Goal: Task Accomplishment & Management: Manage account settings

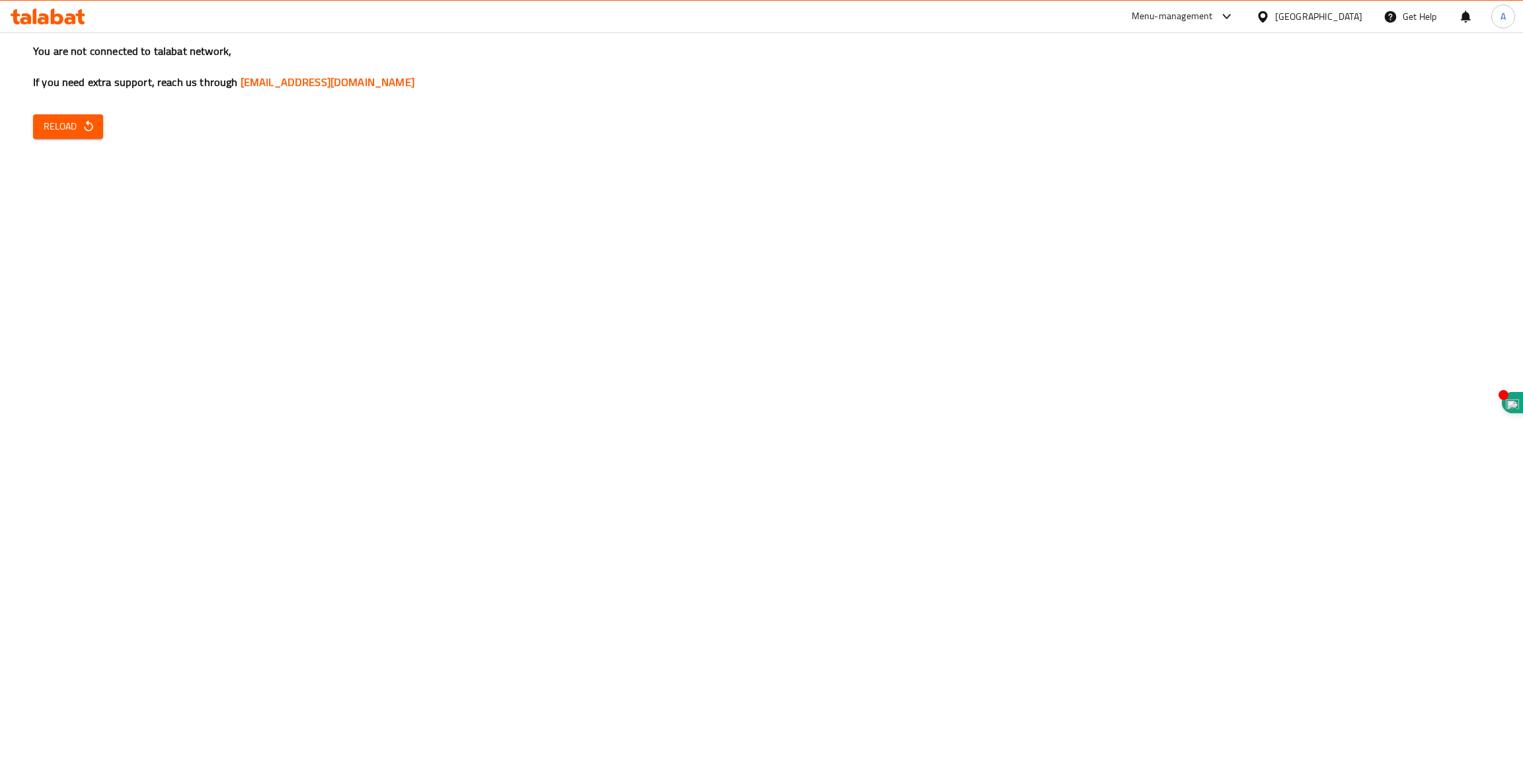
click at [77, 127] on span "Reload" at bounding box center [68, 126] width 49 height 16
click at [74, 126] on span "Reload" at bounding box center [68, 126] width 49 height 16
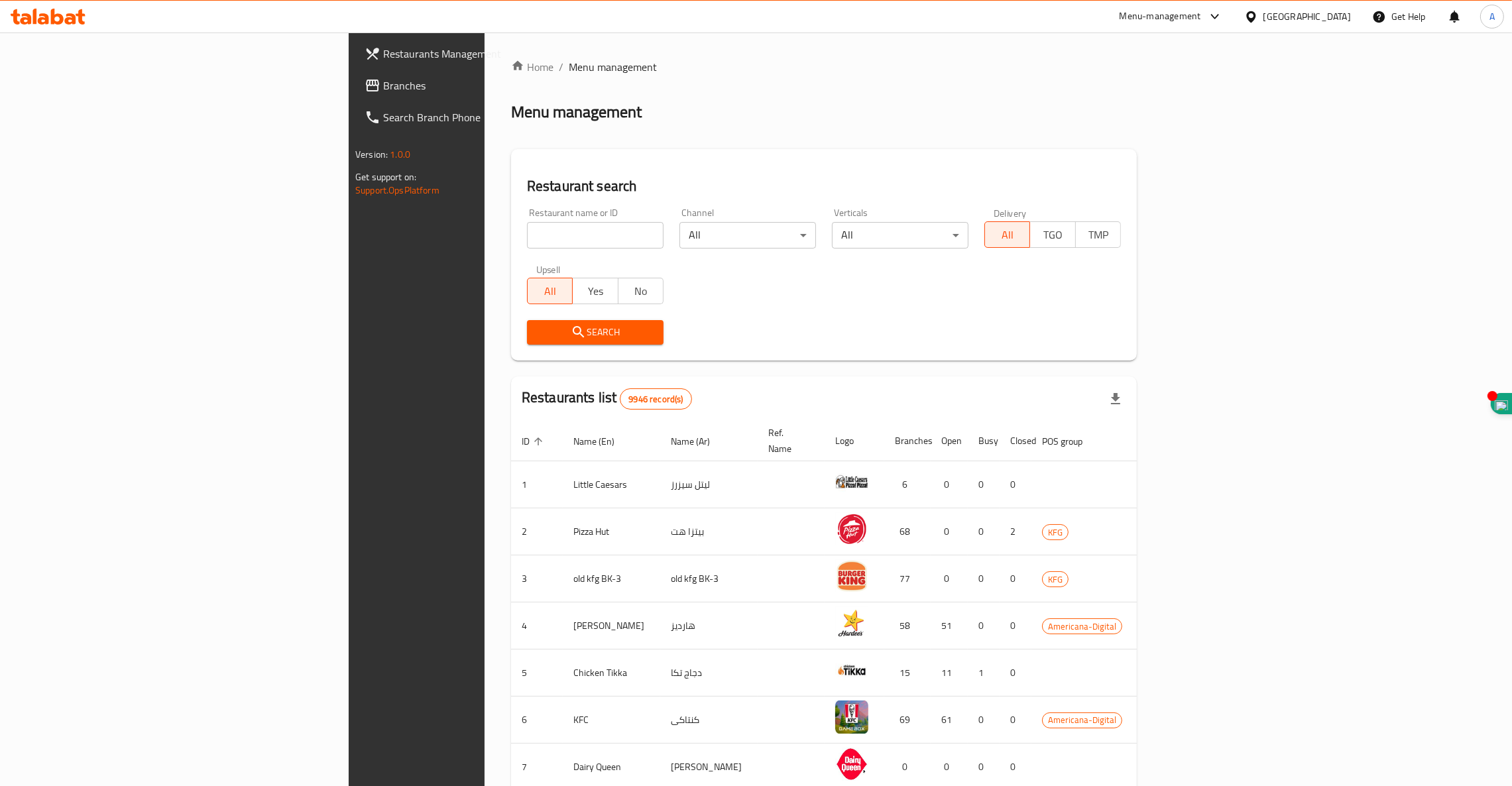
click at [527, 229] on input "search" at bounding box center [595, 235] width 137 height 27
click button "Search" at bounding box center [595, 332] width 137 height 24
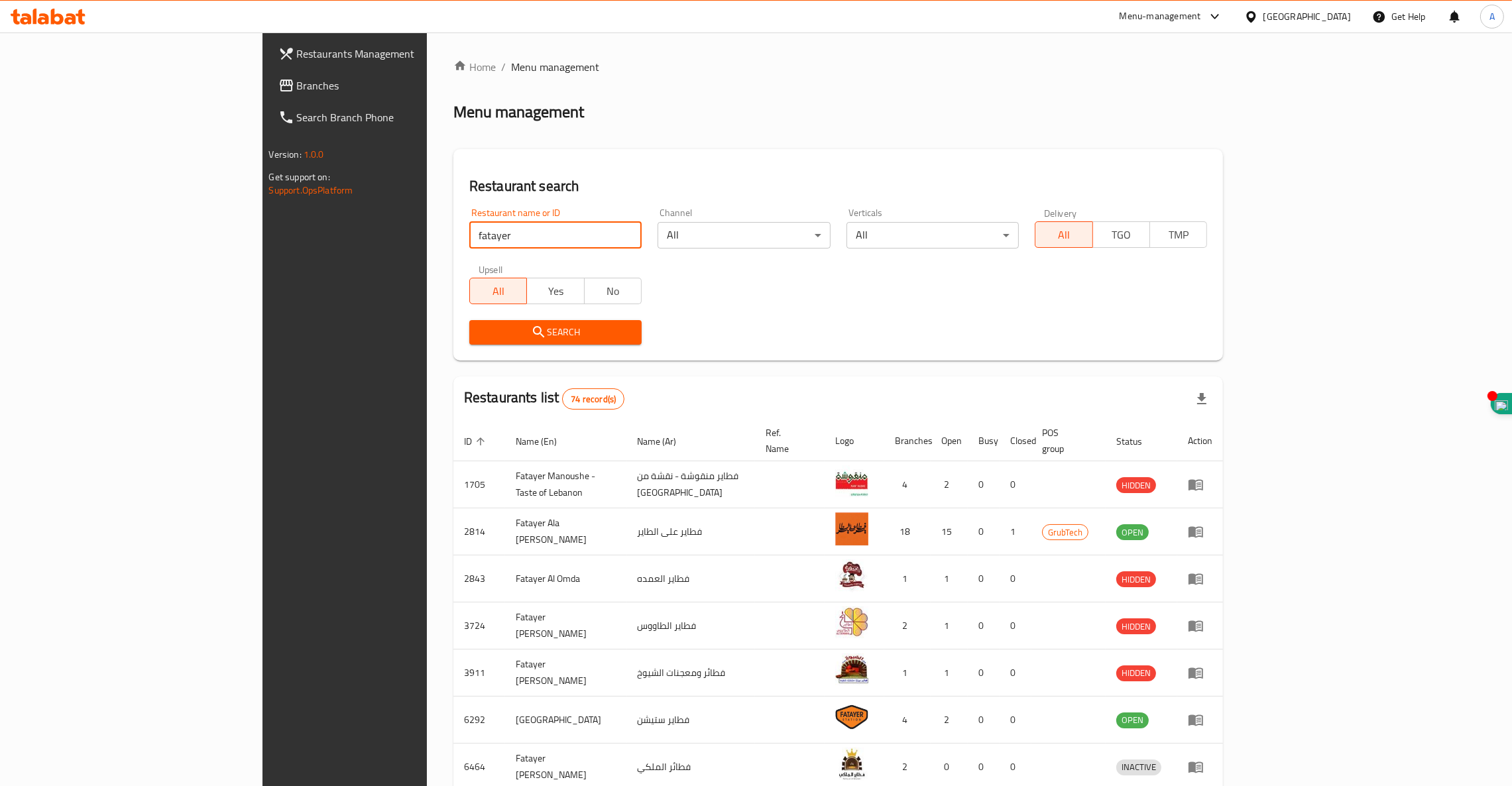
click at [469, 240] on input "fatayer" at bounding box center [555, 235] width 172 height 27
type input "fatayer alkima"
click button "Search" at bounding box center [555, 332] width 172 height 24
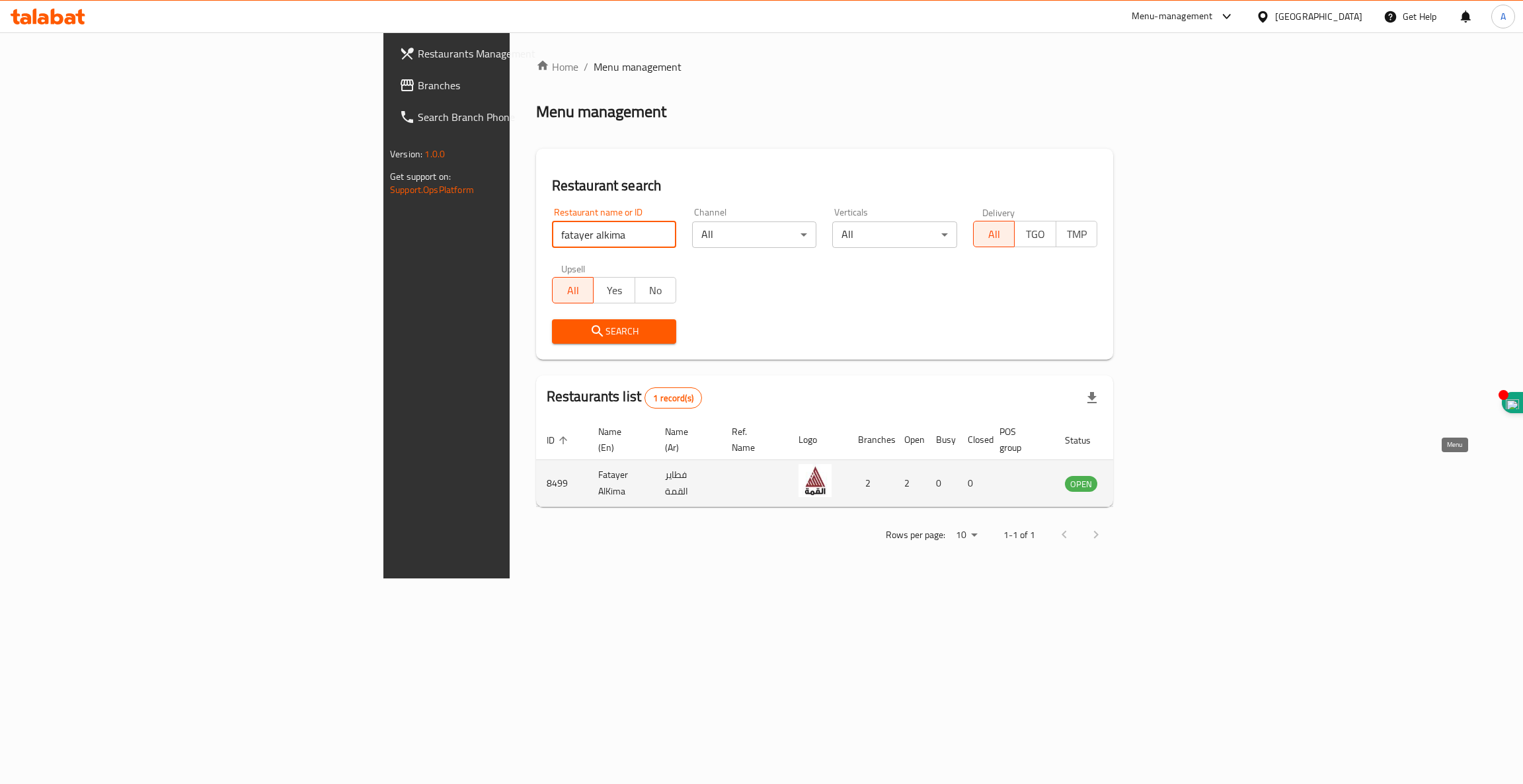
click at [1150, 478] on icon "enhanced table" at bounding box center [1142, 483] width 15 height 11
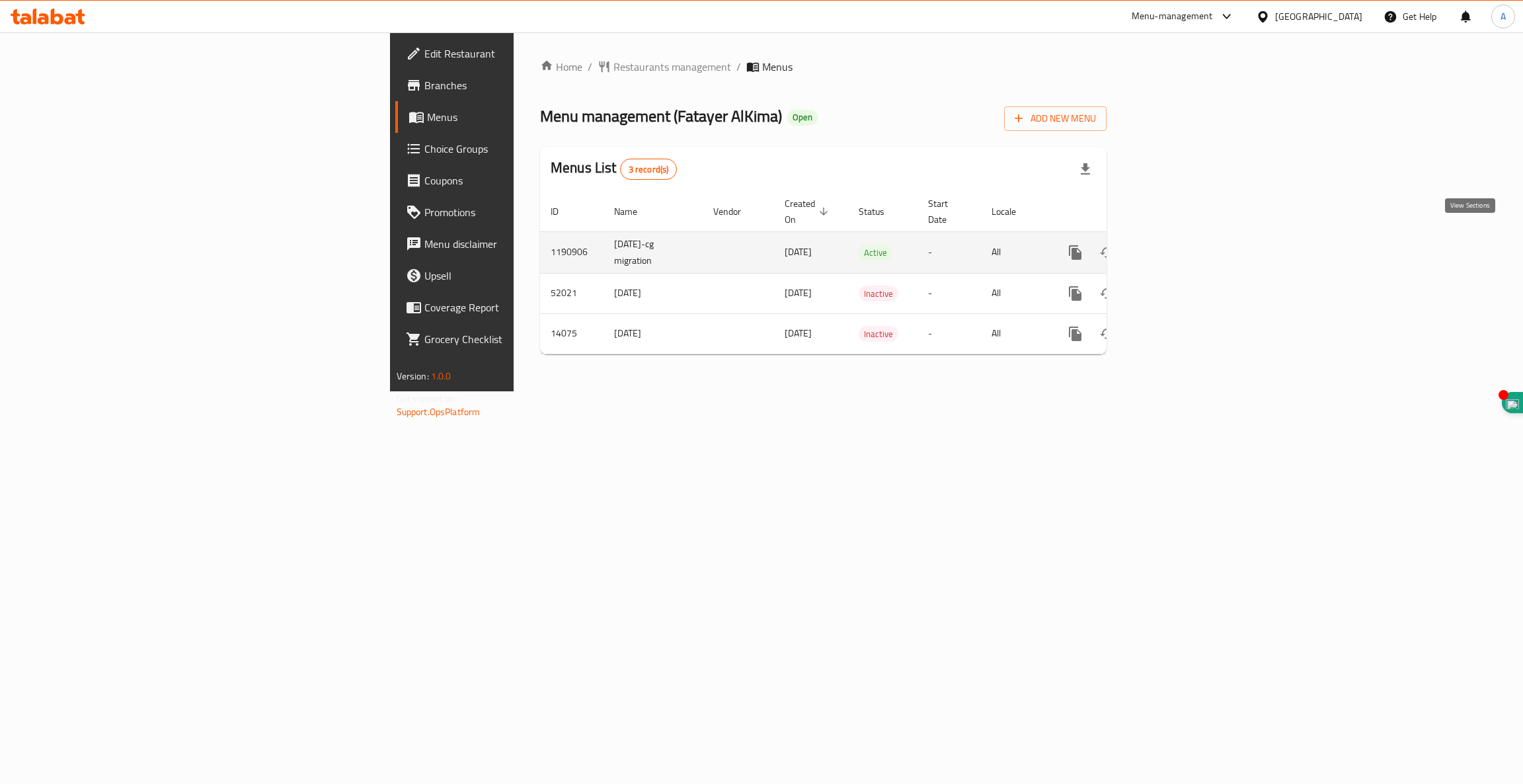
click at [1177, 246] on icon "enhanced table" at bounding box center [1170, 252] width 12 height 12
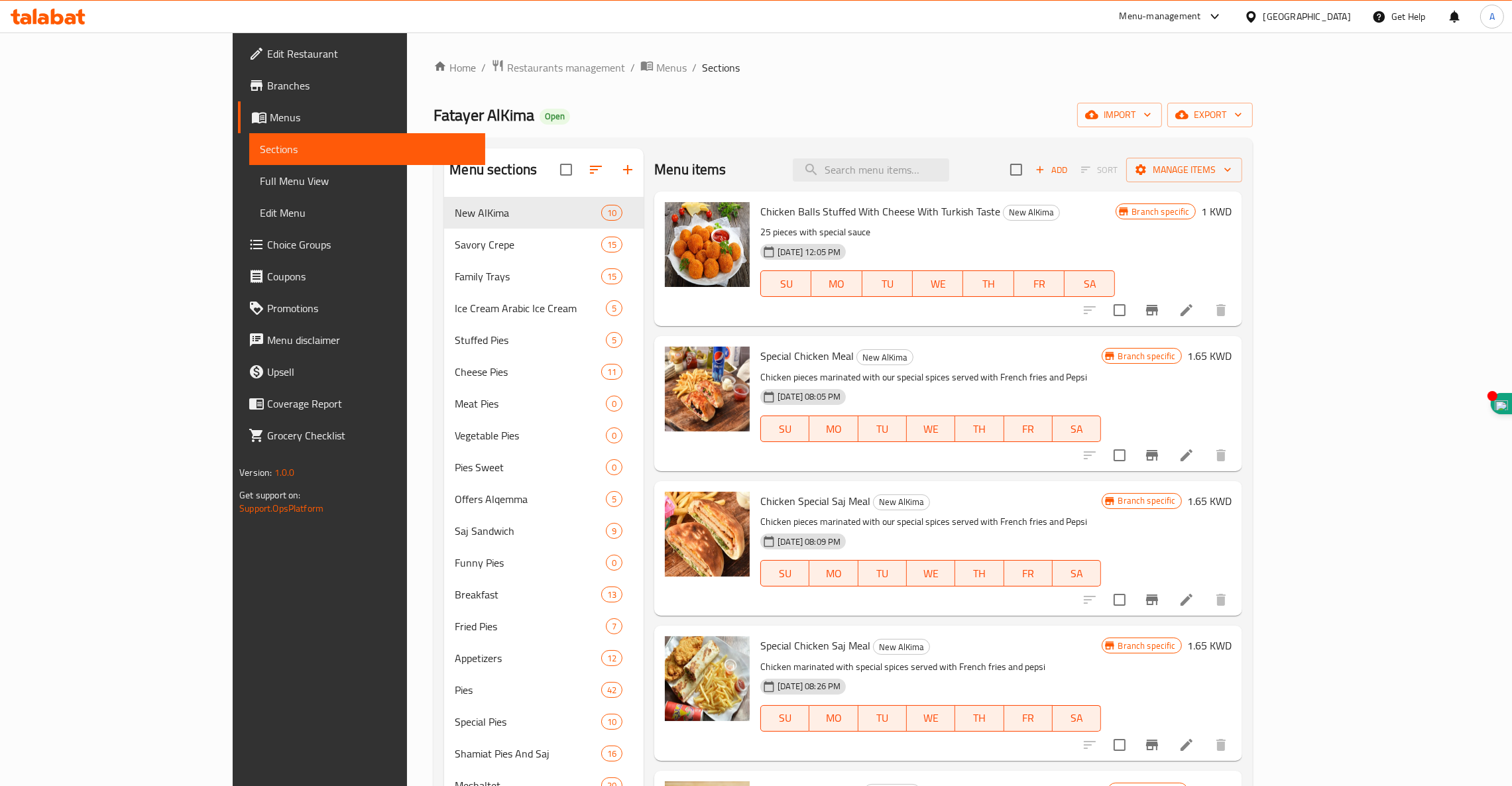
click at [267, 85] on span "Branches" at bounding box center [371, 86] width 207 height 16
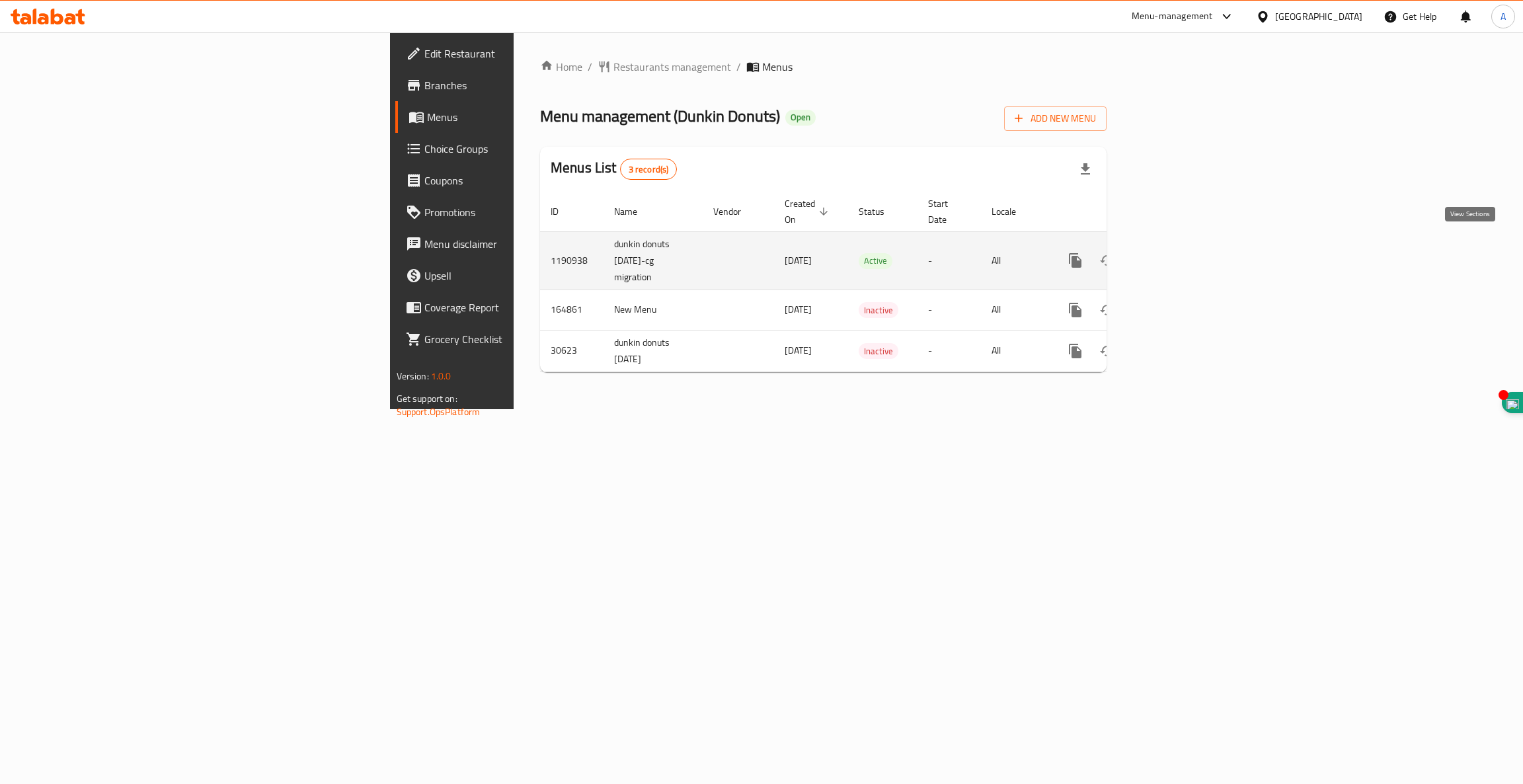
click at [1179, 252] on icon "enhanced table" at bounding box center [1170, 260] width 16 height 16
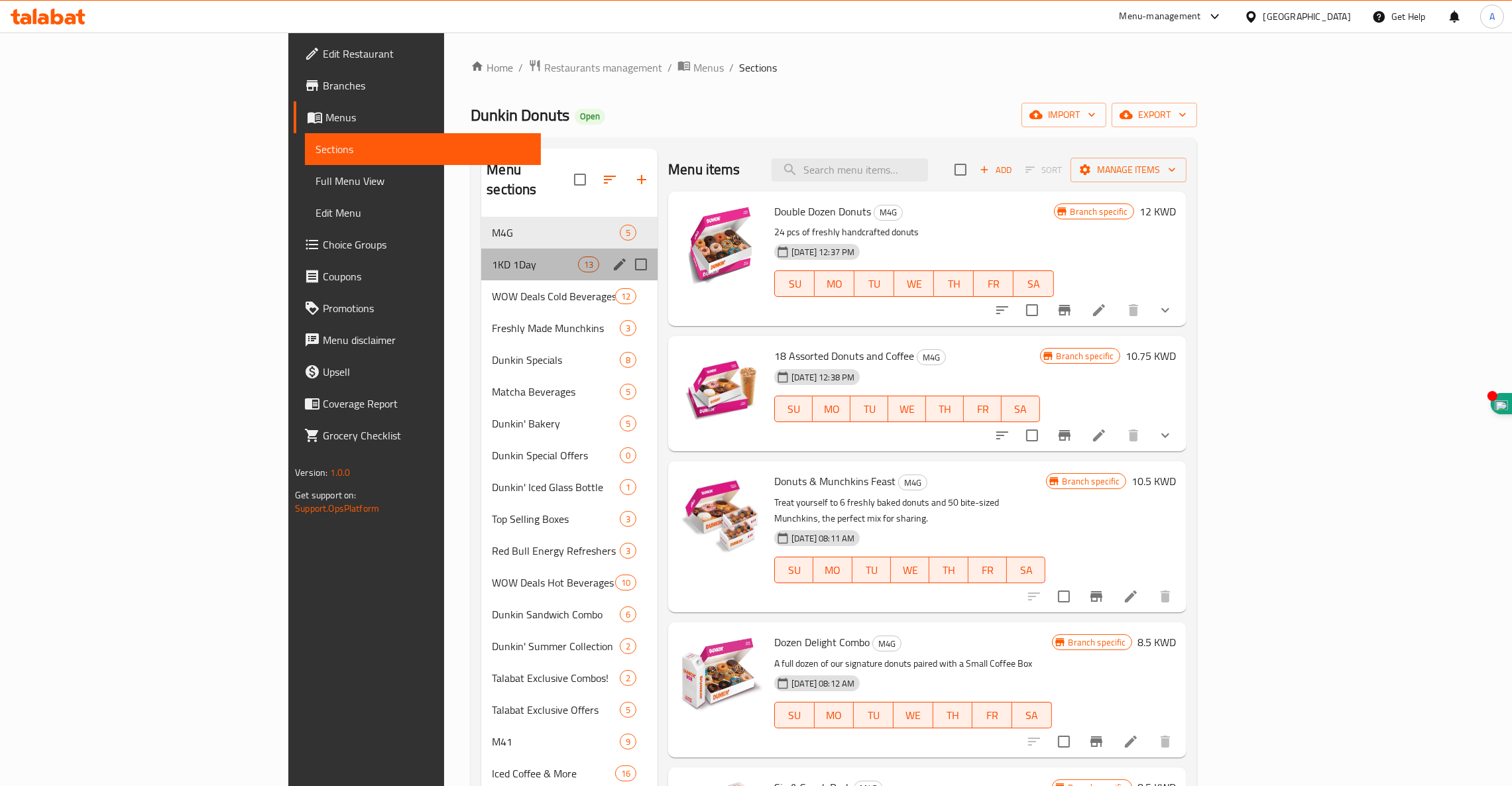
click at [481, 249] on div "1KD 1Day 13" at bounding box center [569, 264] width 176 height 32
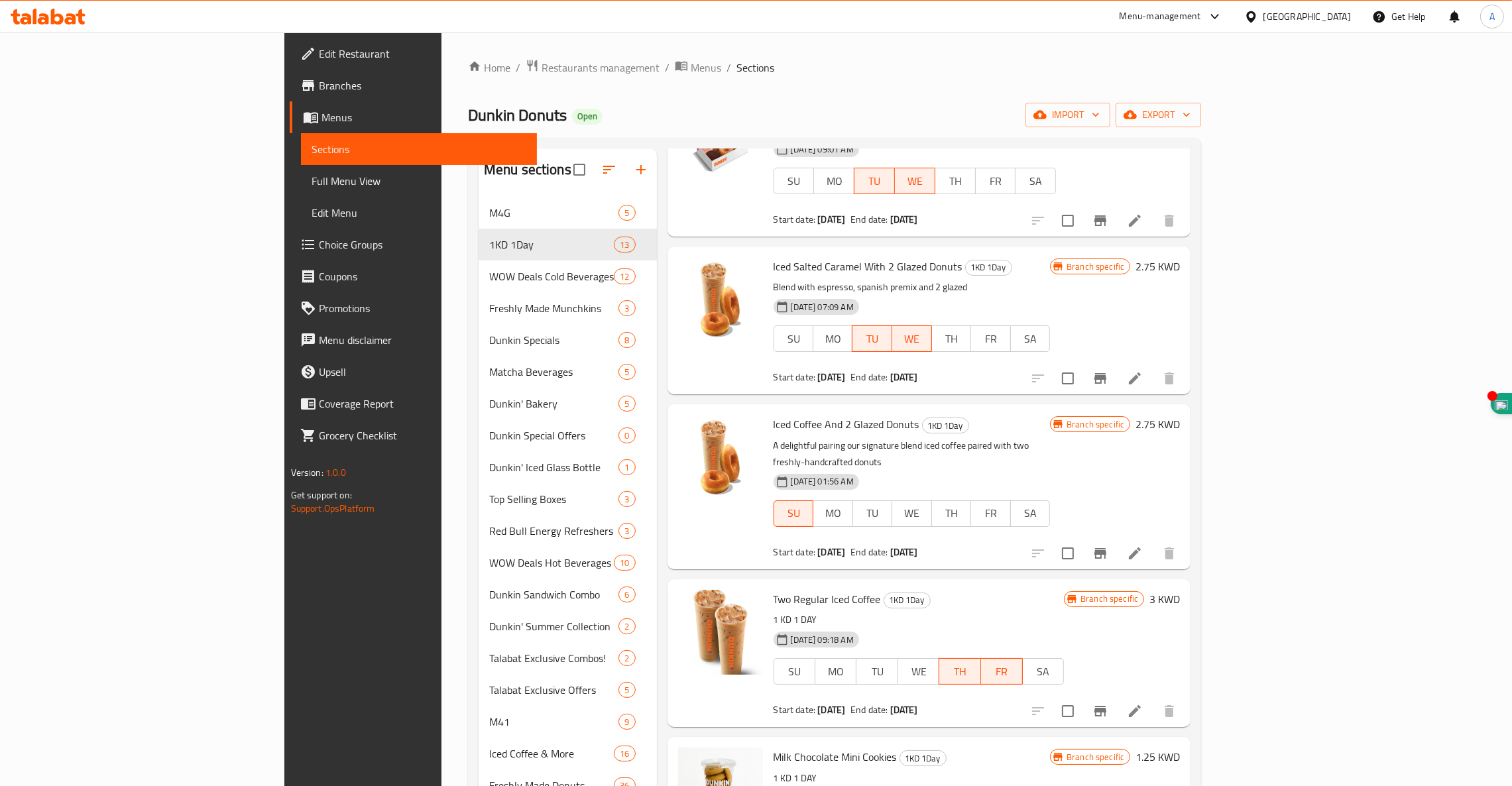
scroll to position [262, 0]
click at [1185, 219] on div at bounding box center [1103, 219] width 163 height 32
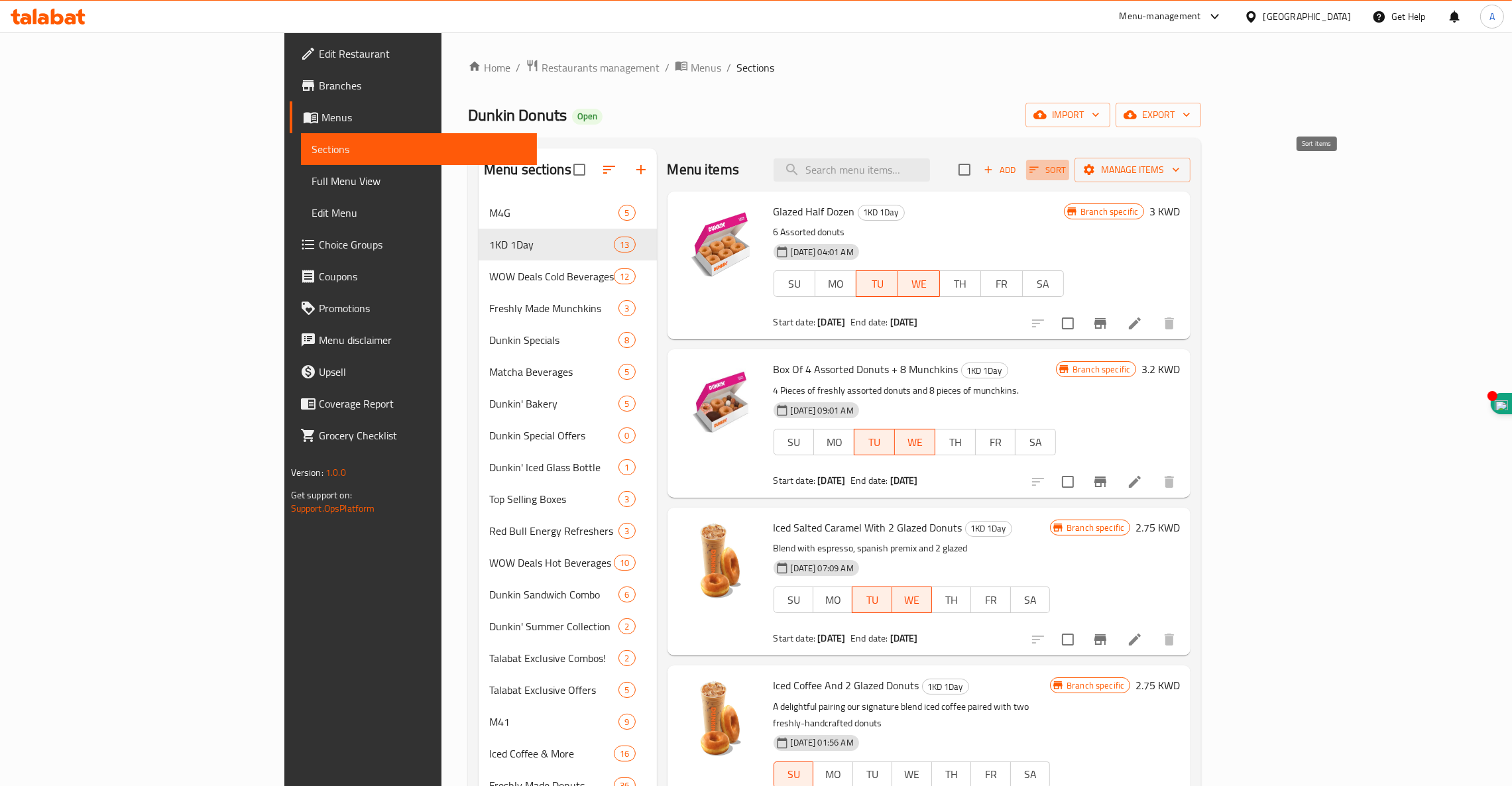
click at [1039, 173] on icon "button" at bounding box center [1034, 169] width 12 height 12
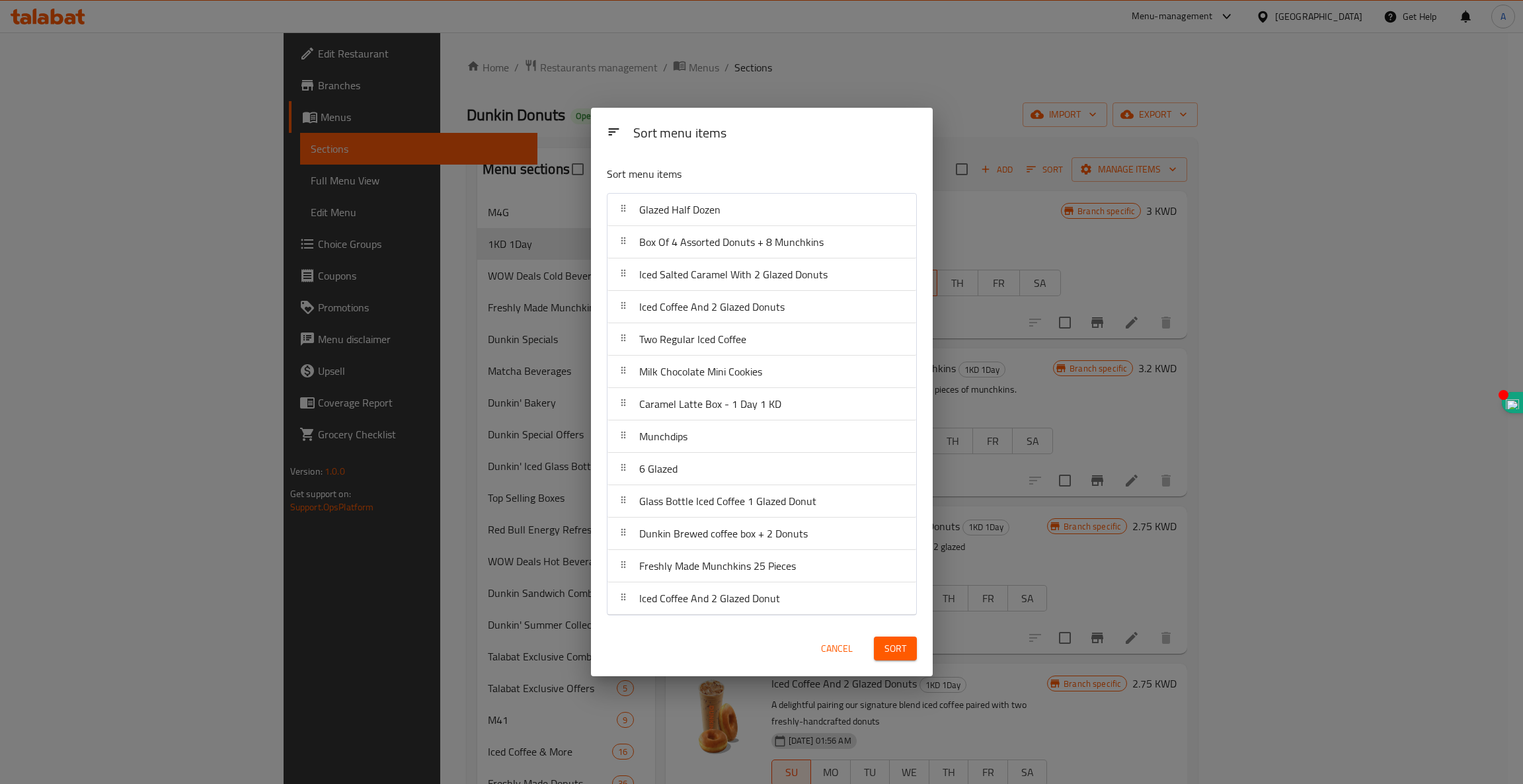
drag, startPoint x: 701, startPoint y: 352, endPoint x: 722, endPoint y: 217, distance: 136.6
drag, startPoint x: 722, startPoint y: 217, endPoint x: 637, endPoint y: 358, distance: 164.6
click at [637, 358] on div "Milk Chocolate Mini Cookies" at bounding box center [701, 371] width 134 height 32
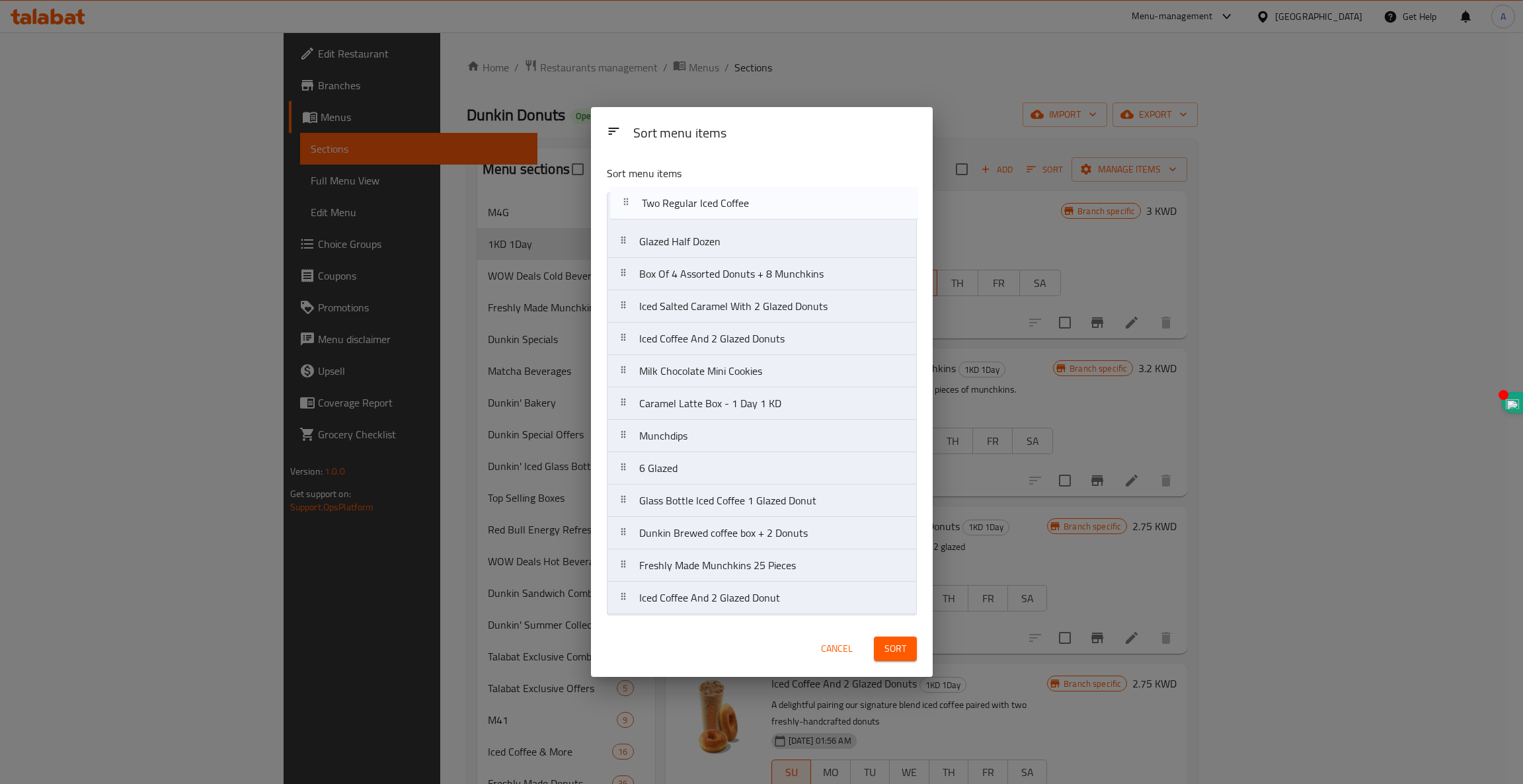
drag, startPoint x: 620, startPoint y: 343, endPoint x: 623, endPoint y: 204, distance: 139.0
click at [623, 204] on nav "Glazed Half Dozen Box Of 4 Assorted Donuts + 8 Munchkins Iced Salted Caramel Wi…" at bounding box center [762, 403] width 310 height 422
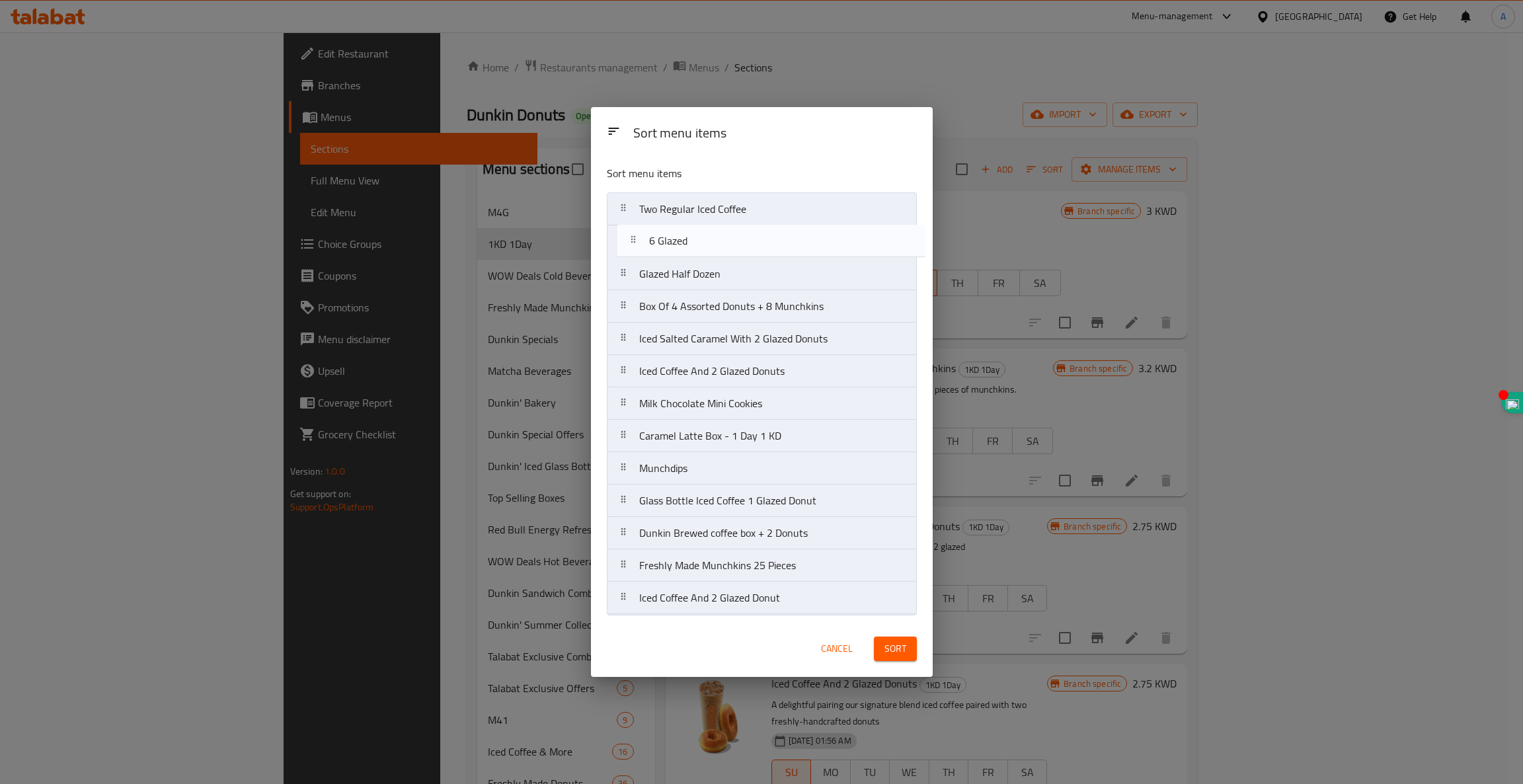
drag, startPoint x: 658, startPoint y: 468, endPoint x: 672, endPoint y: 236, distance: 232.4
click at [672, 236] on nav "Two Regular Iced Coffee Glazed Half Dozen Box Of 4 Assorted Donuts + 8 Munchkin…" at bounding box center [762, 403] width 310 height 422
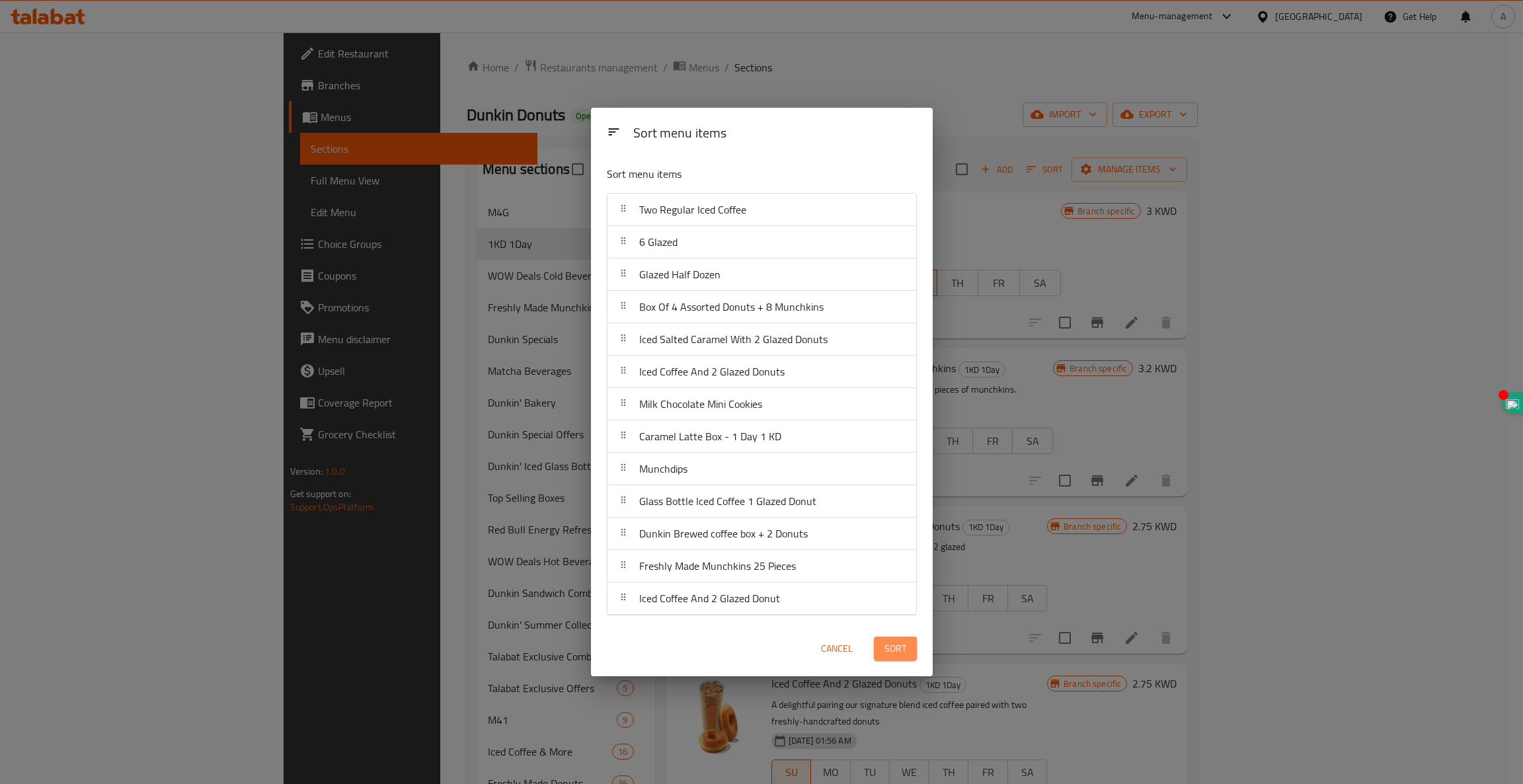
click at [895, 648] on span "Sort" at bounding box center [895, 648] width 22 height 16
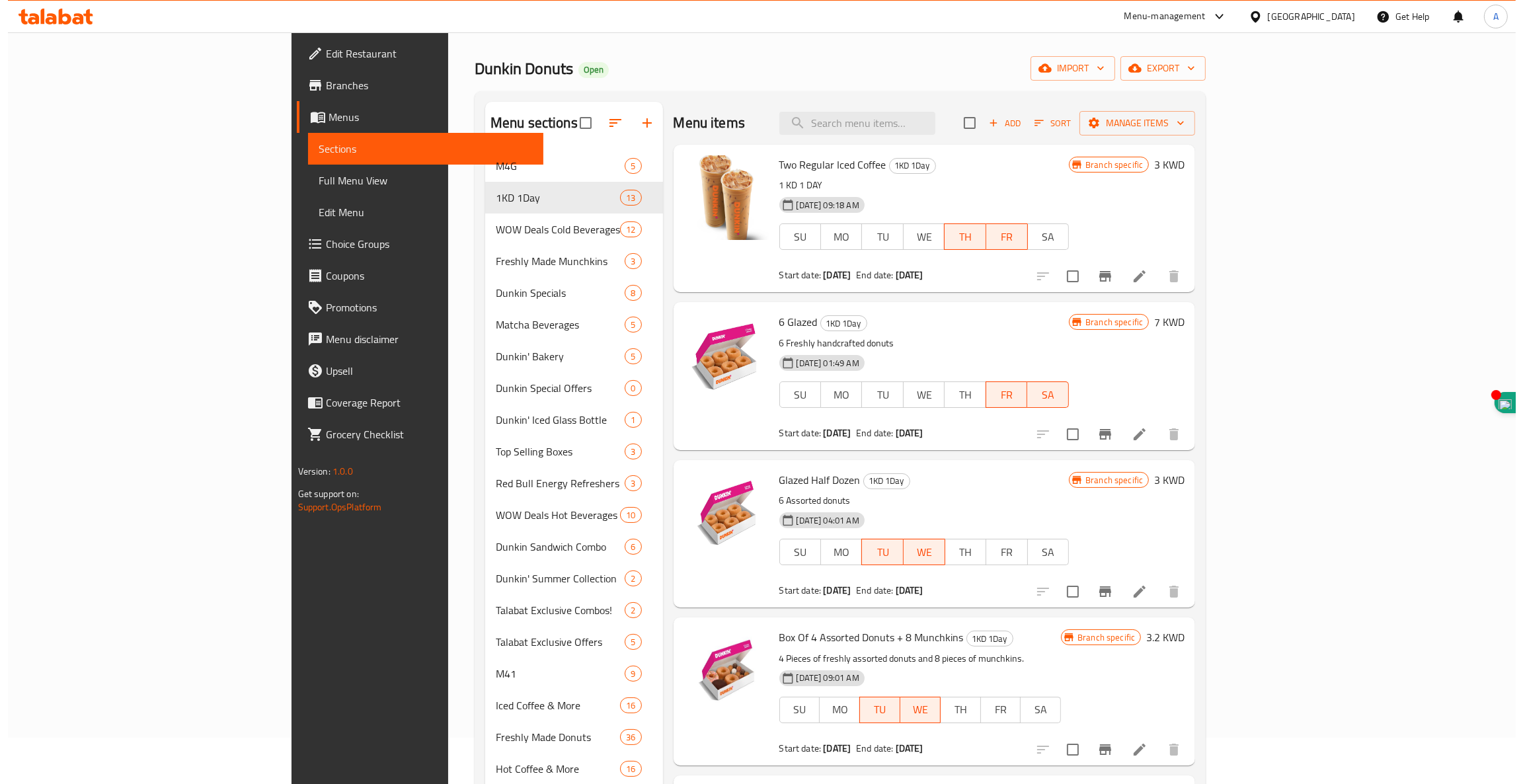
scroll to position [45, 0]
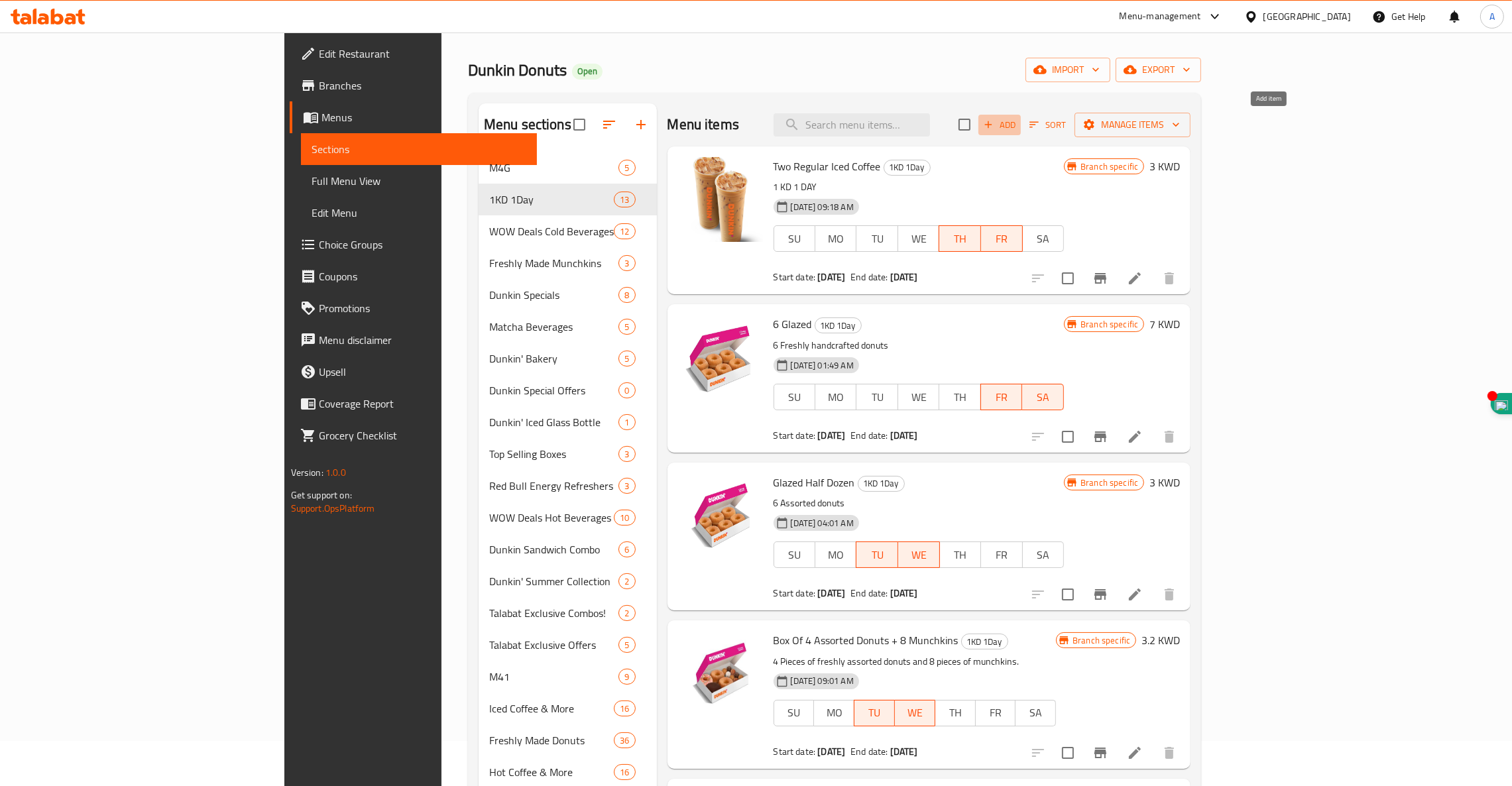
click at [994, 125] on icon "button" at bounding box center [988, 124] width 12 height 12
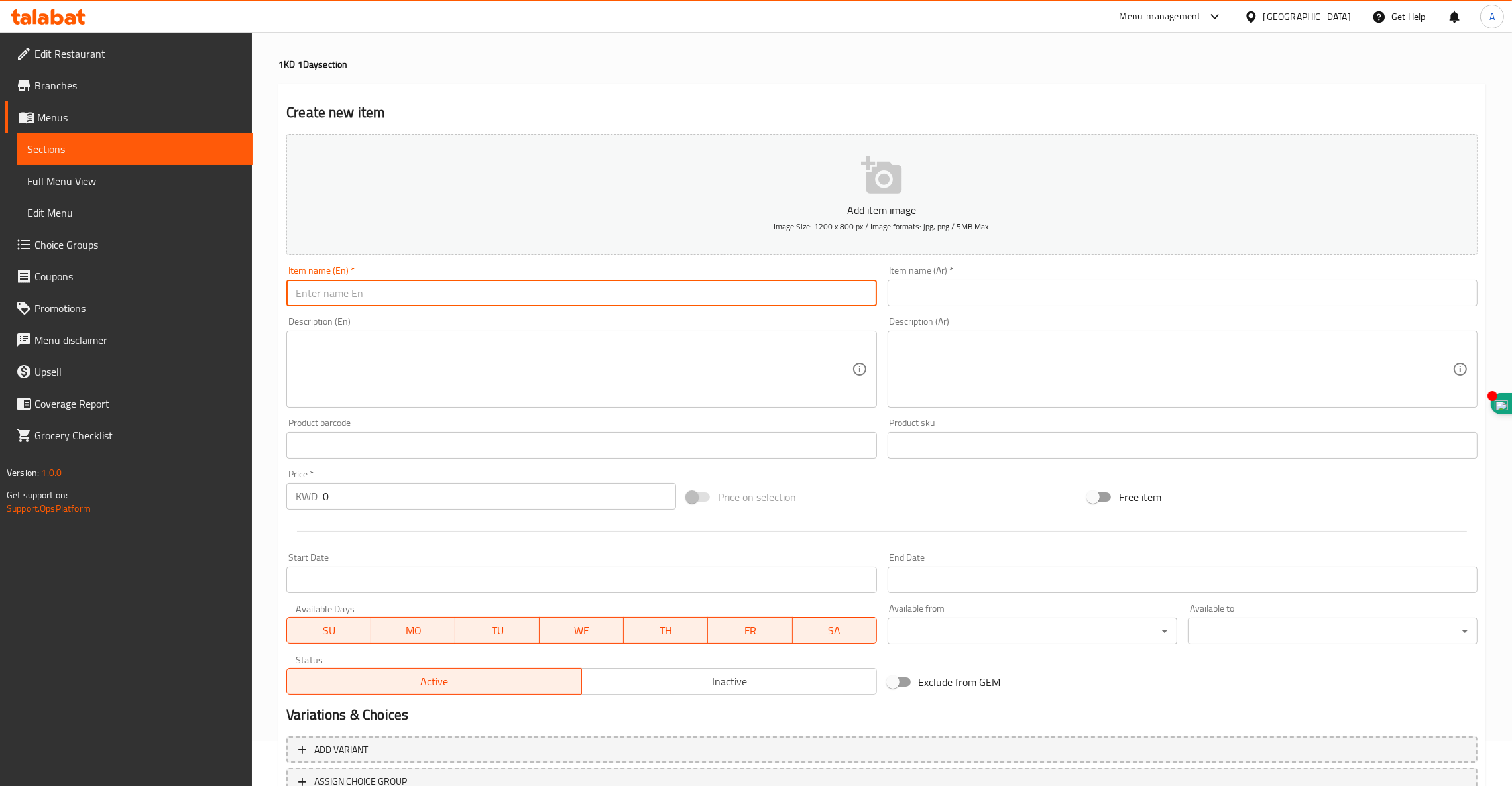
click at [444, 291] on input "text" at bounding box center [581, 293] width 590 height 27
type input "B"
type input "Box of 6 Assorted Donuts"
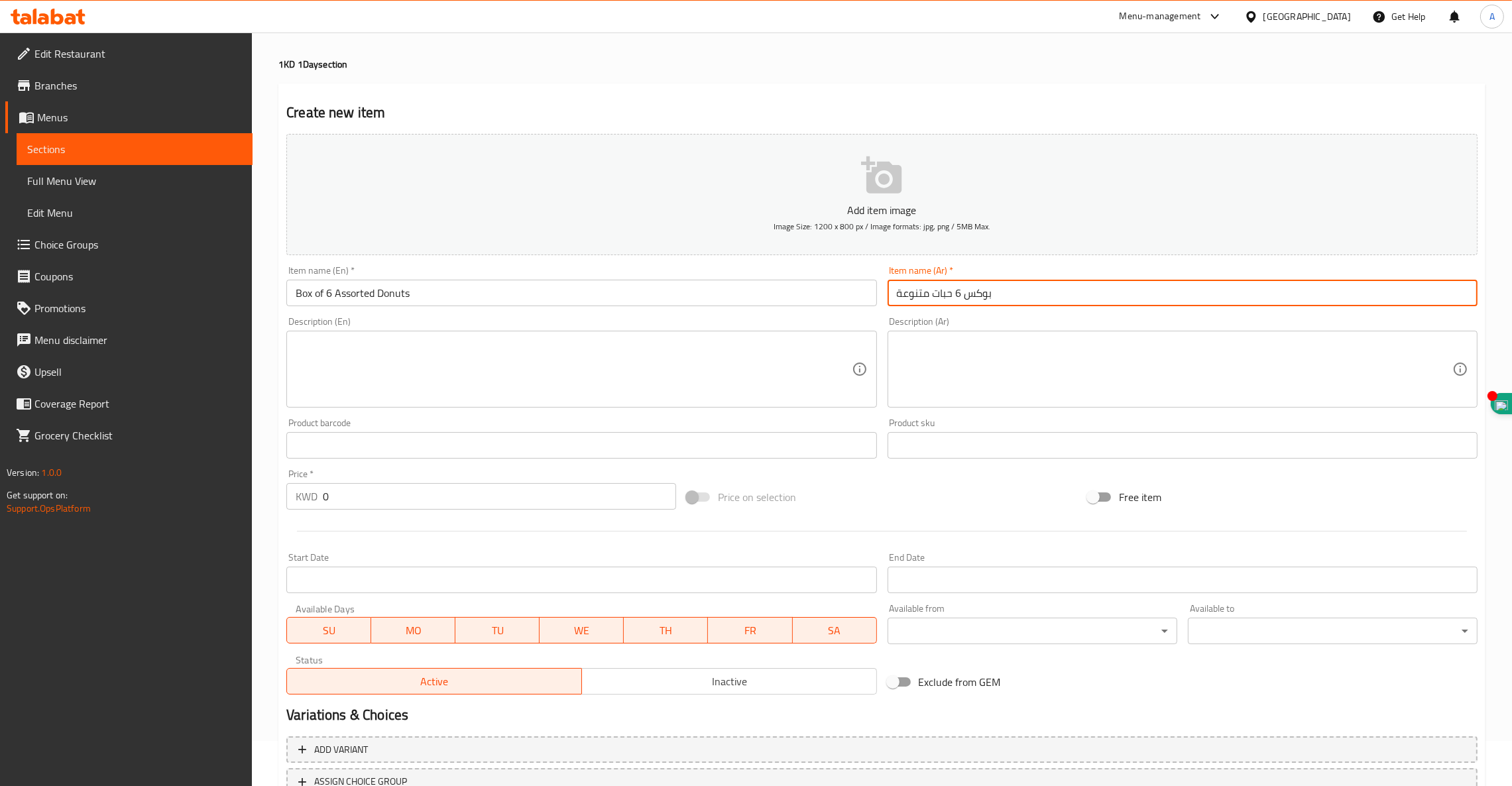
type input "بوكس 6 حبات متنوعة"
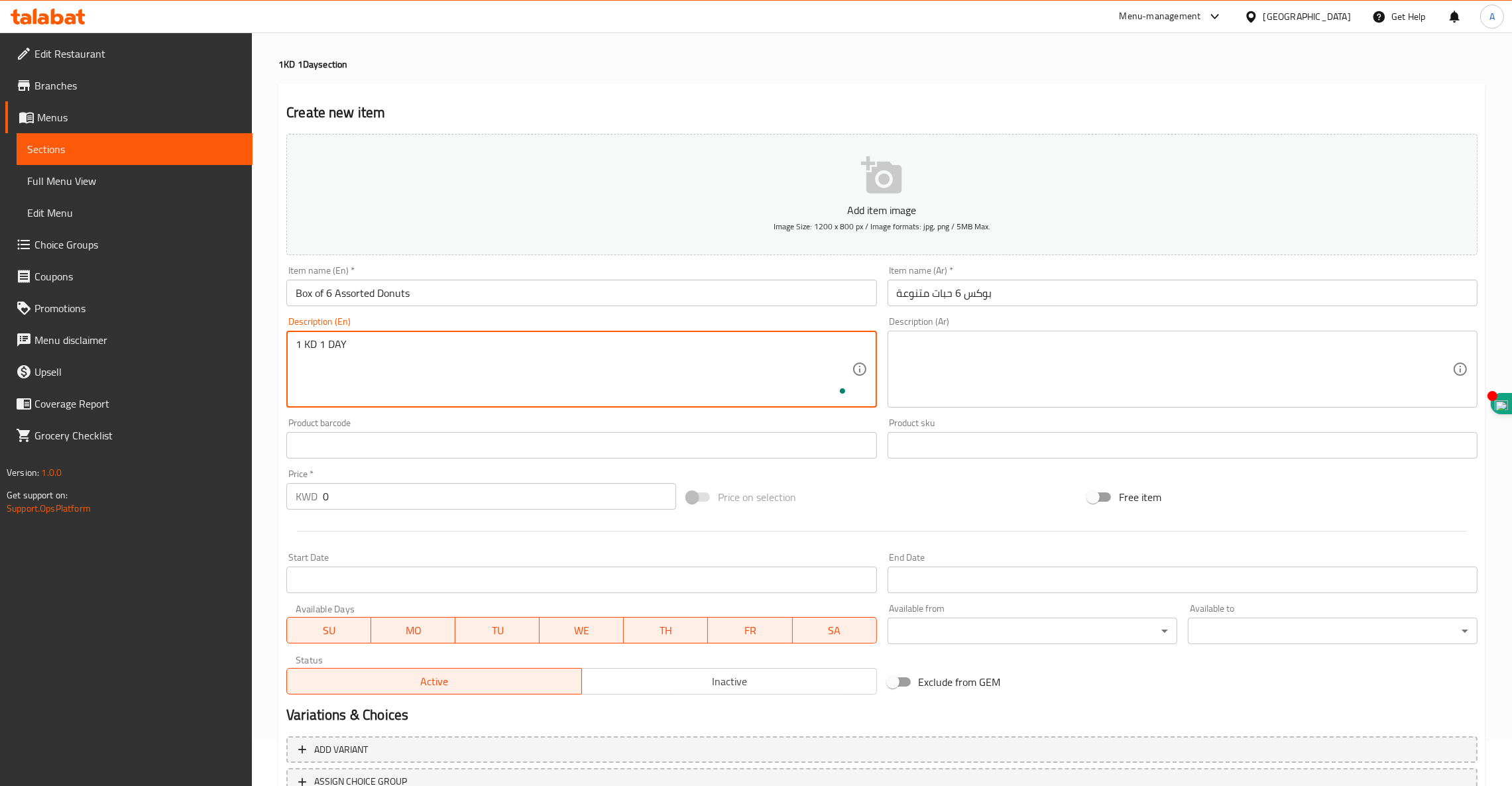
type textarea "1 KD 1 DAY"
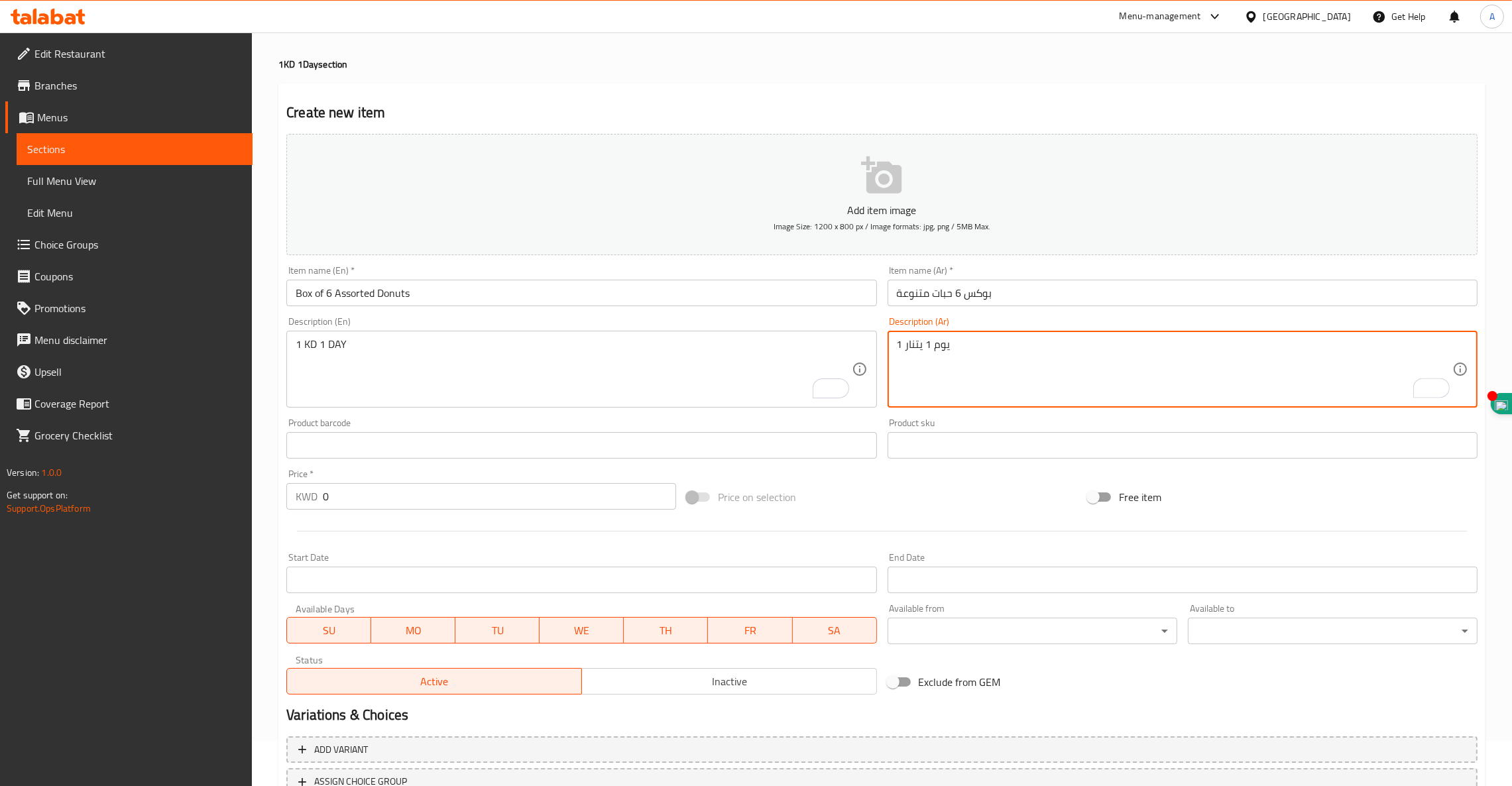
type textarea "يوم 1 يتنار 1"
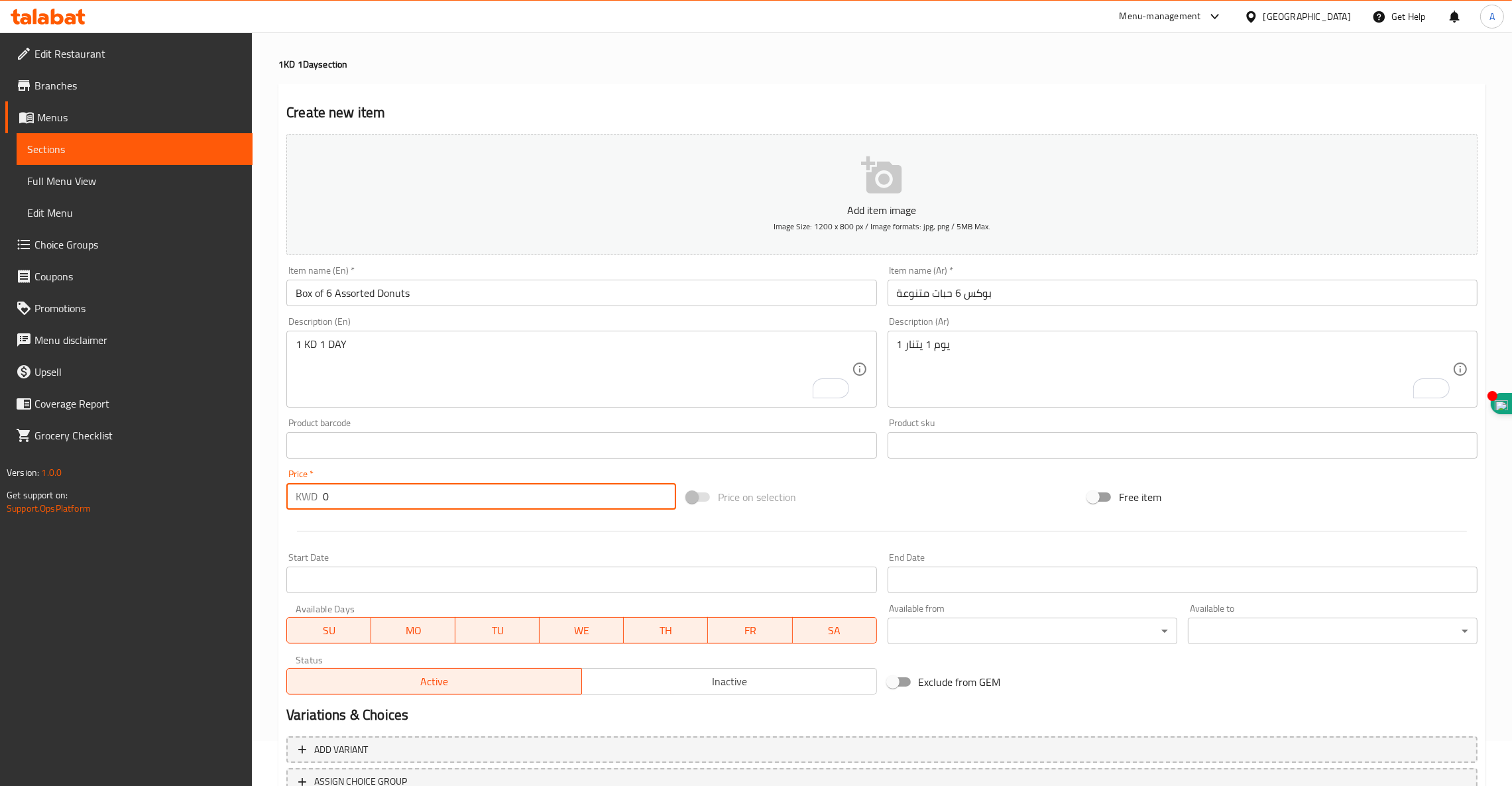
drag, startPoint x: 359, startPoint y: 496, endPoint x: 247, endPoint y: 492, distance: 112.1
click at [247, 492] on div "Edit Restaurant Branches Menus Sections Full Menu View Edit Menu Choice Groups …" at bounding box center [756, 439] width 1512 height 903
type input "6"
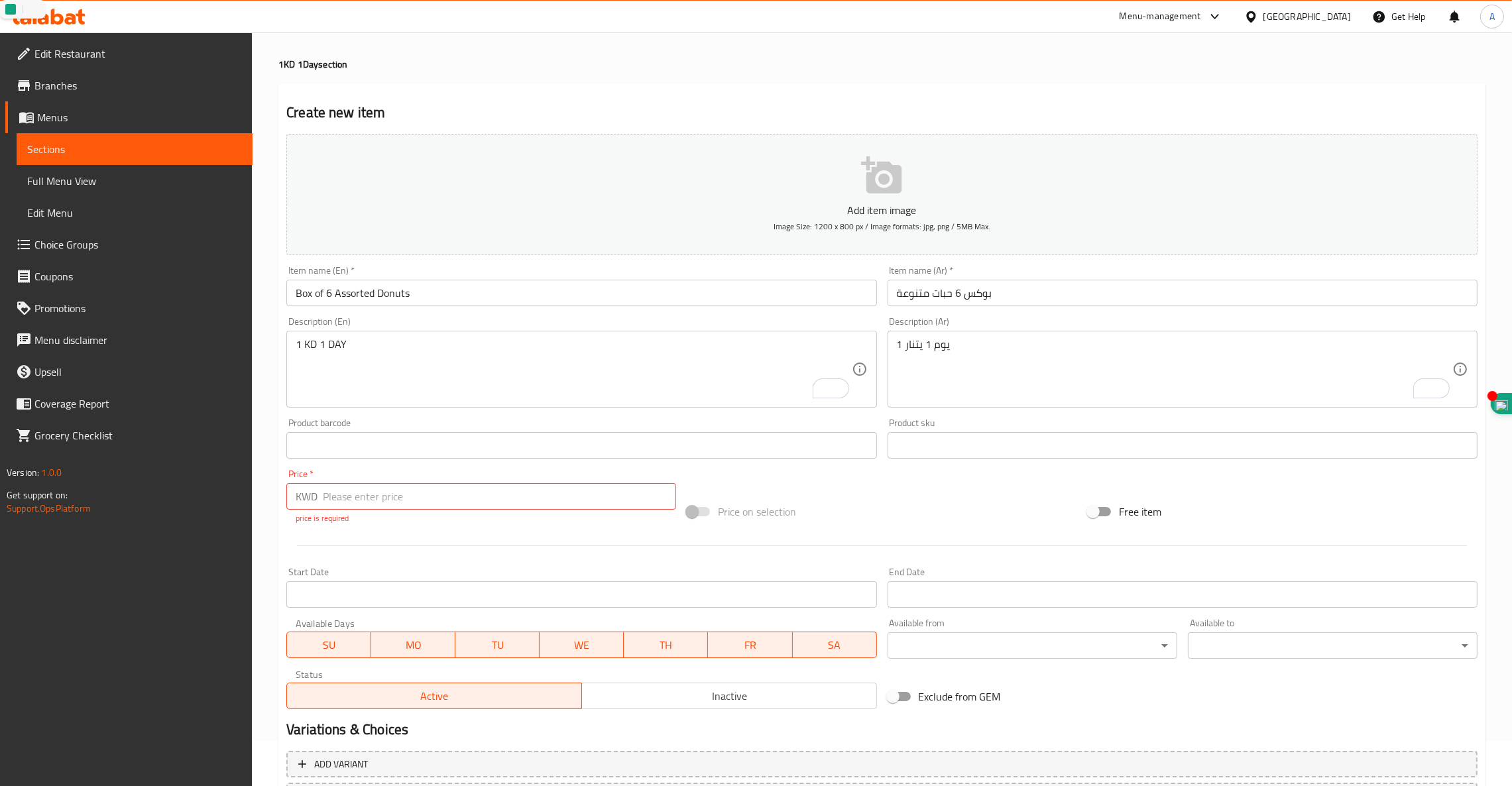
click at [247, 492] on p "Get support on: Support.OpsPlatform" at bounding box center [130, 501] width 246 height 27
click at [448, 500] on input "number" at bounding box center [499, 496] width 353 height 27
type input "3"
click at [945, 644] on body "​ Menu-management Kuwait Get Help A Edit Restaurant Branches Menus Sections Ful…" at bounding box center [756, 364] width 1512 height 753
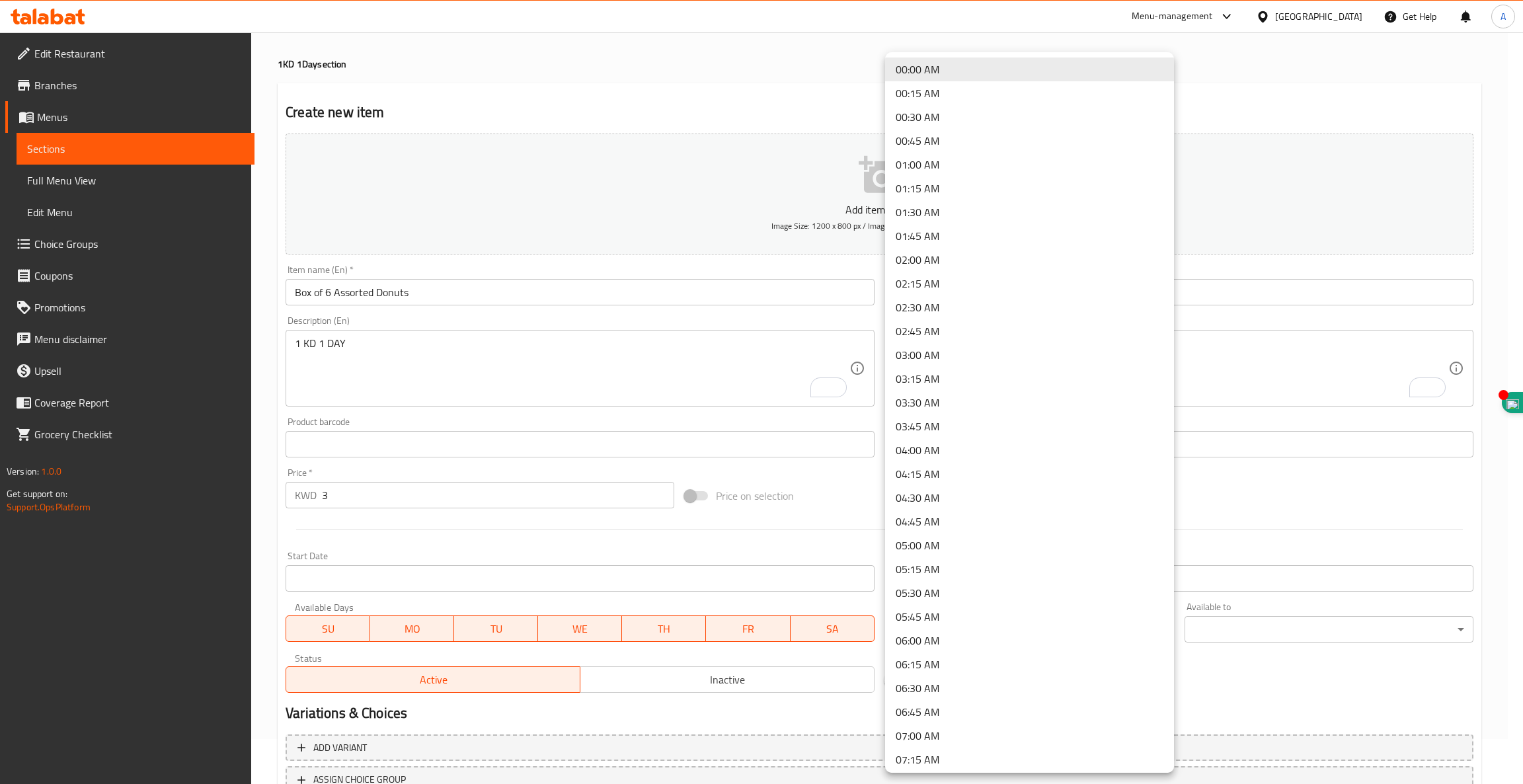
click at [943, 685] on li "06:30 AM" at bounding box center [1029, 688] width 289 height 24
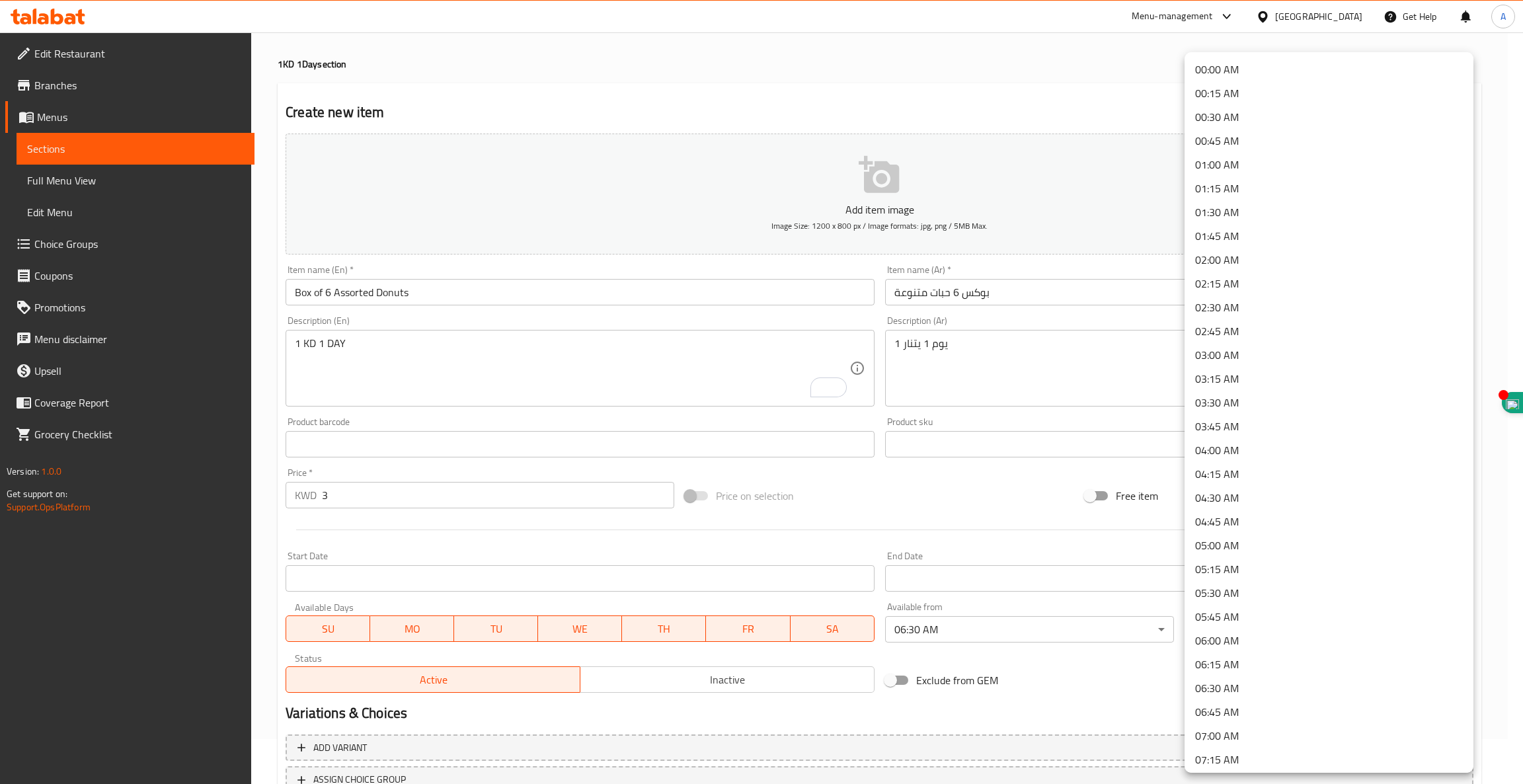
click at [1256, 628] on body "​ Menu-management Kuwait Get Help A Edit Restaurant Branches Menus Sections Ful…" at bounding box center [761, 363] width 1523 height 751
click at [1219, 73] on li "00:00 AM" at bounding box center [1328, 70] width 289 height 24
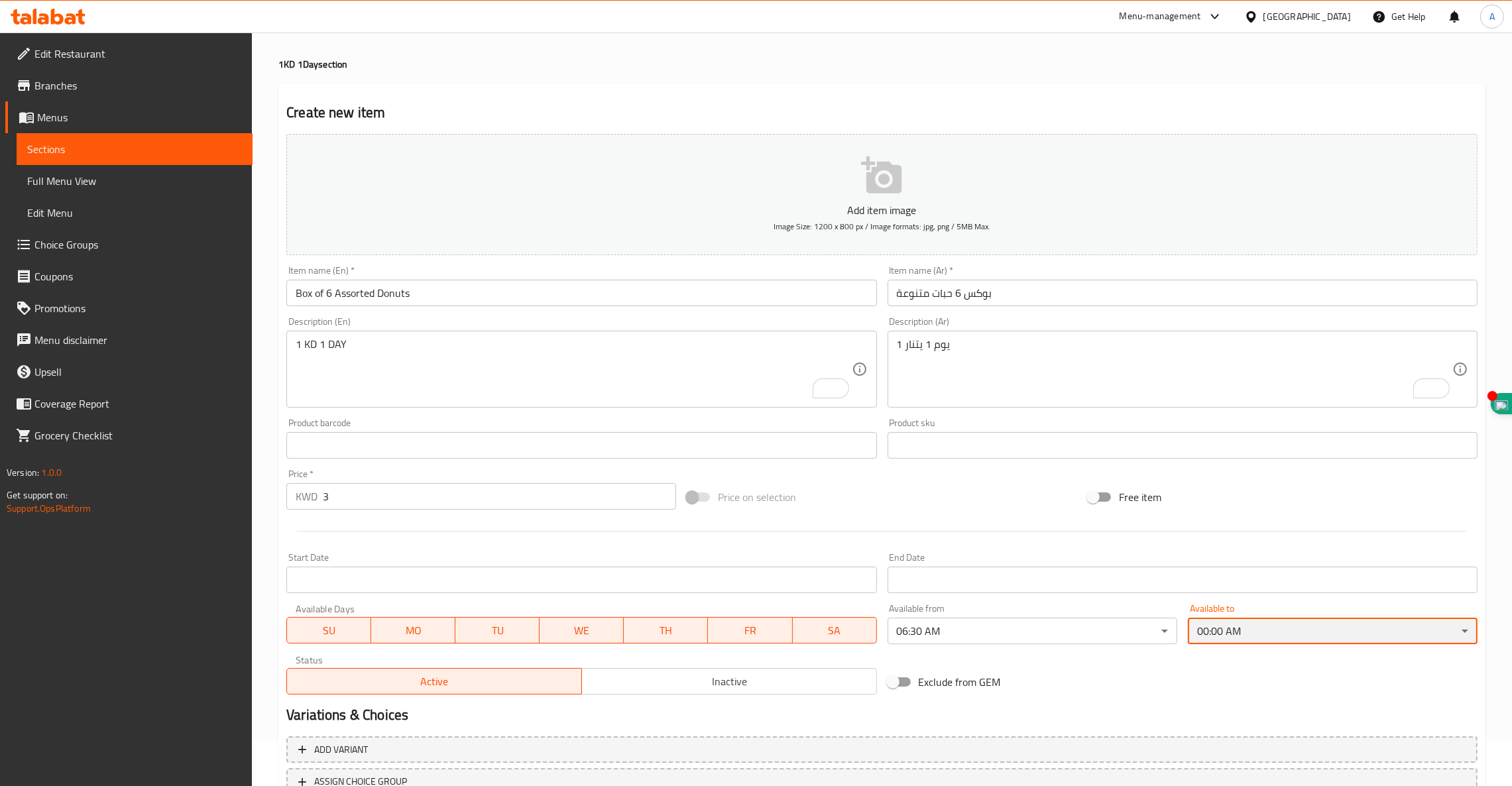
scroll to position [148, 0]
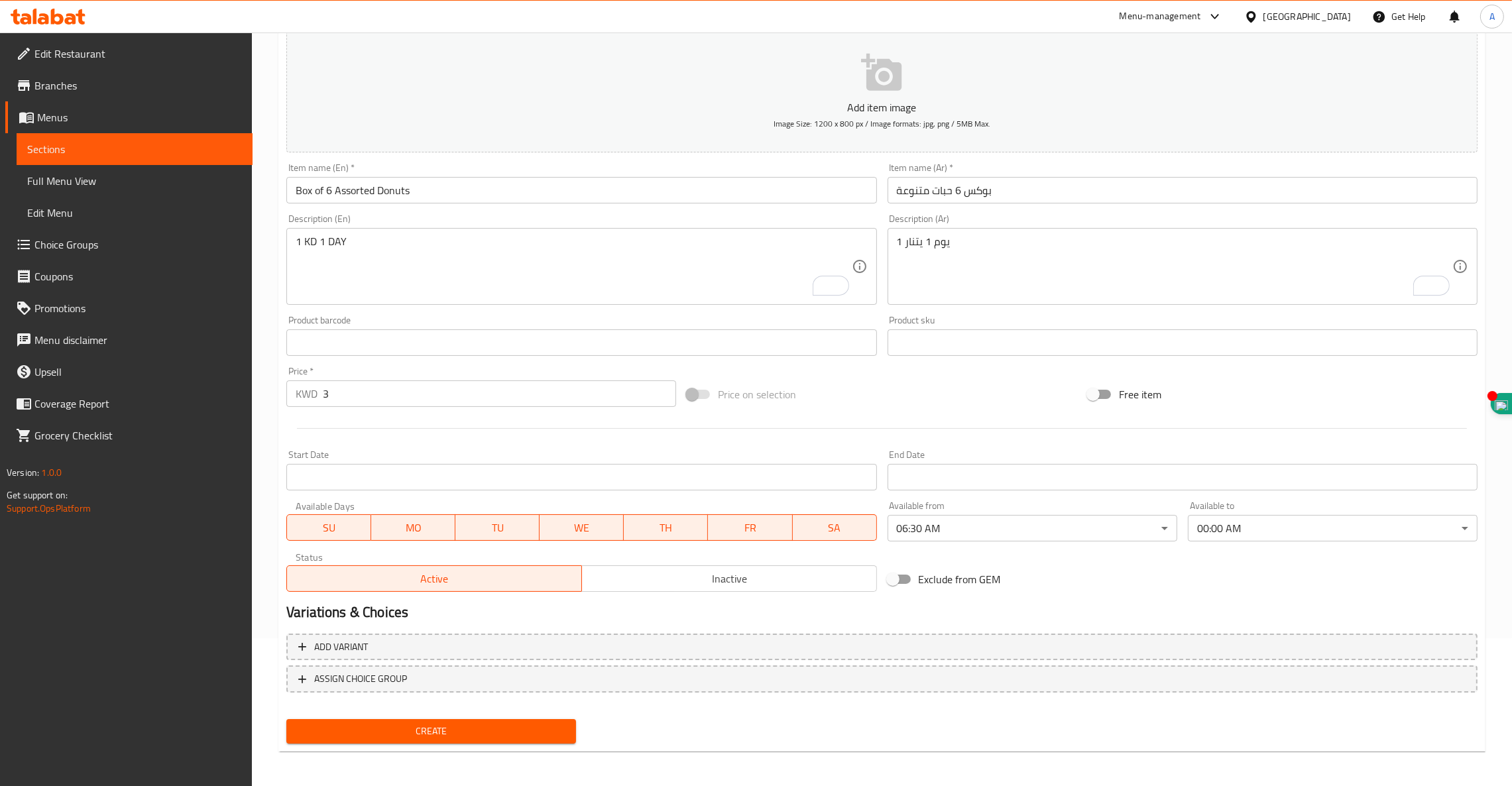
drag, startPoint x: 396, startPoint y: 717, endPoint x: 810, endPoint y: -38, distance: 861.1
click at [810, 0] on html "​ Menu-management Kuwait Get Help A Edit Restaurant Branches Menus Sections Ful…" at bounding box center [756, 245] width 1512 height 786
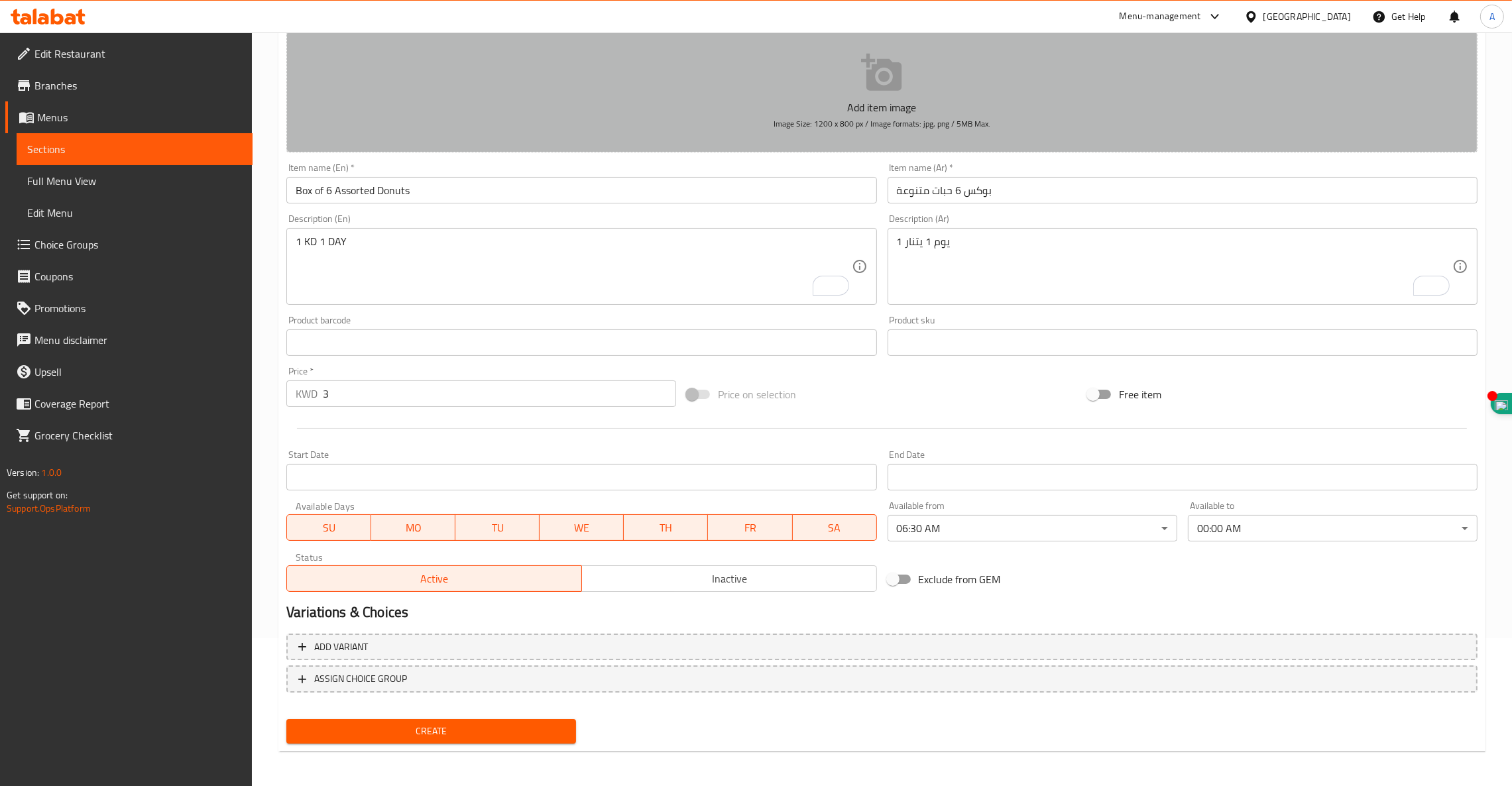
click at [878, 71] on icon "button" at bounding box center [881, 73] width 42 height 42
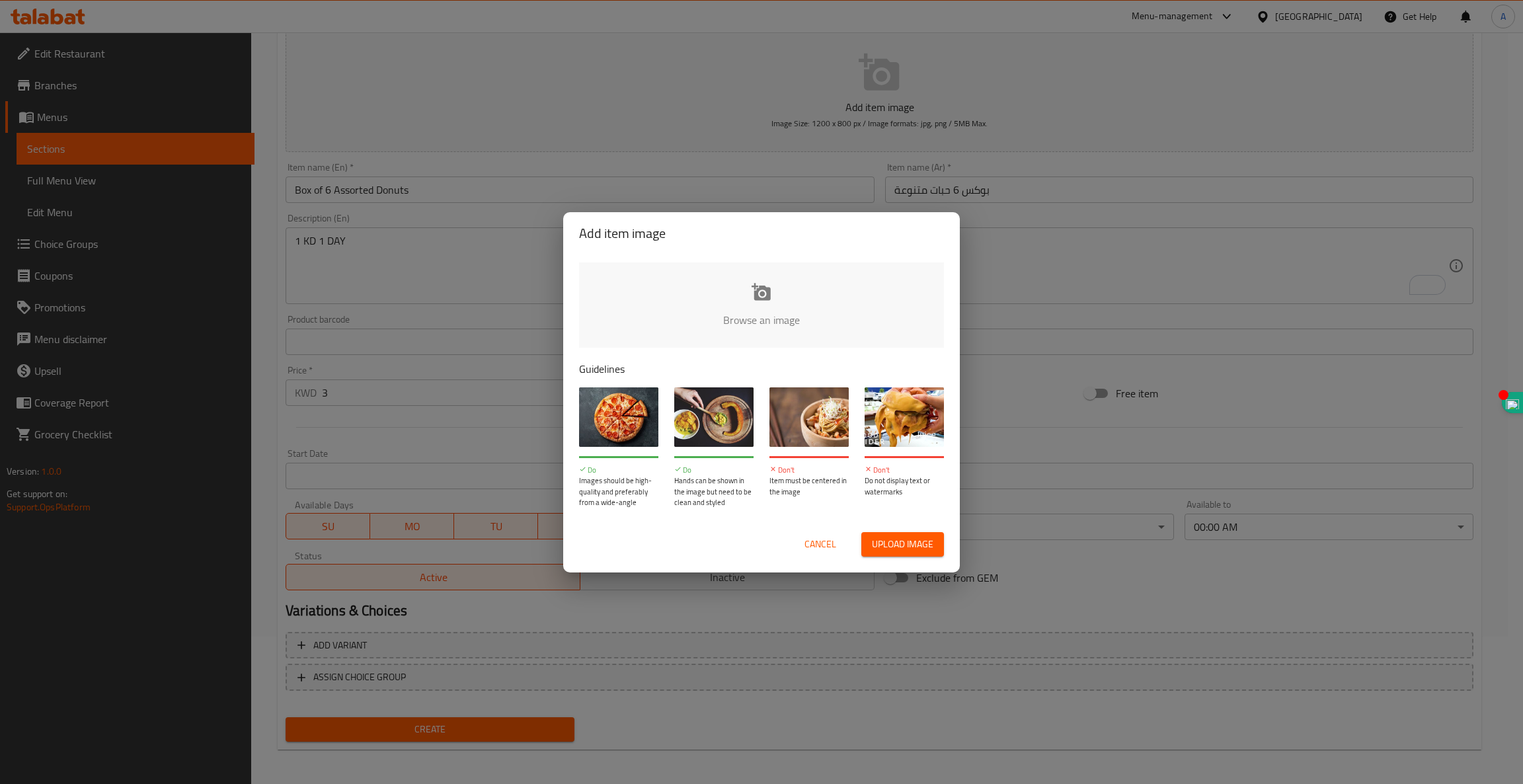
click at [763, 290] on input "file" at bounding box center [1208, 324] width 1258 height 123
type input "C:\fakepath\6 Assorted Donuts .jpg"
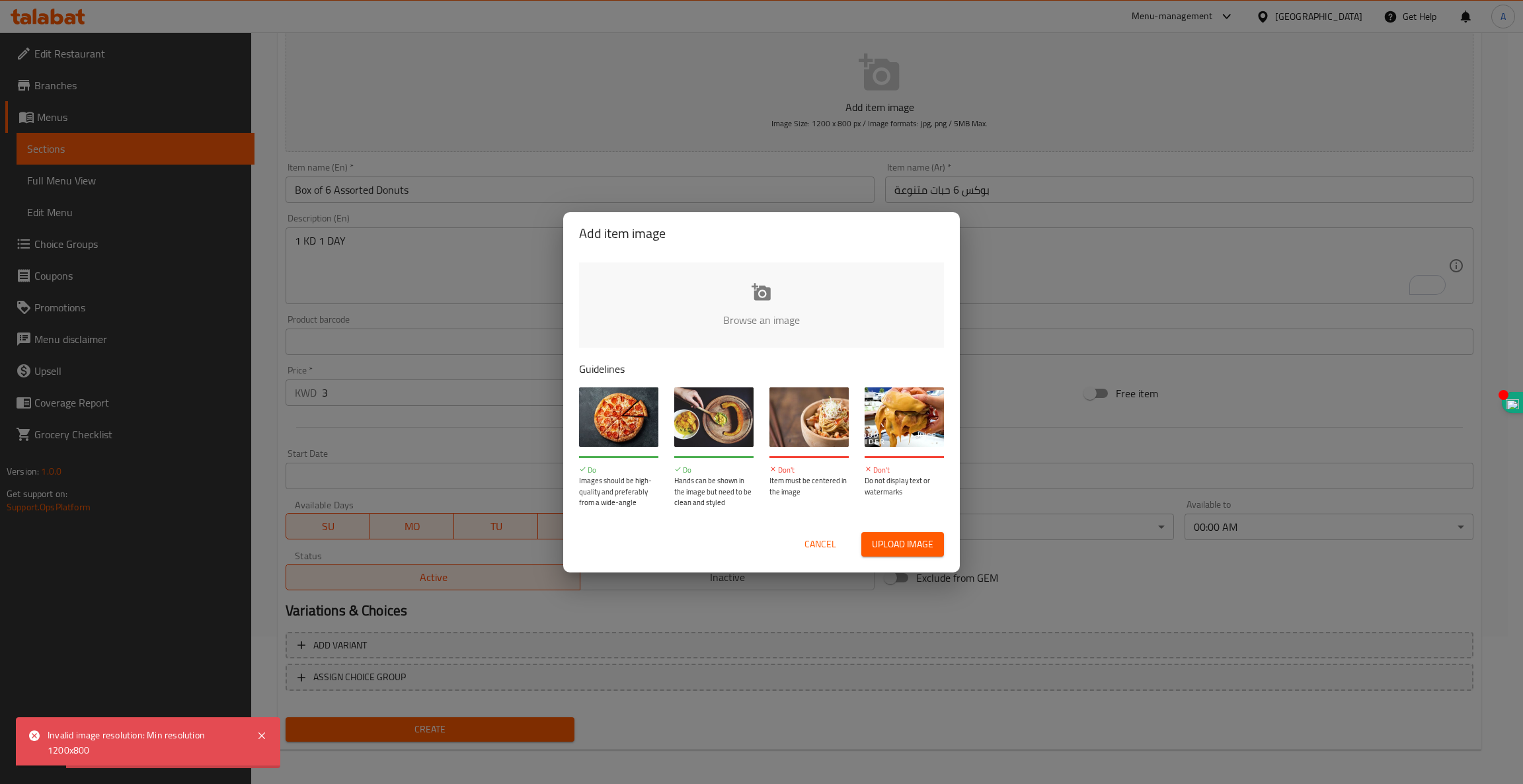
click at [822, 534] on button "Cancel" at bounding box center [820, 544] width 42 height 24
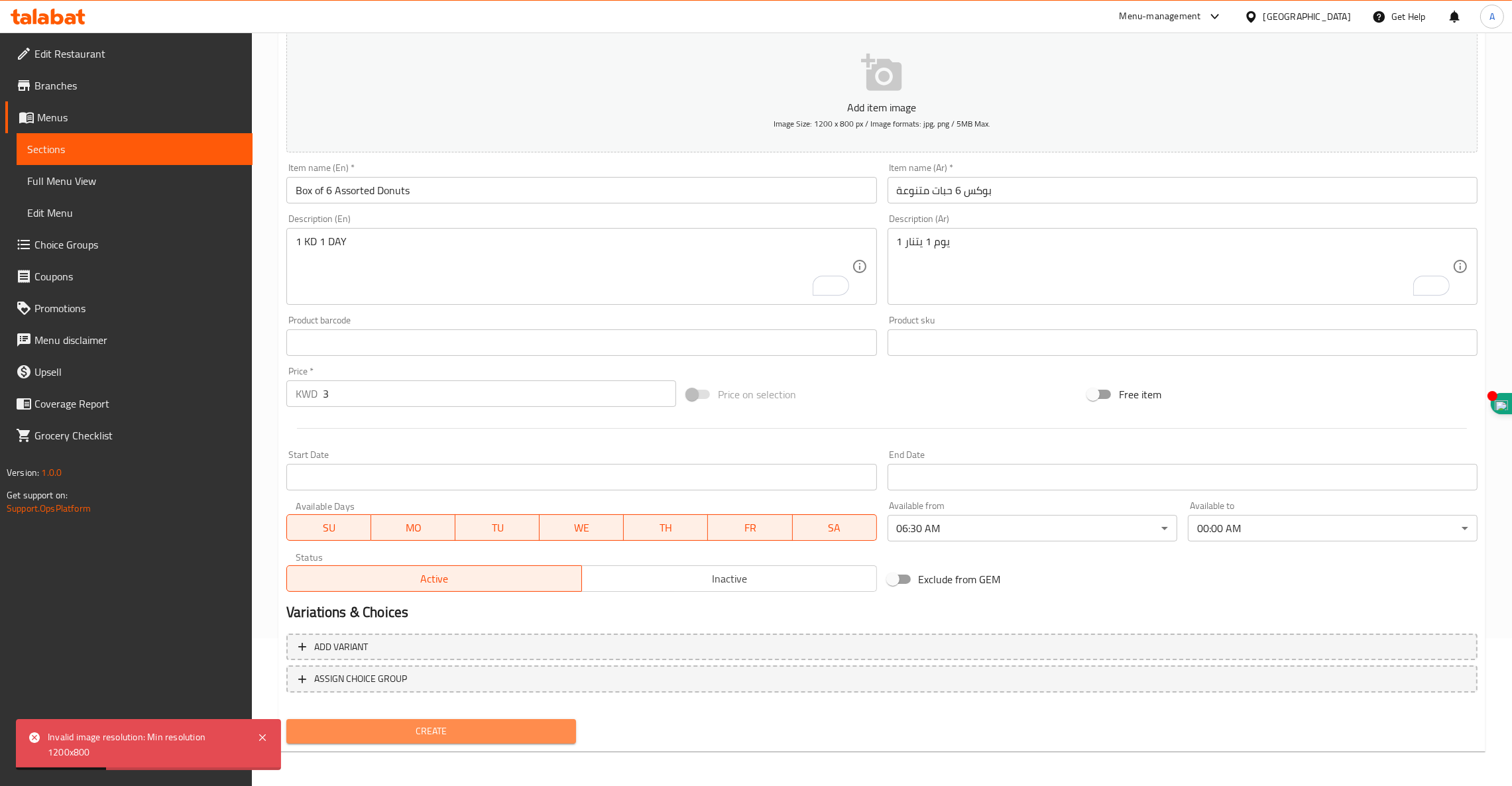
click at [450, 719] on button "Create" at bounding box center [430, 731] width 289 height 24
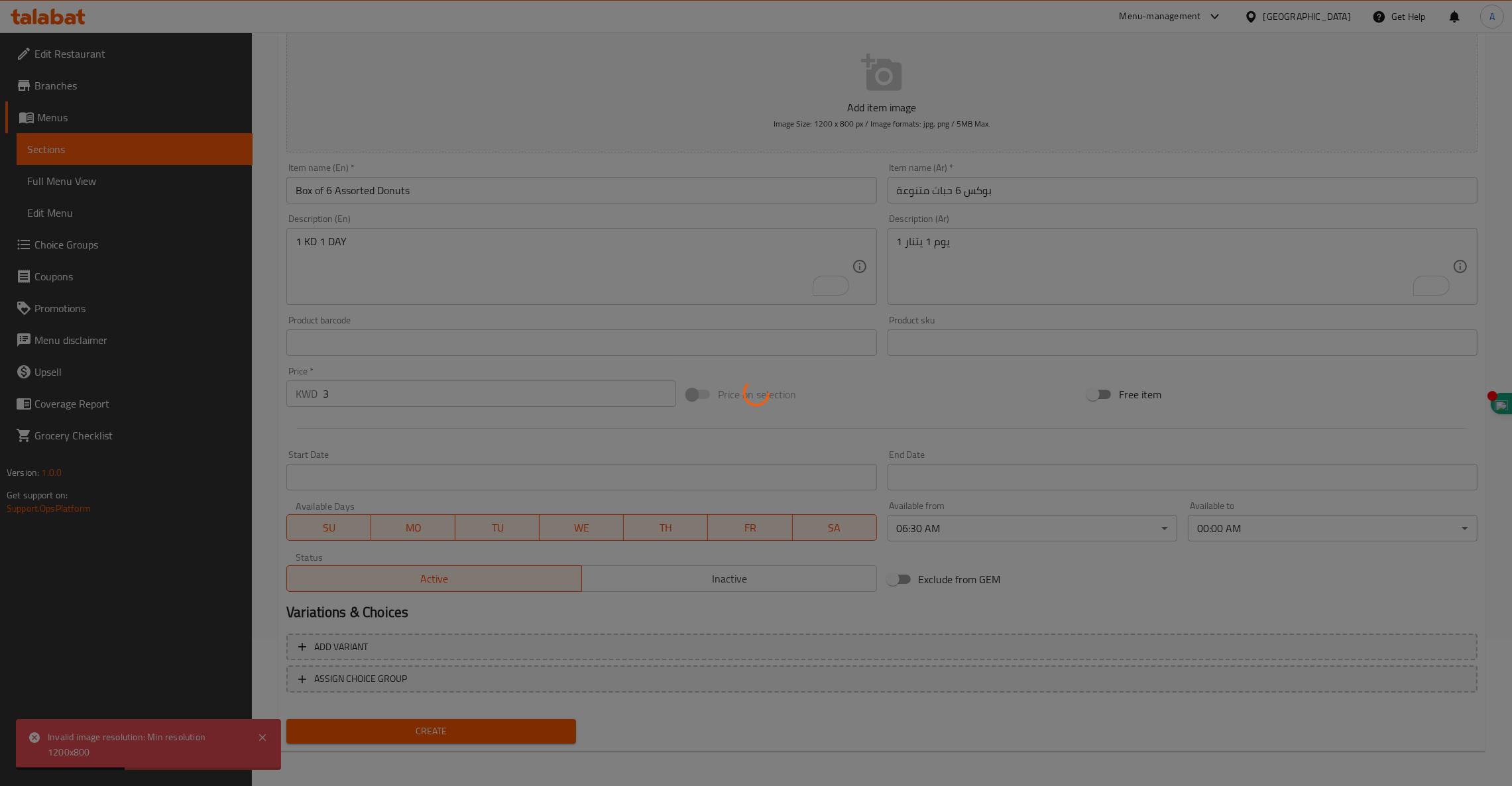
type input "0"
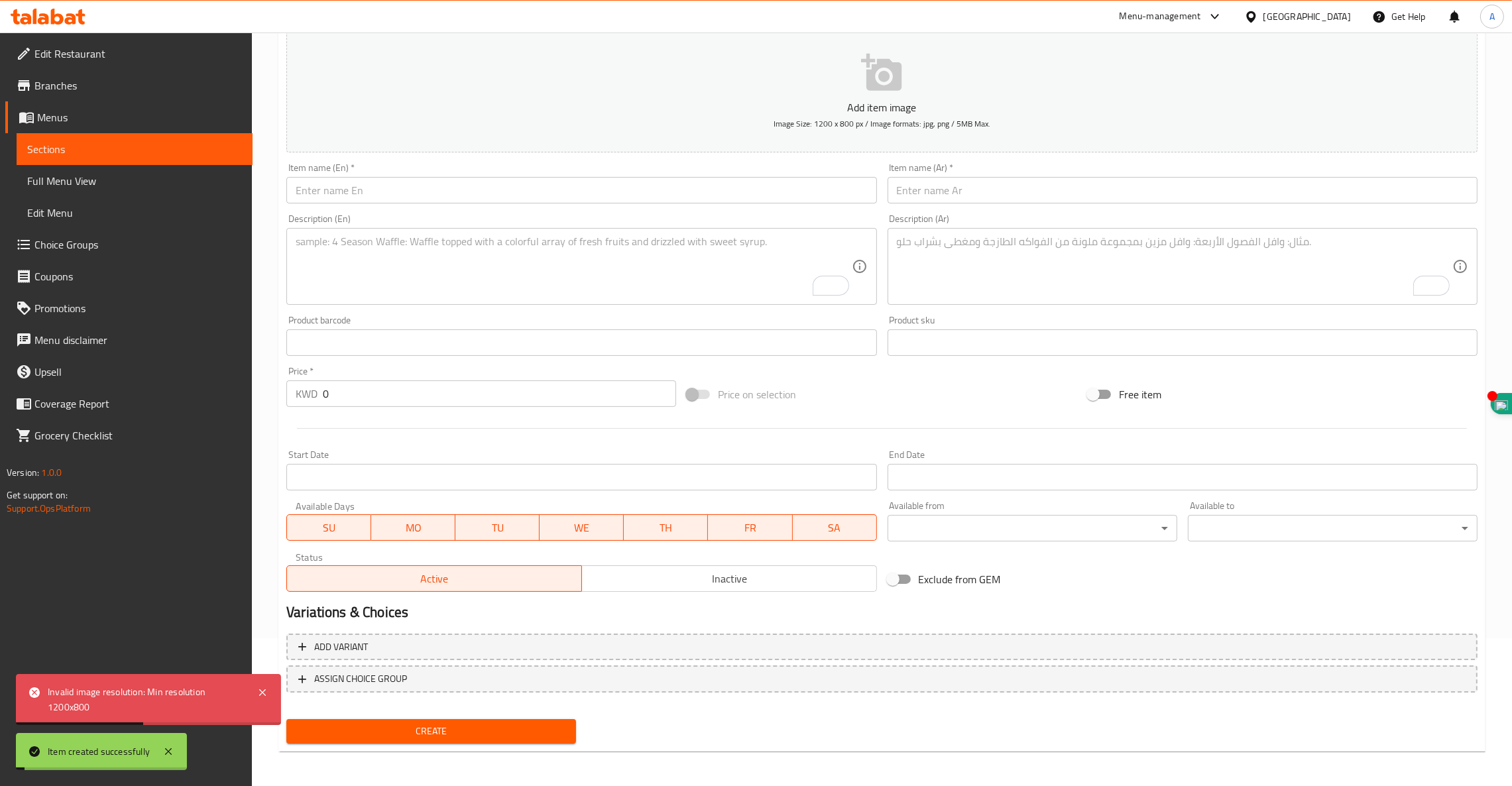
scroll to position [0, 0]
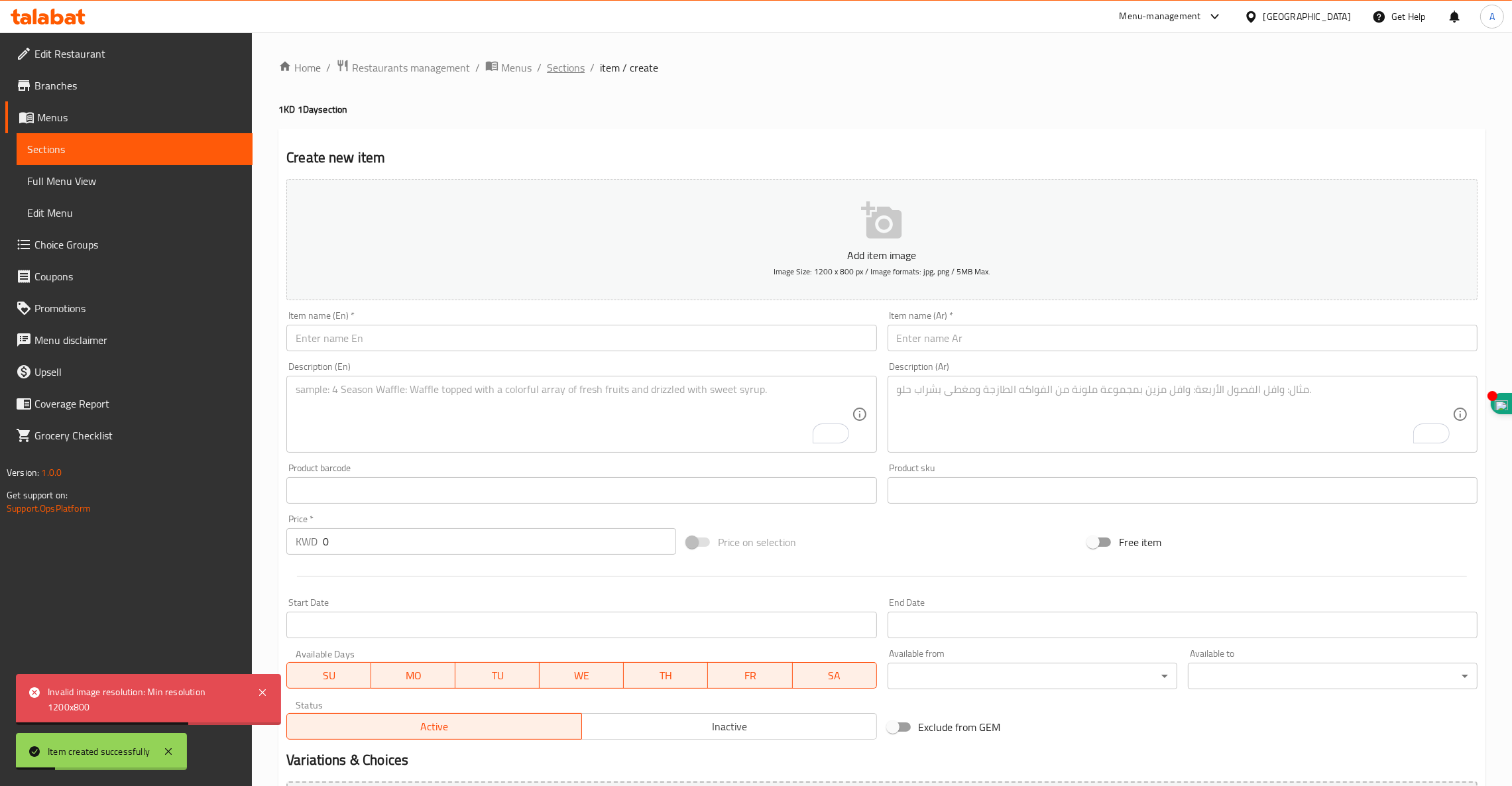
click at [562, 71] on span "Sections" at bounding box center [566, 67] width 38 height 16
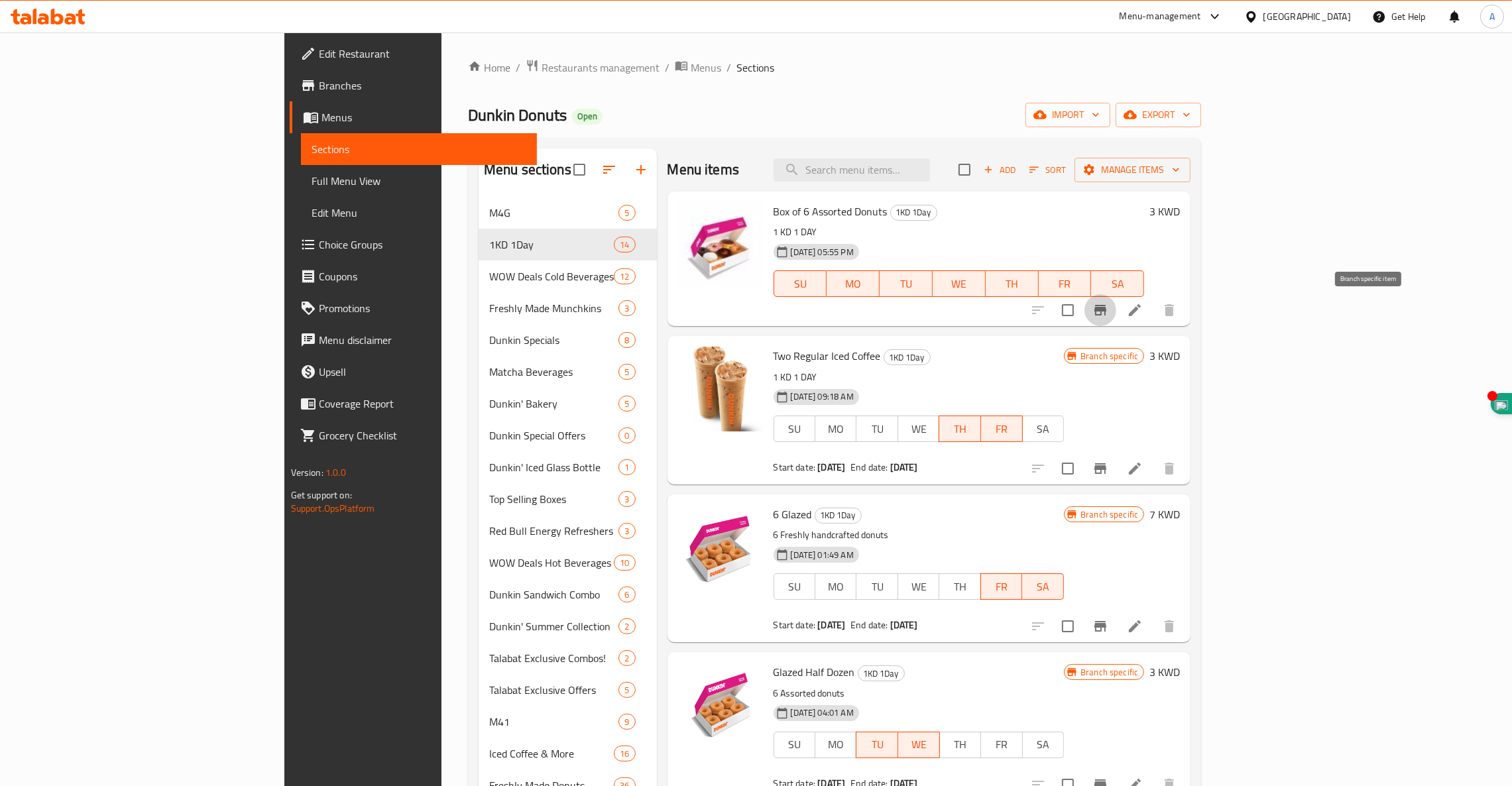
click at [1116, 318] on button "Branch-specific-item" at bounding box center [1100, 310] width 32 height 32
click at [1142, 306] on icon at bounding box center [1134, 310] width 16 height 16
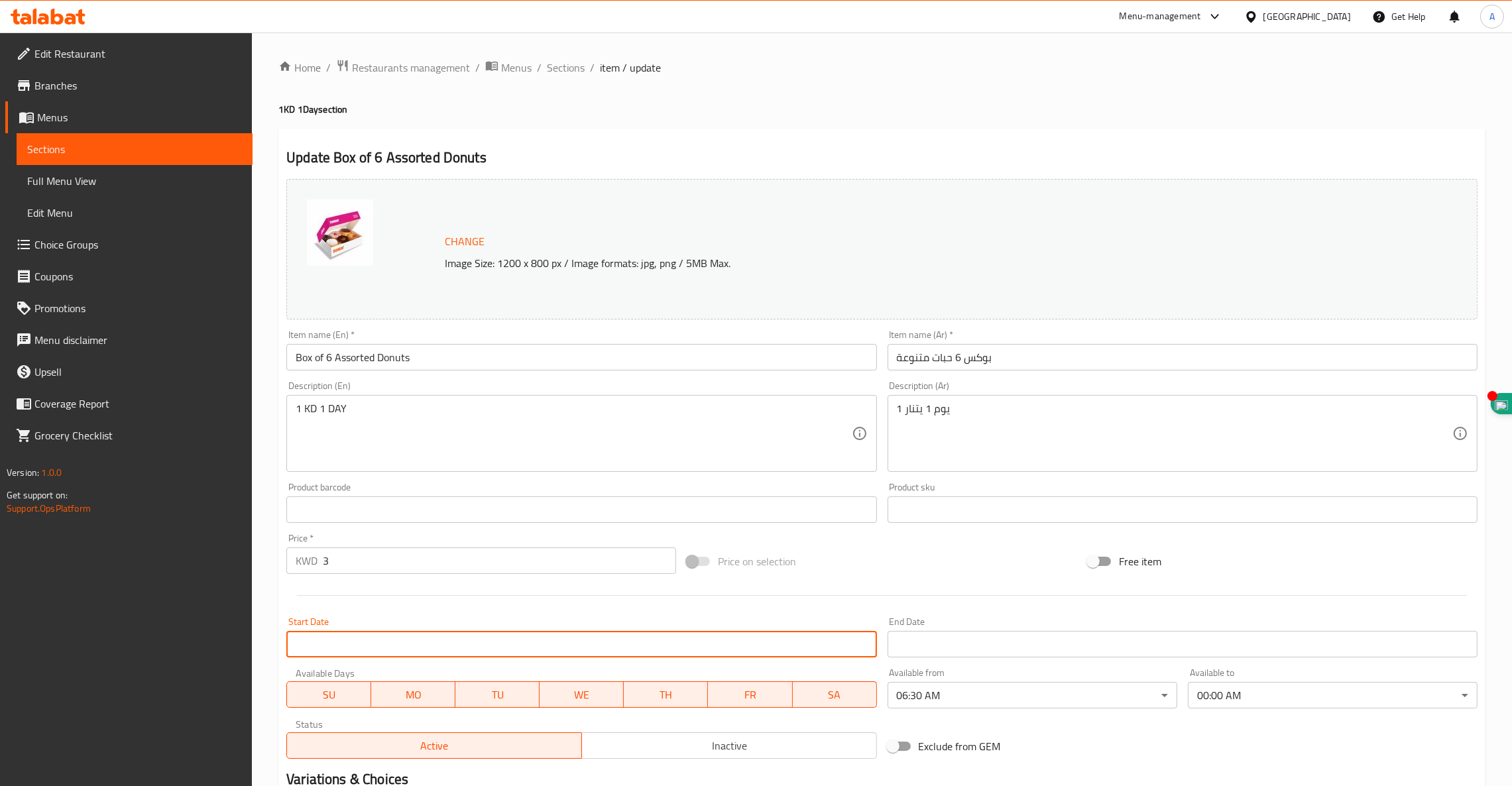
click at [709, 646] on input "Start Date" at bounding box center [581, 643] width 590 height 27
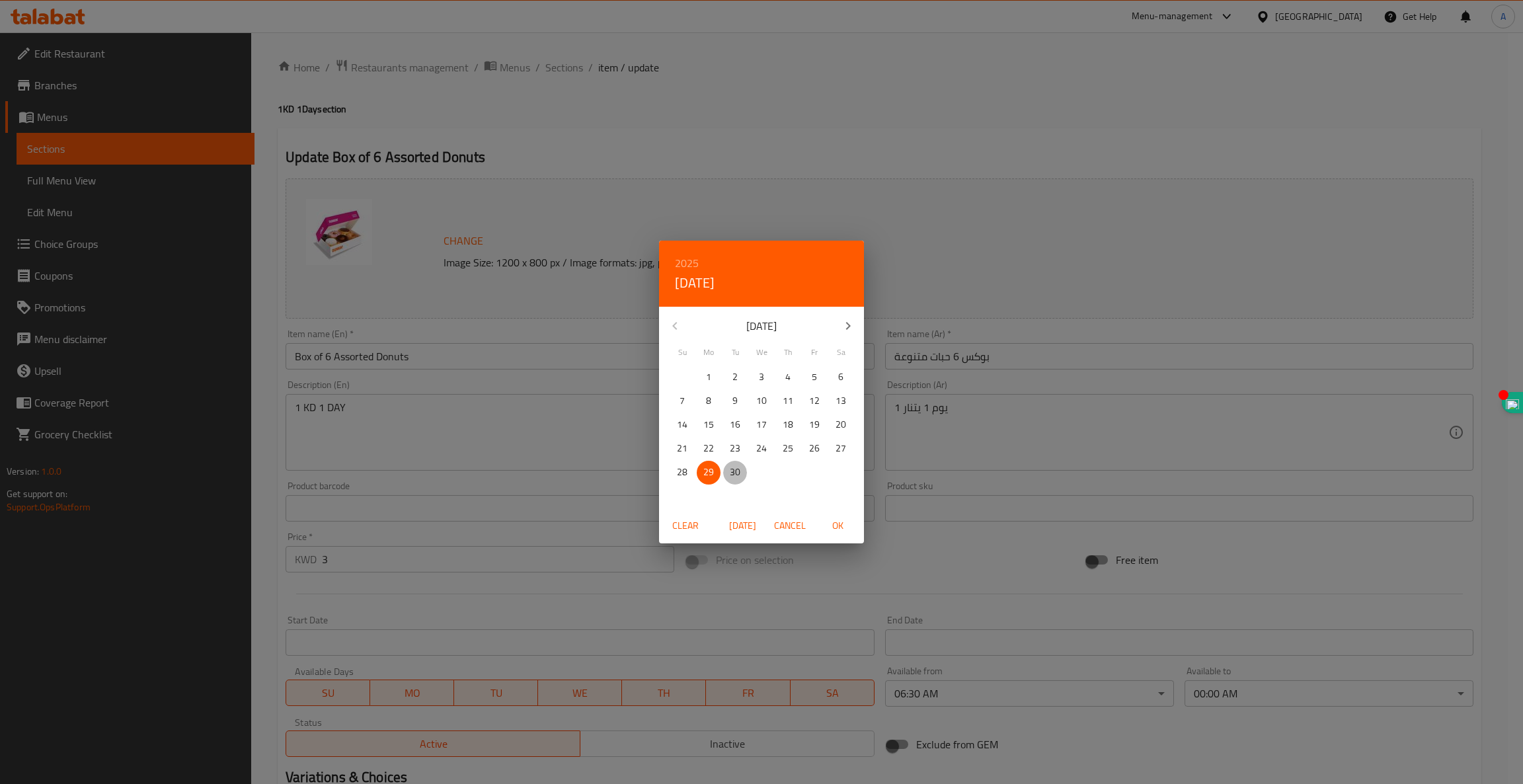
click at [740, 471] on p "30" at bounding box center [735, 471] width 10 height 16
click at [839, 526] on span "OK" at bounding box center [837, 526] width 32 height 16
type input "30-09-2025"
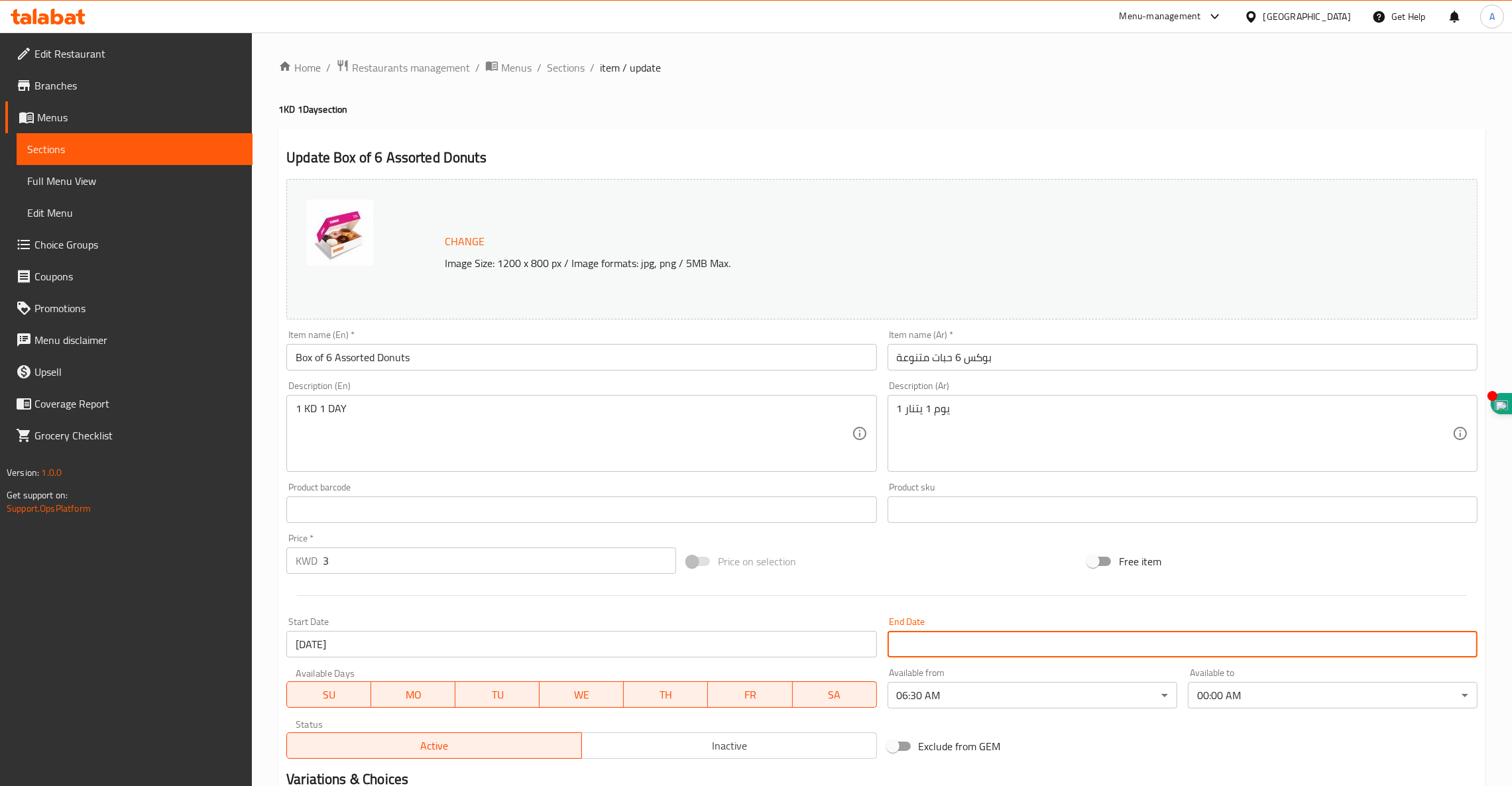
click at [926, 644] on input "Start Date" at bounding box center [1182, 643] width 590 height 27
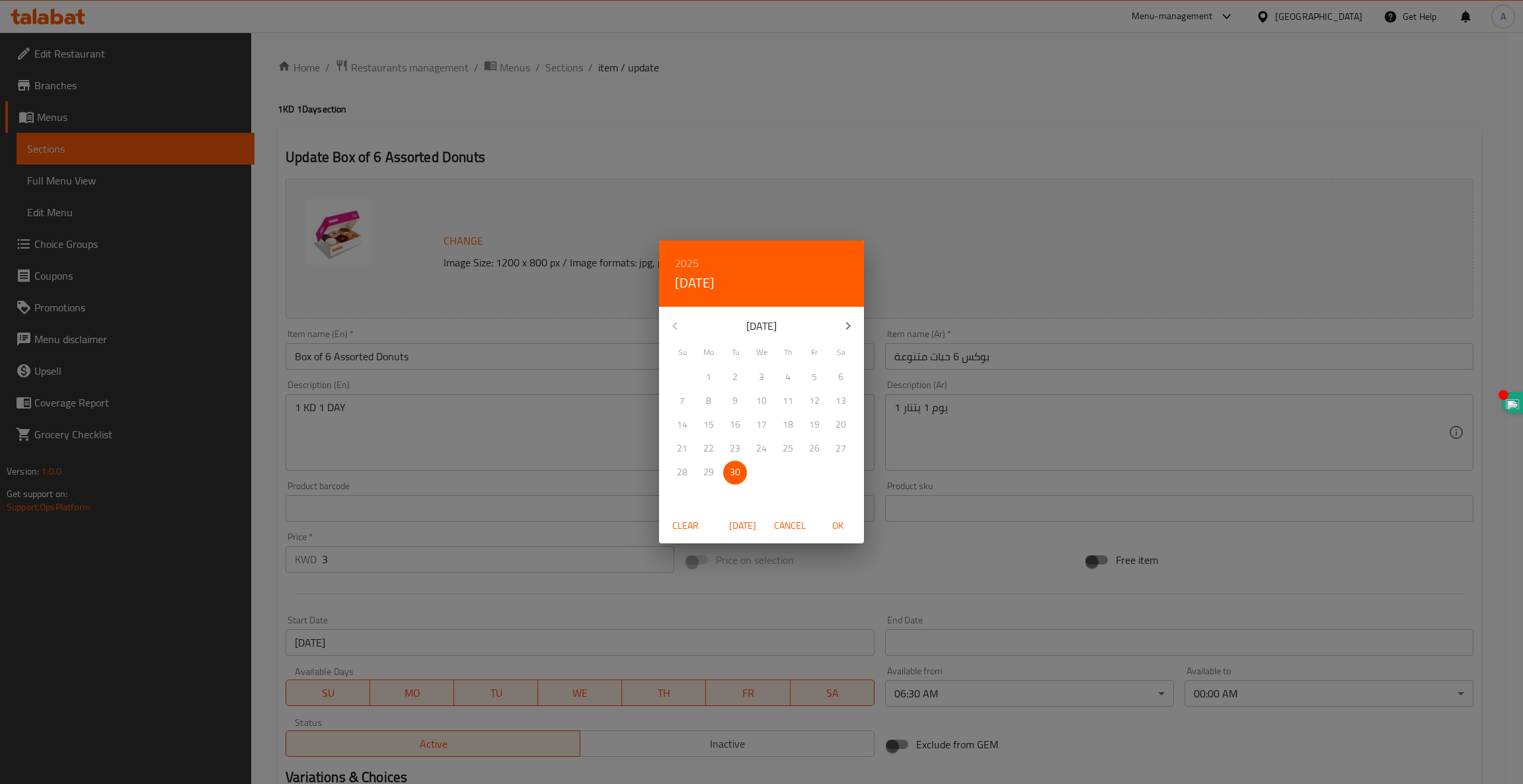
click at [836, 526] on span "OK" at bounding box center [837, 526] width 32 height 16
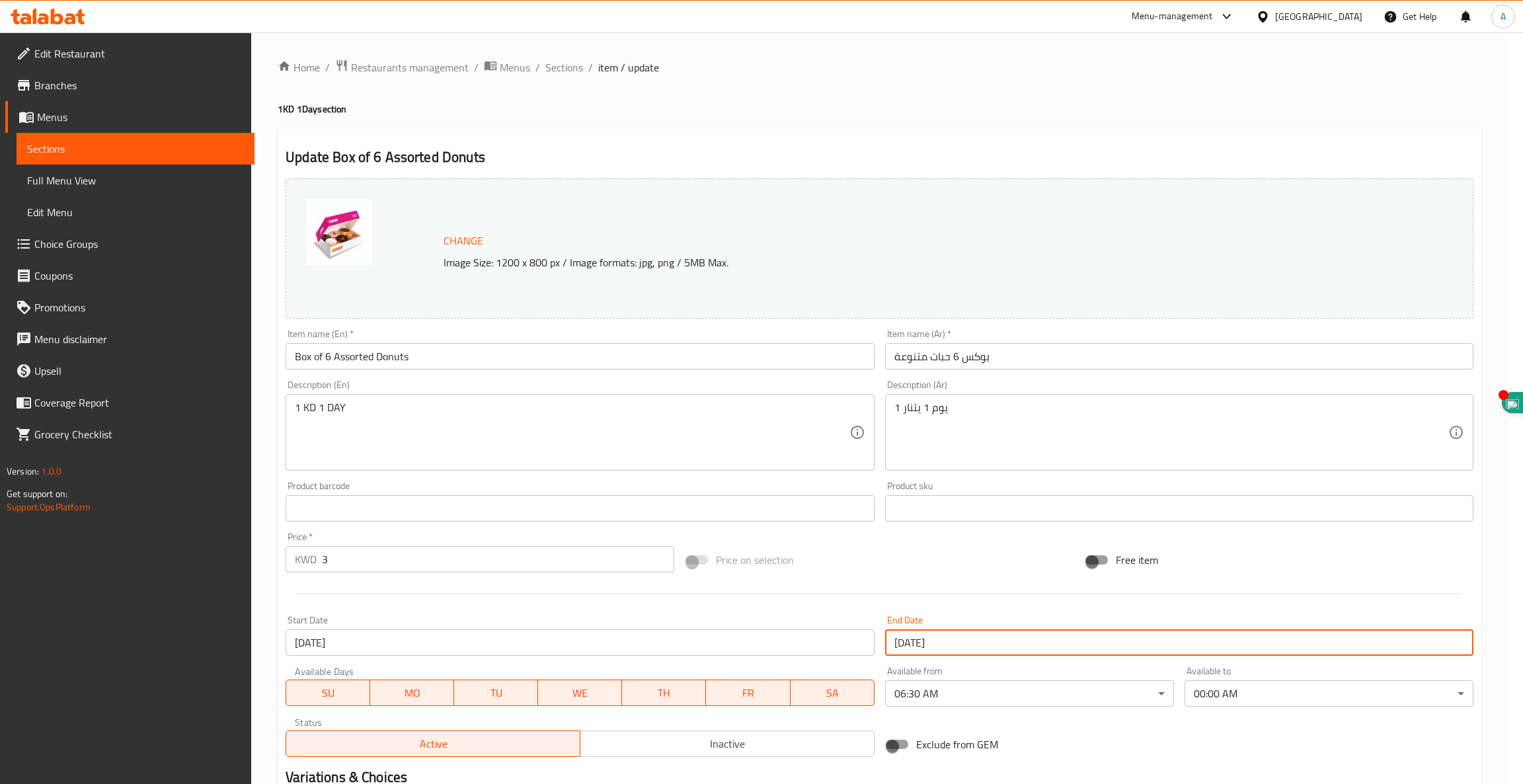
type input "30-09-2025"
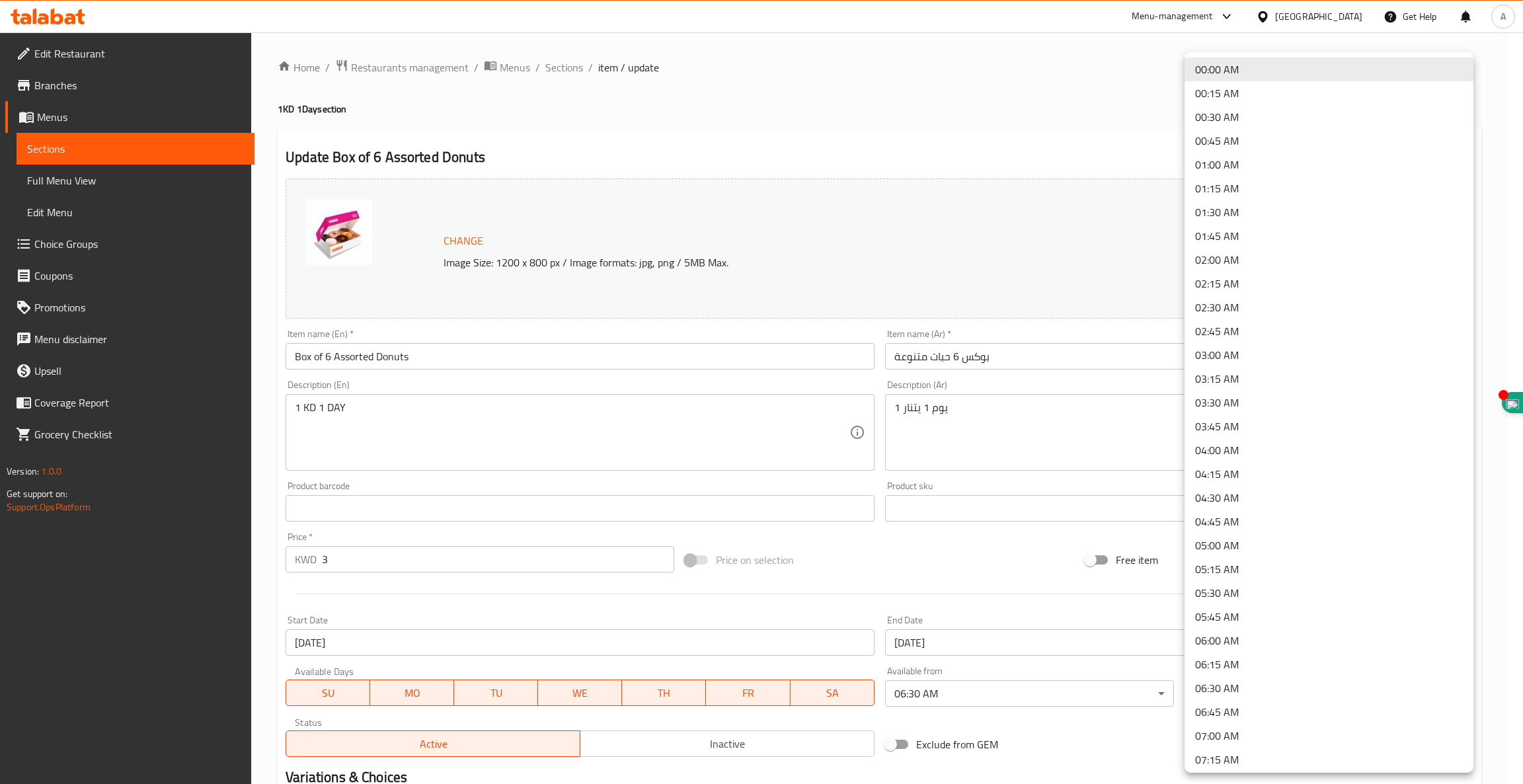
click at [1276, 701] on body "​ Menu-management Kuwait Get Help A Edit Restaurant Branches Menus Sections Ful…" at bounding box center [761, 408] width 1523 height 751
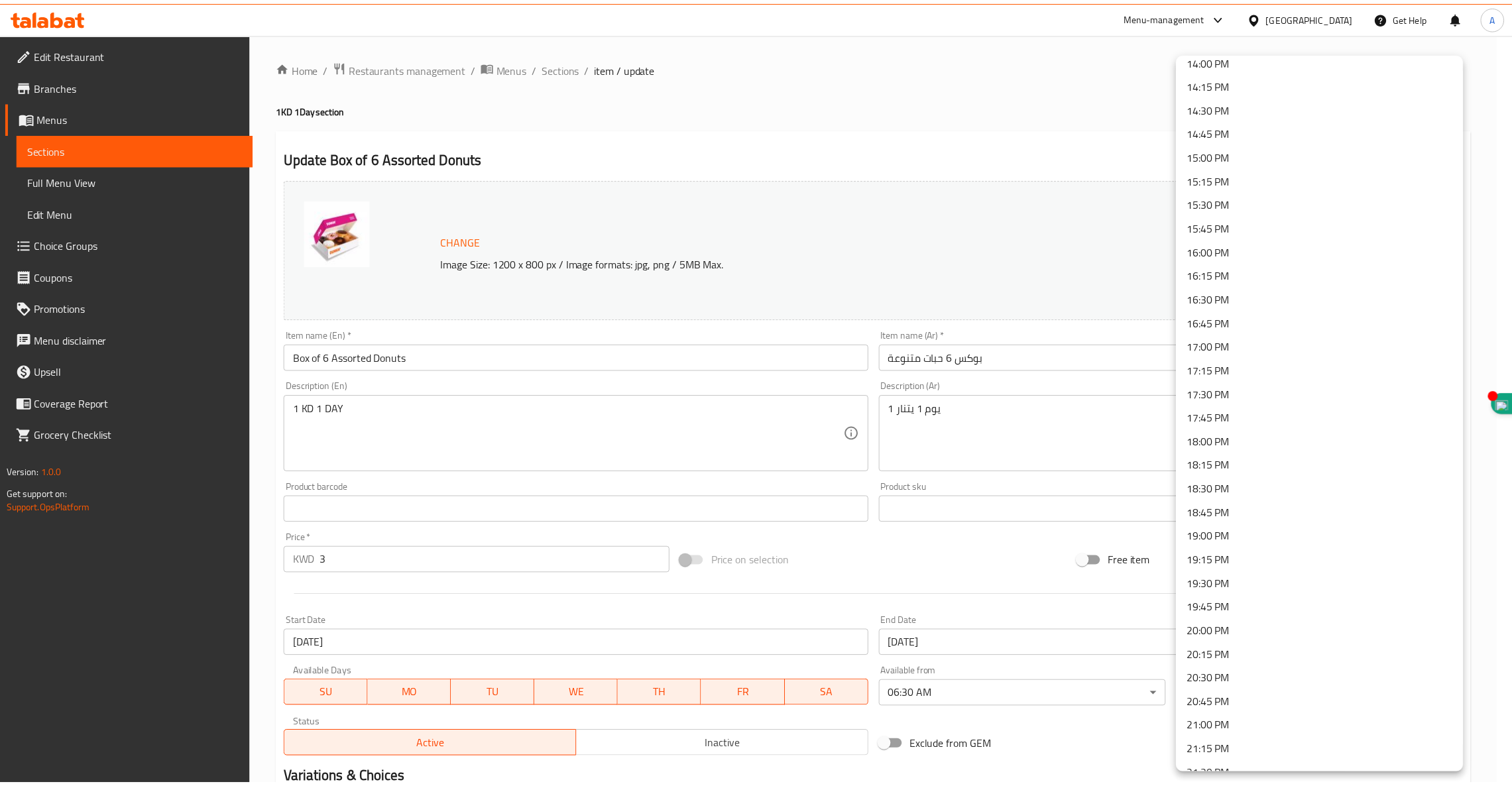
scroll to position [1600, 0]
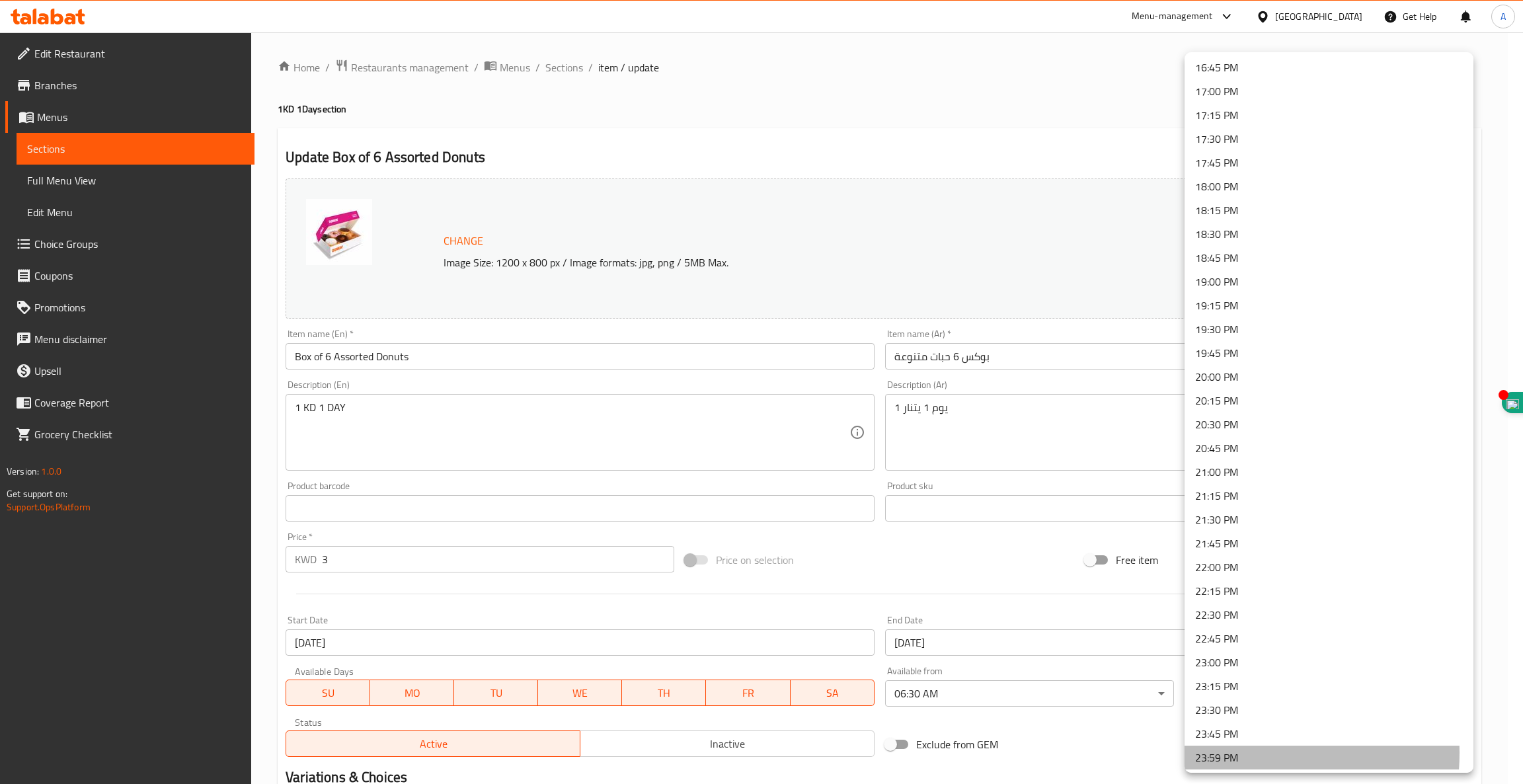
click at [1236, 751] on li "23:59 PM" at bounding box center [1328, 757] width 289 height 24
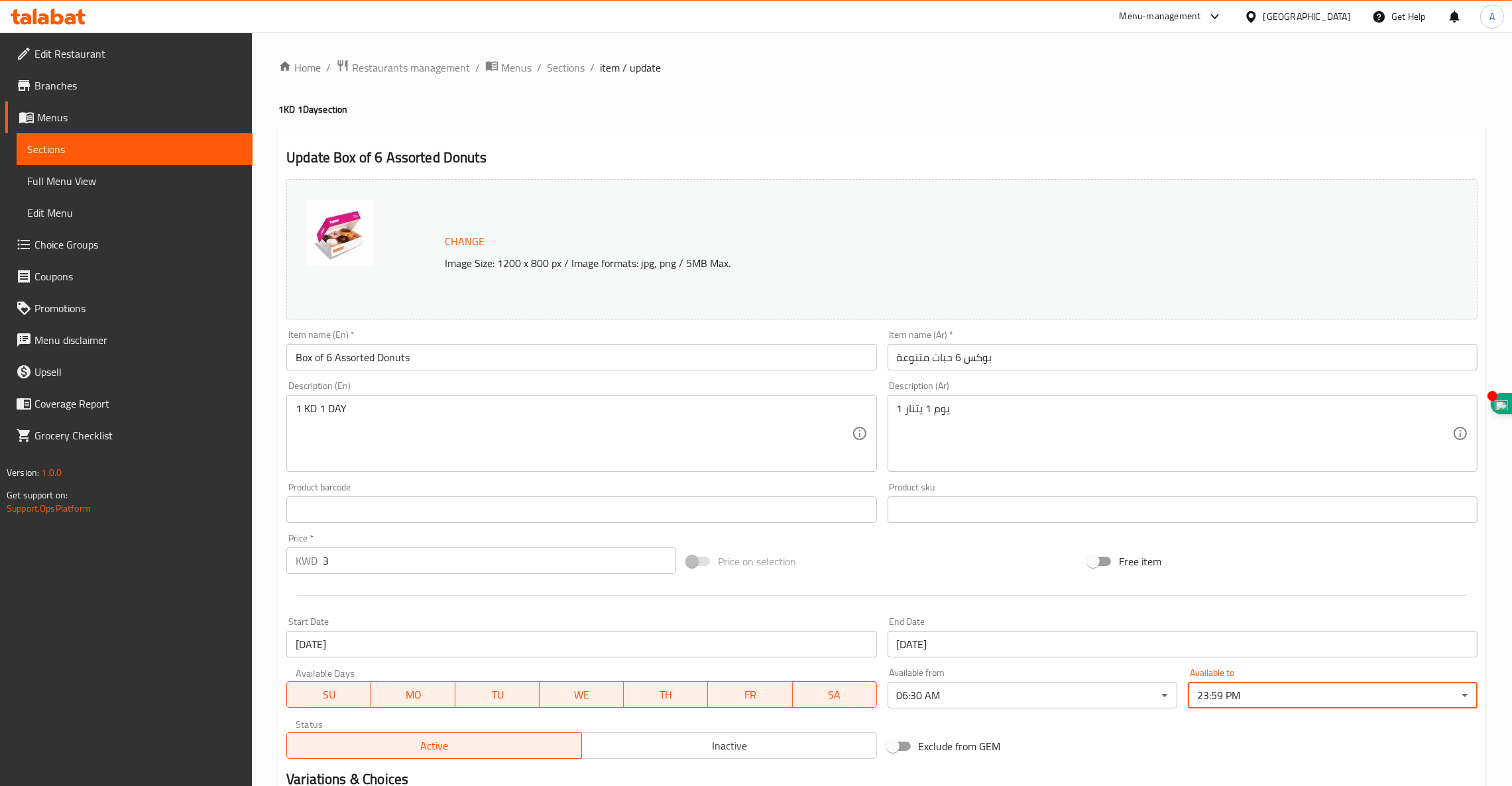
click at [959, 764] on div "Exclude from GEM" at bounding box center [1082, 745] width 400 height 35
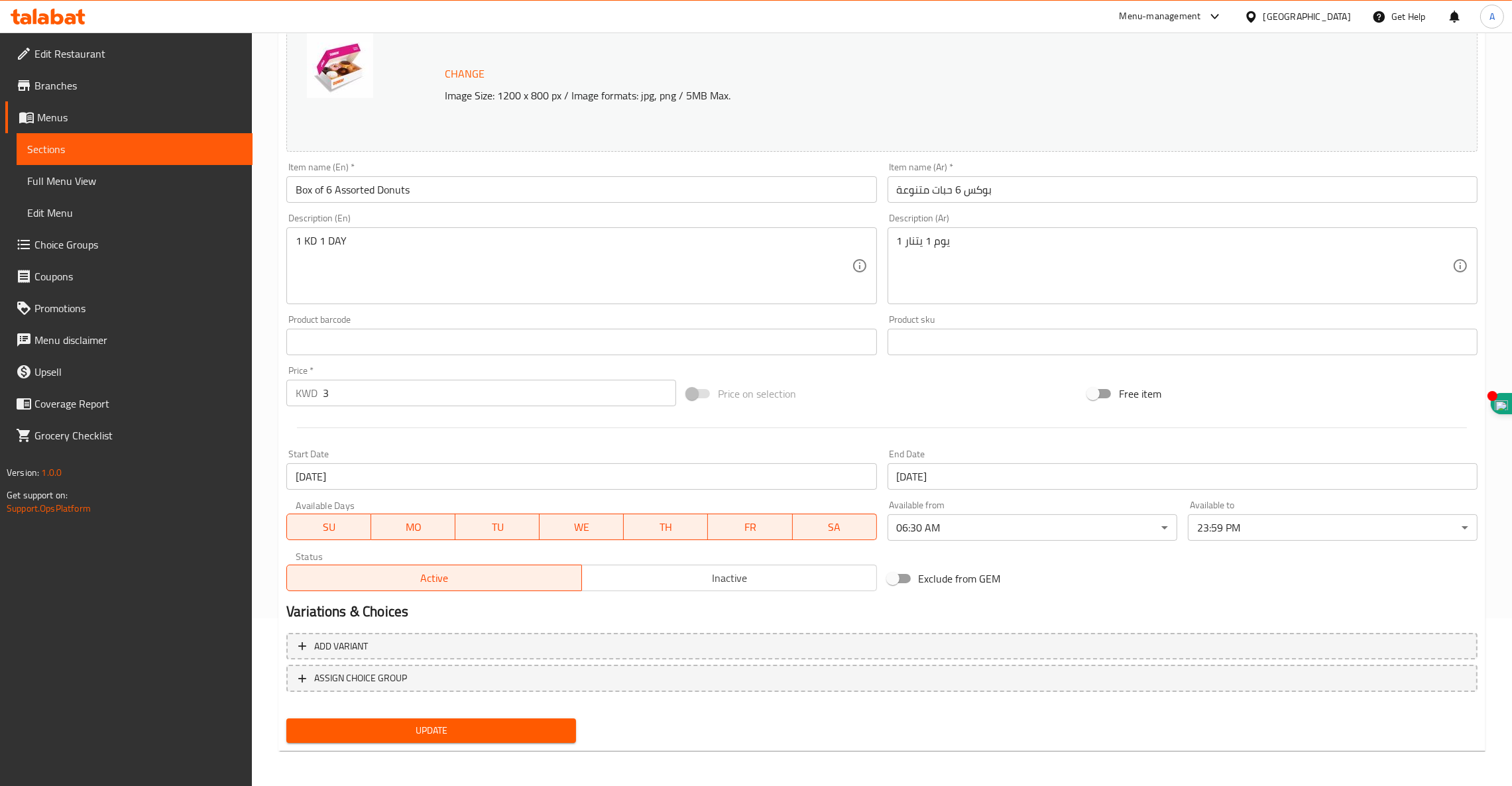
click at [436, 727] on span "Update" at bounding box center [431, 730] width 269 height 16
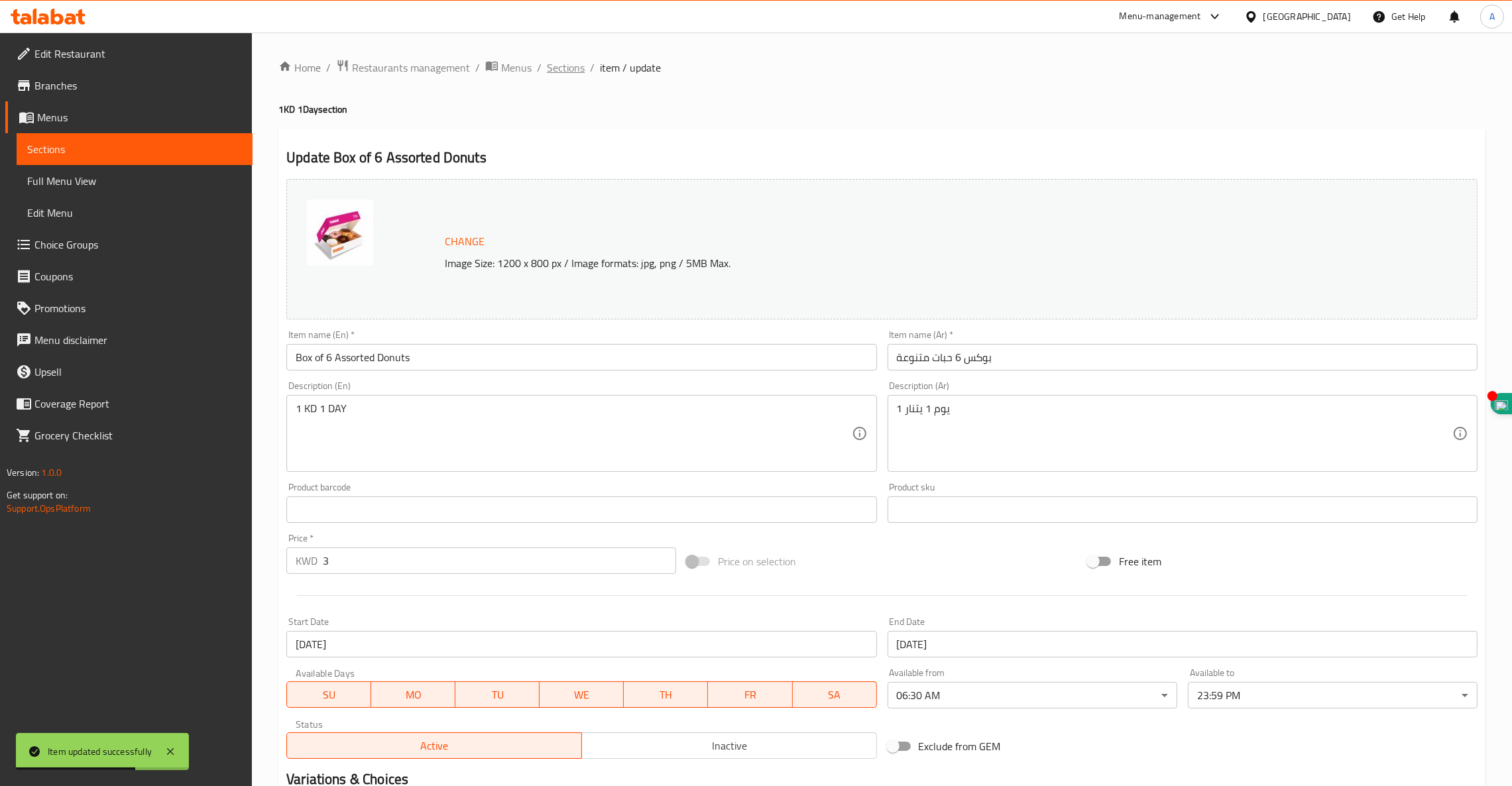
click at [556, 67] on span "Sections" at bounding box center [566, 67] width 38 height 16
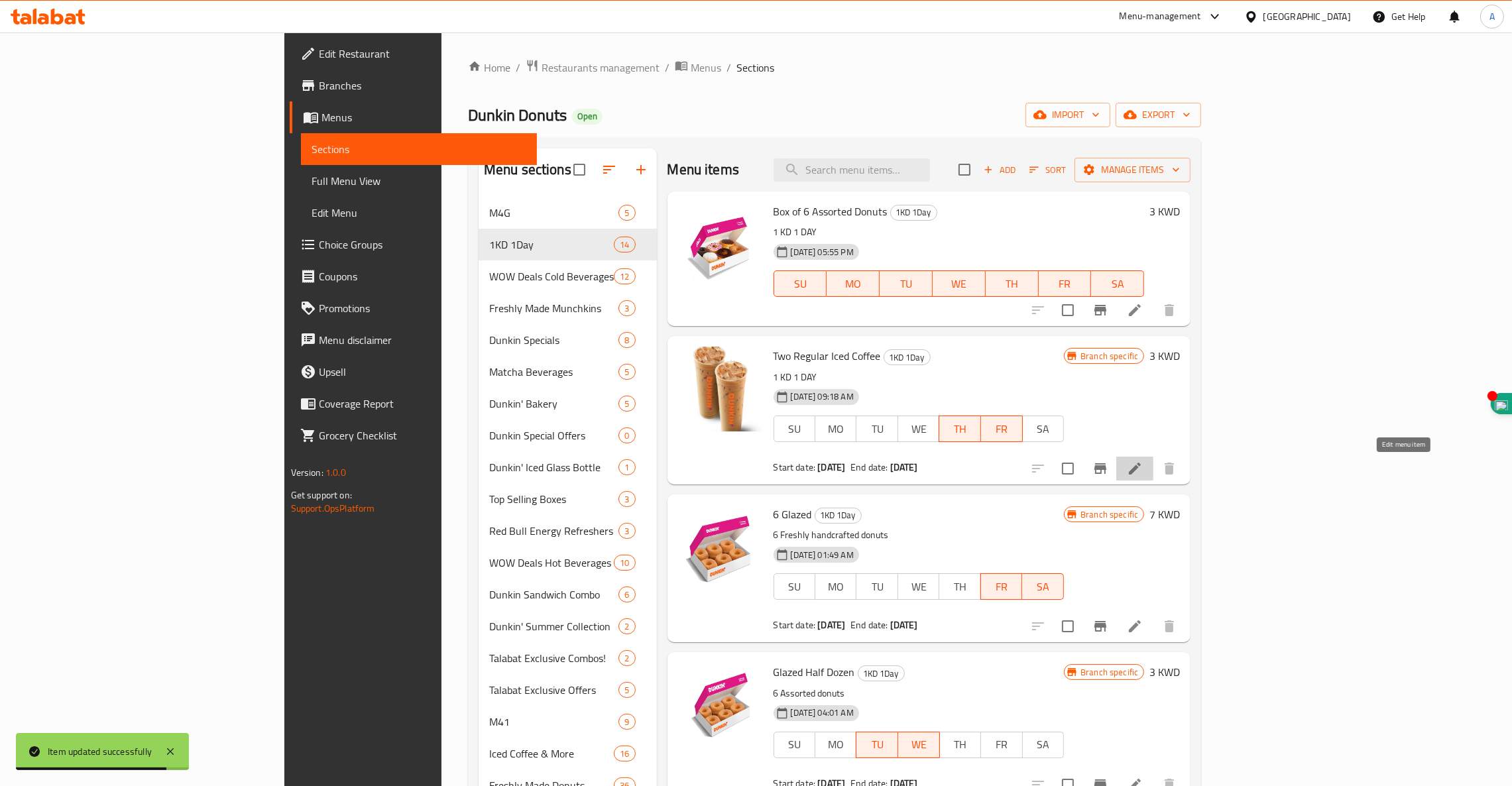
click at [1142, 473] on icon at bounding box center [1134, 468] width 16 height 16
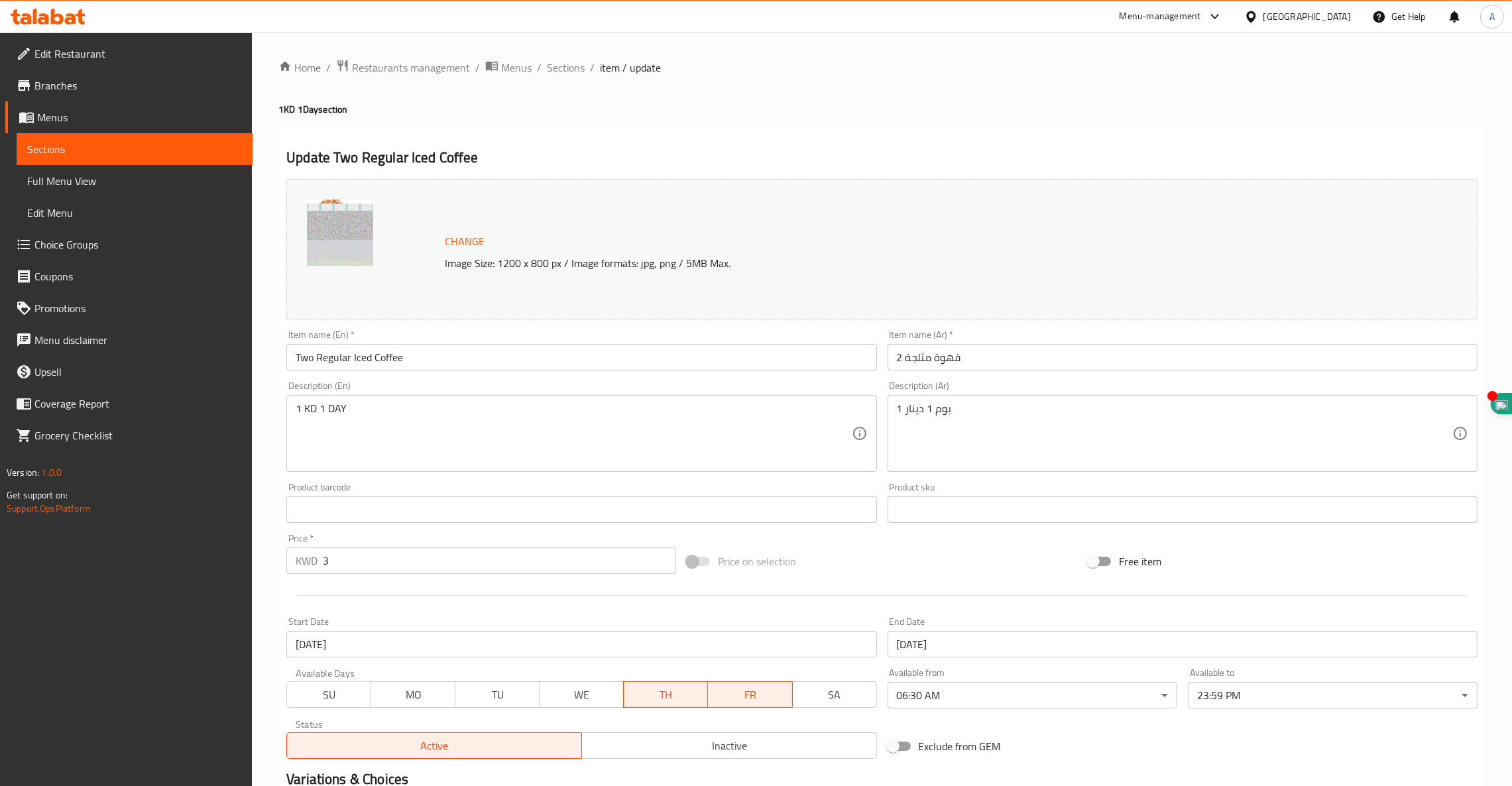
click at [440, 636] on input "11-09-2025" at bounding box center [581, 643] width 590 height 27
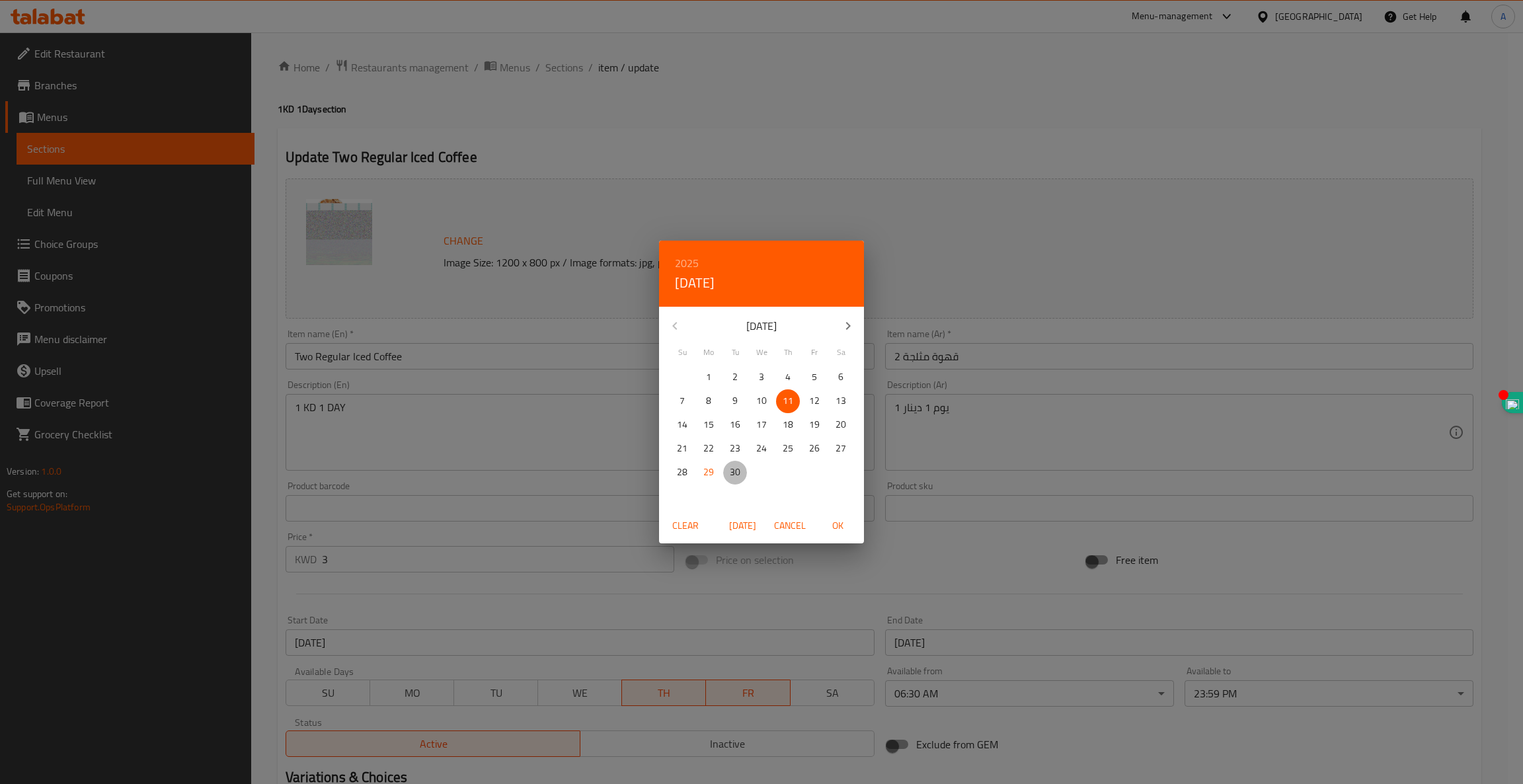
click at [739, 468] on p "30" at bounding box center [735, 471] width 10 height 16
click at [836, 526] on span "OK" at bounding box center [837, 526] width 32 height 16
type input "30-09-2025"
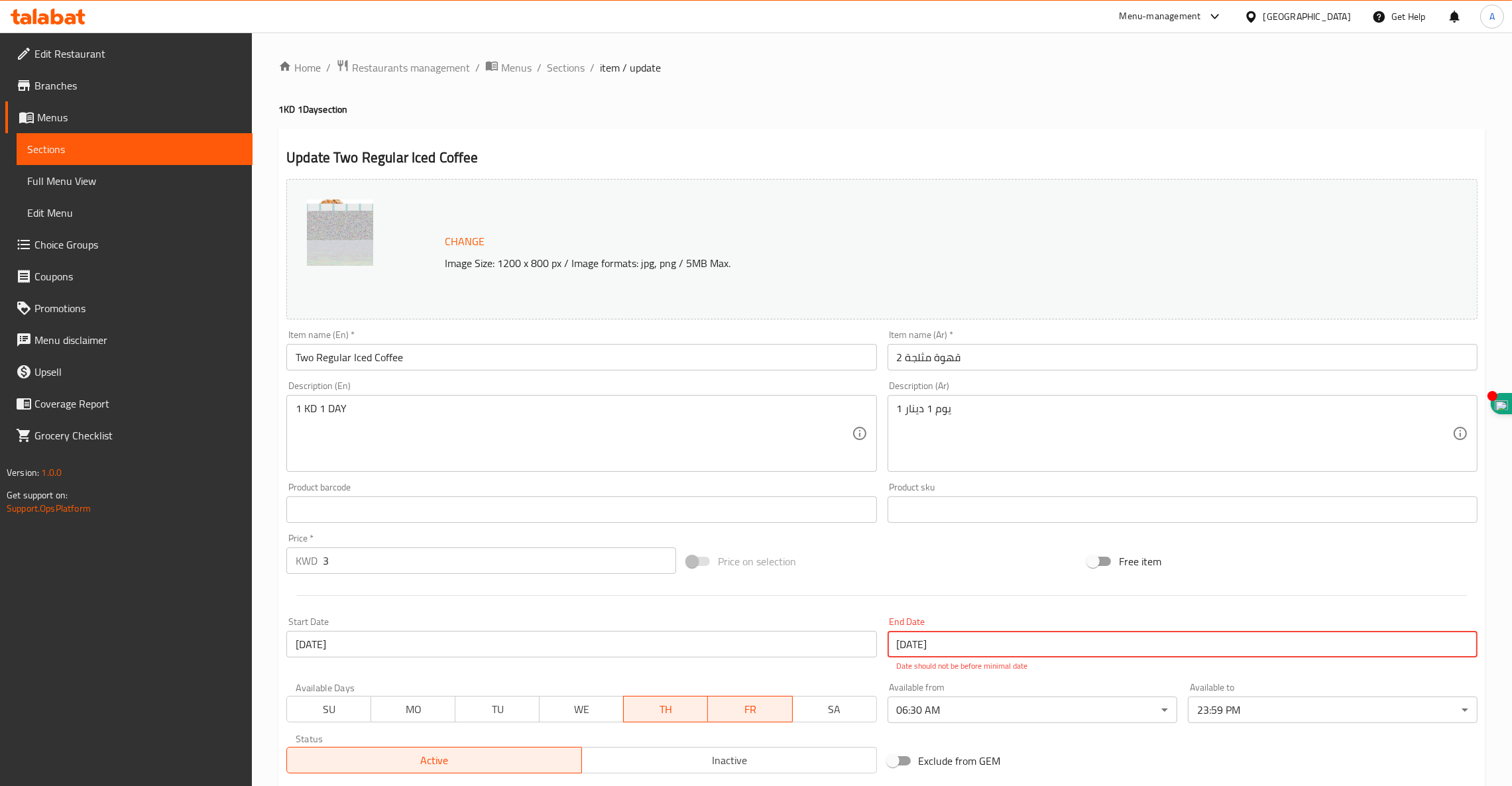
click at [1001, 638] on input "11-09-2025" at bounding box center [1182, 643] width 590 height 27
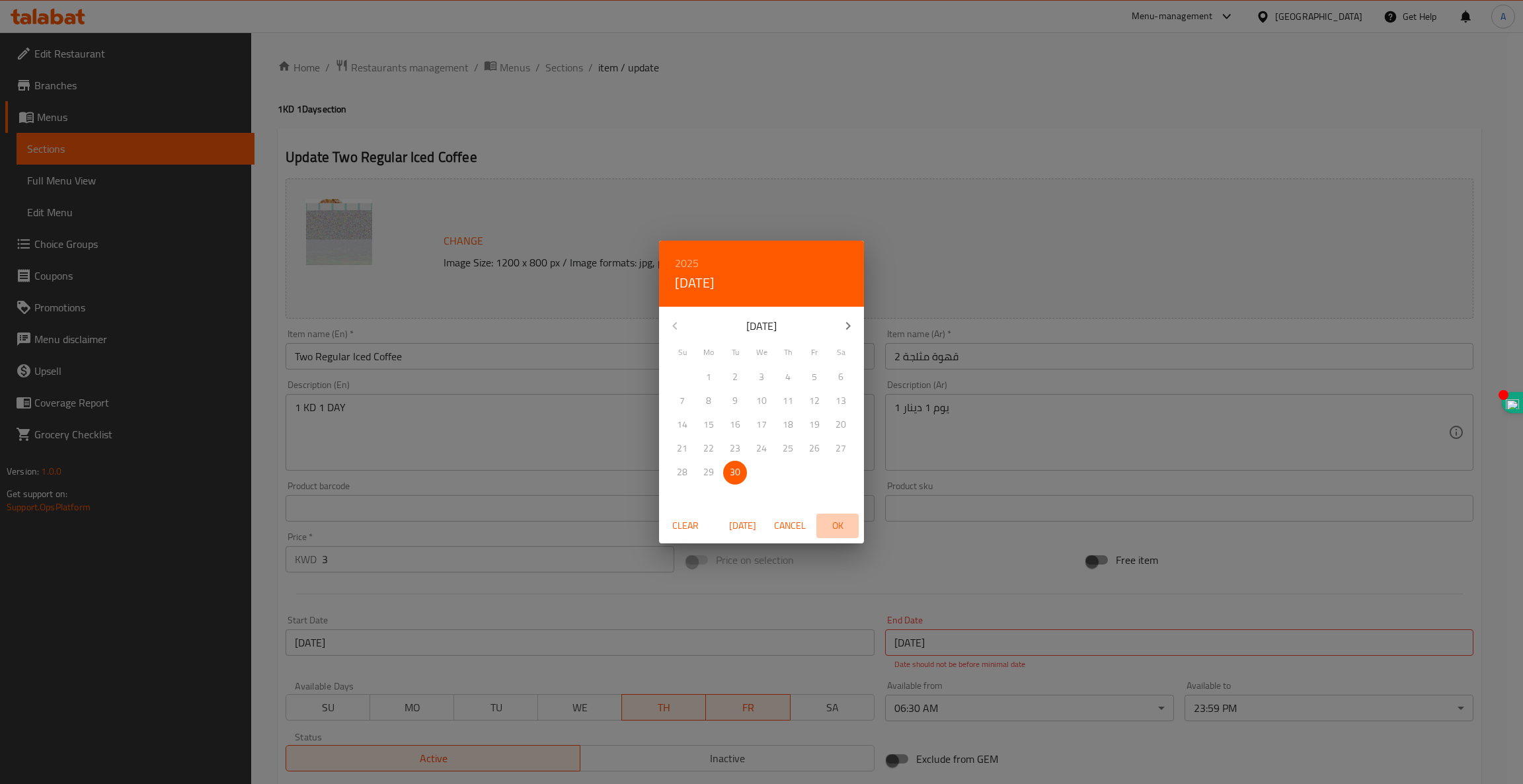
click at [833, 520] on span "OK" at bounding box center [837, 526] width 32 height 16
type input "30-09-2025"
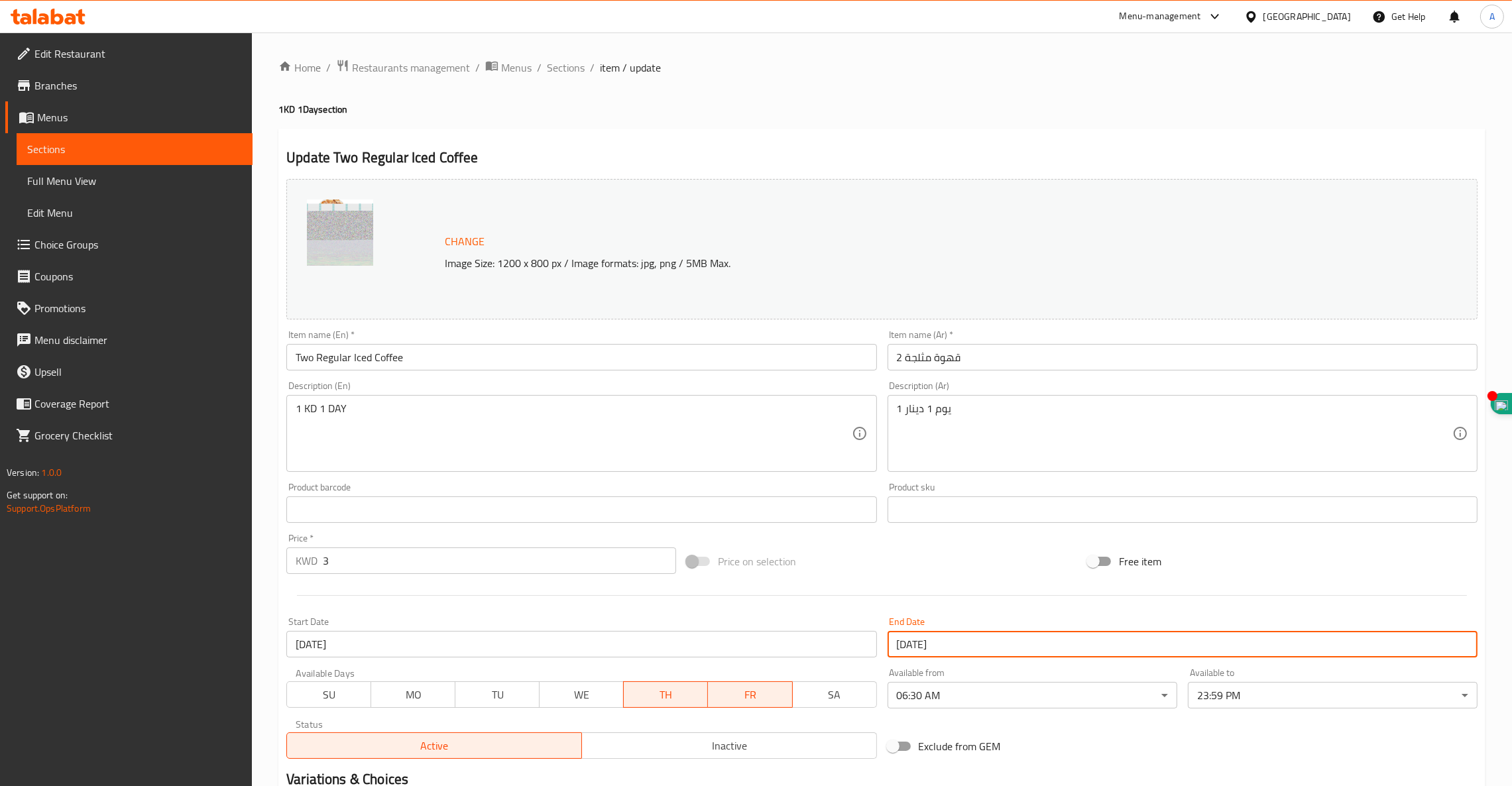
scroll to position [168, 0]
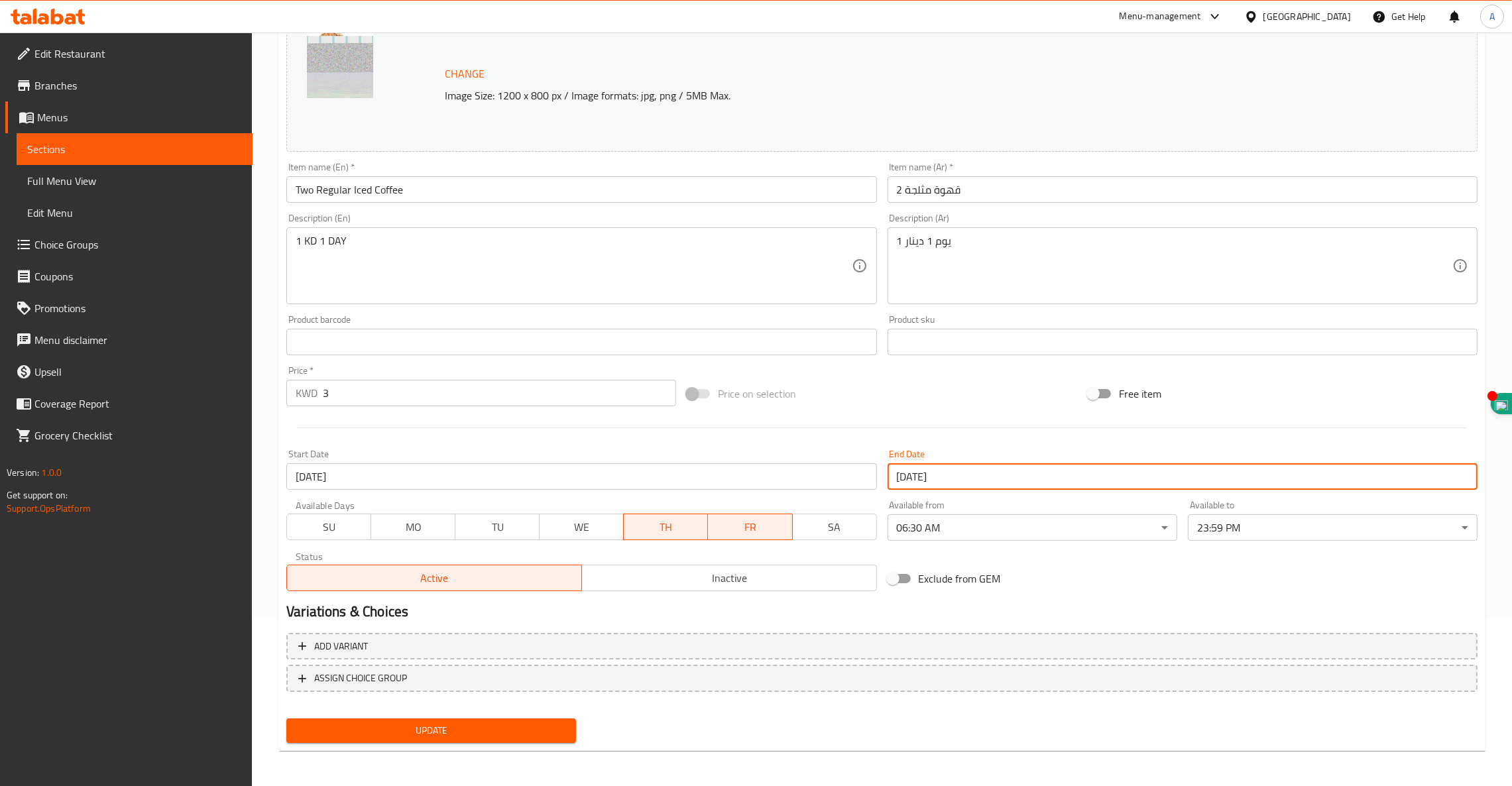
click at [669, 527] on span "TH" at bounding box center [665, 527] width 73 height 19
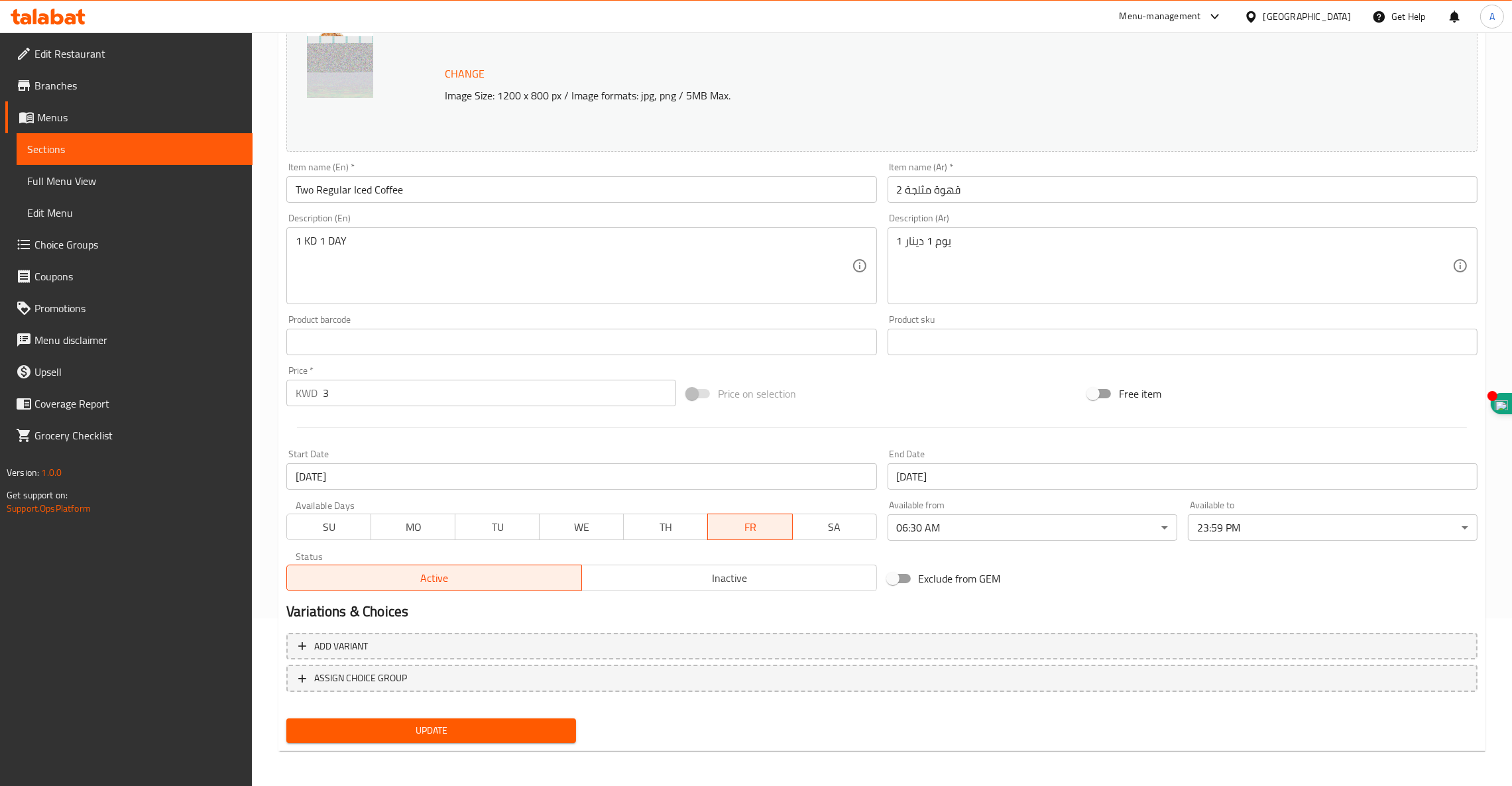
click at [750, 530] on span "FR" at bounding box center [749, 527] width 73 height 19
click at [494, 532] on span "TU" at bounding box center [497, 527] width 73 height 19
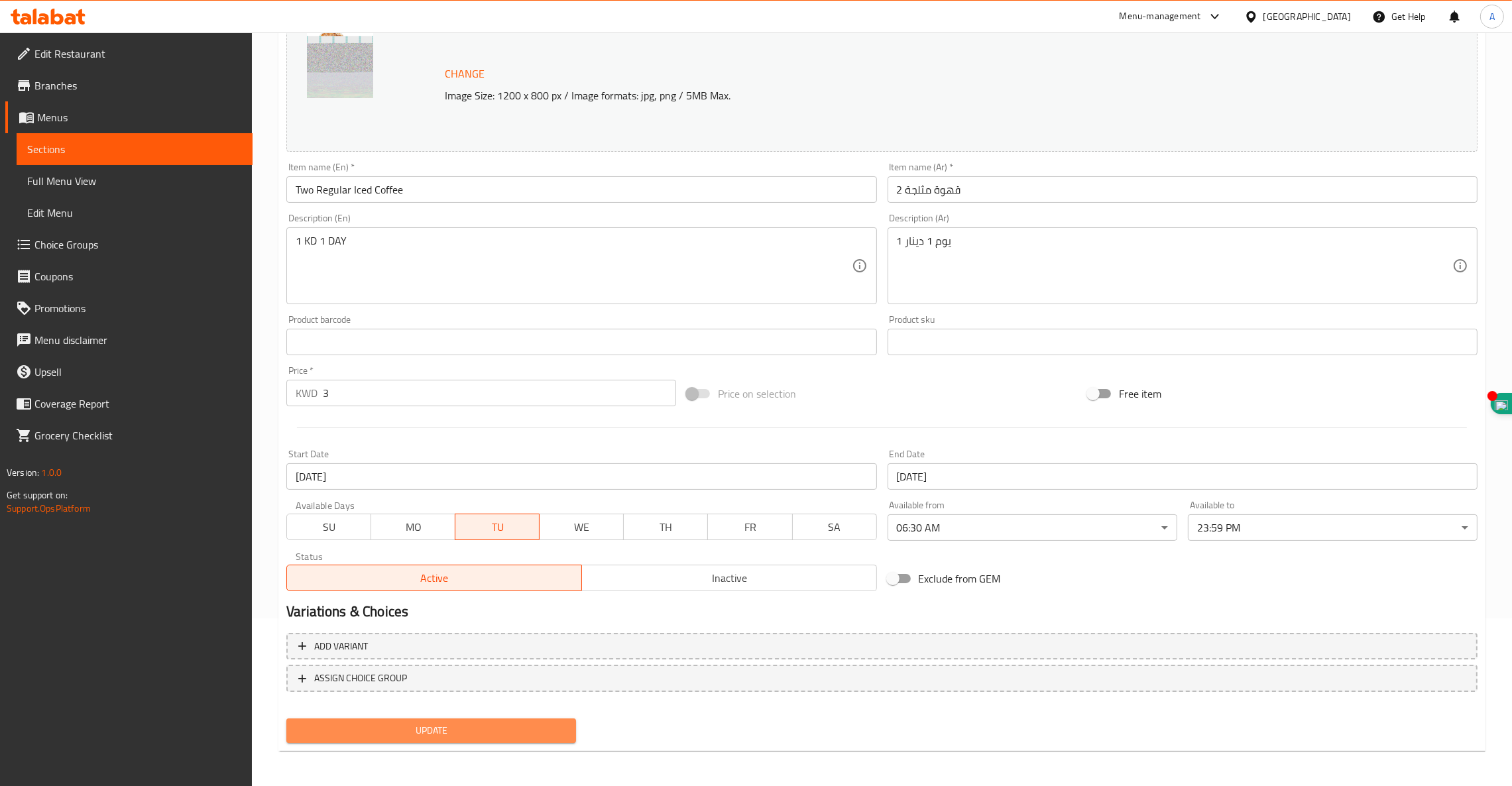
click at [414, 724] on span "Update" at bounding box center [431, 730] width 269 height 16
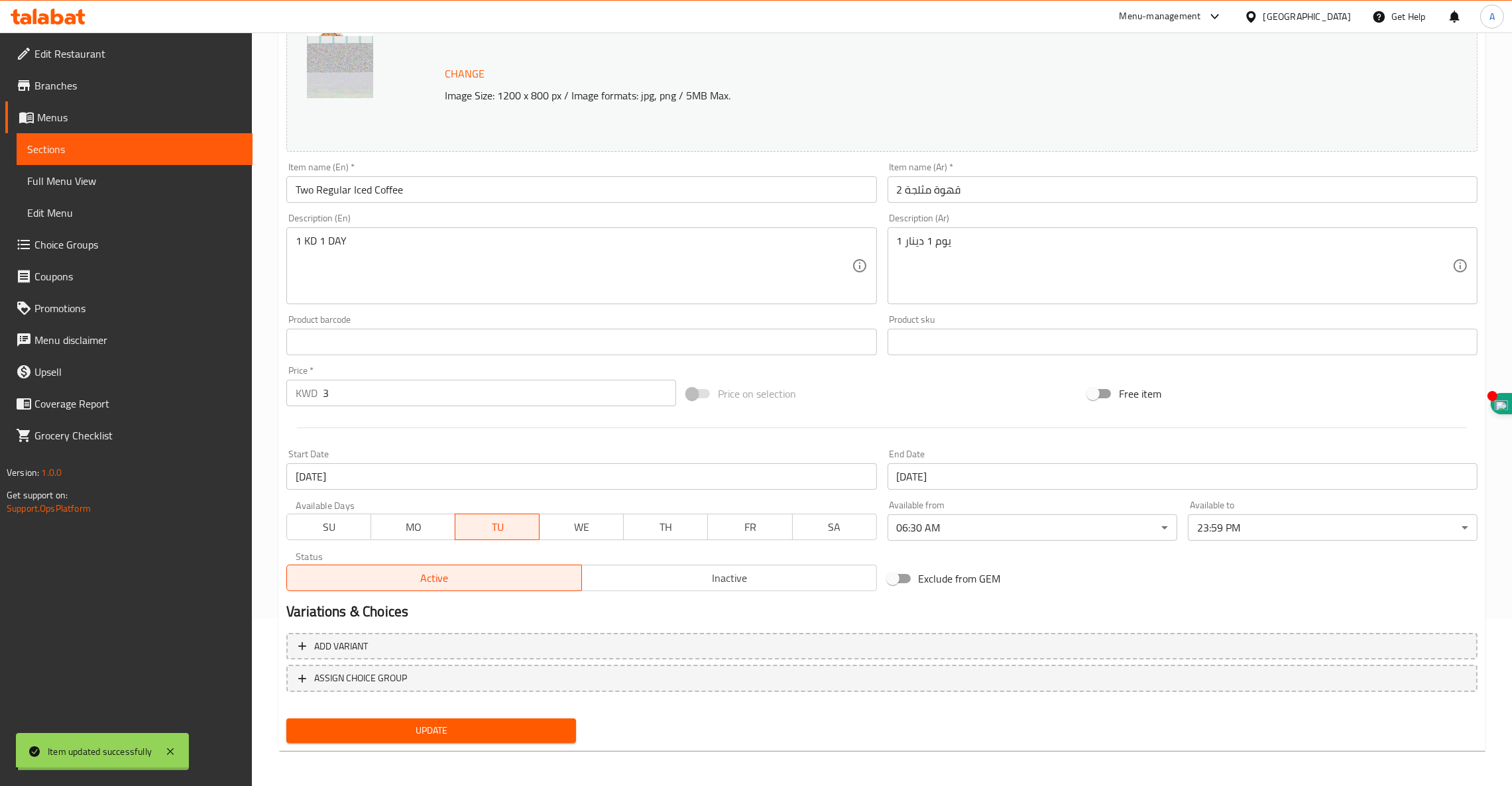
scroll to position [0, 0]
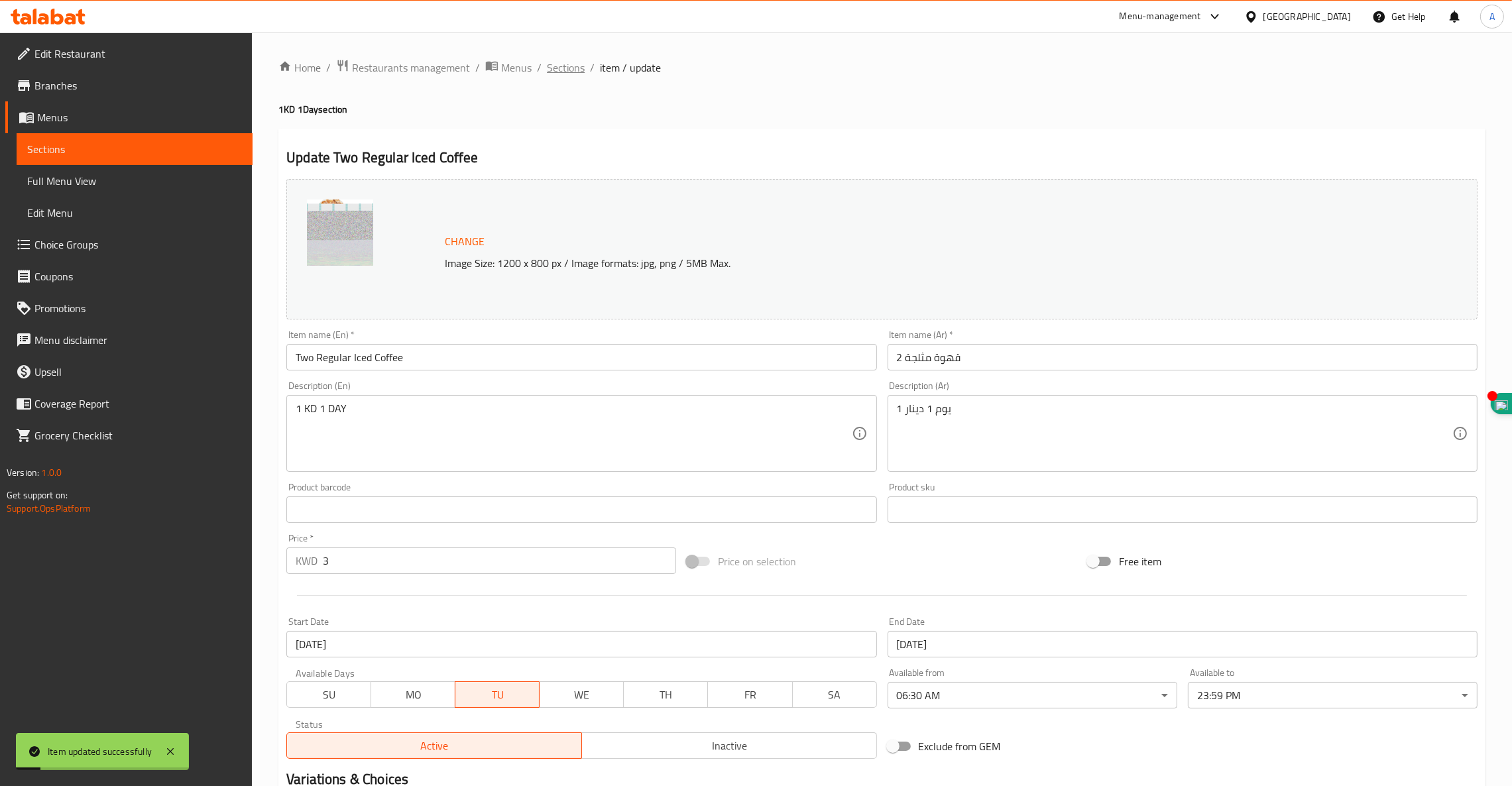
click at [571, 69] on span "Sections" at bounding box center [566, 67] width 38 height 16
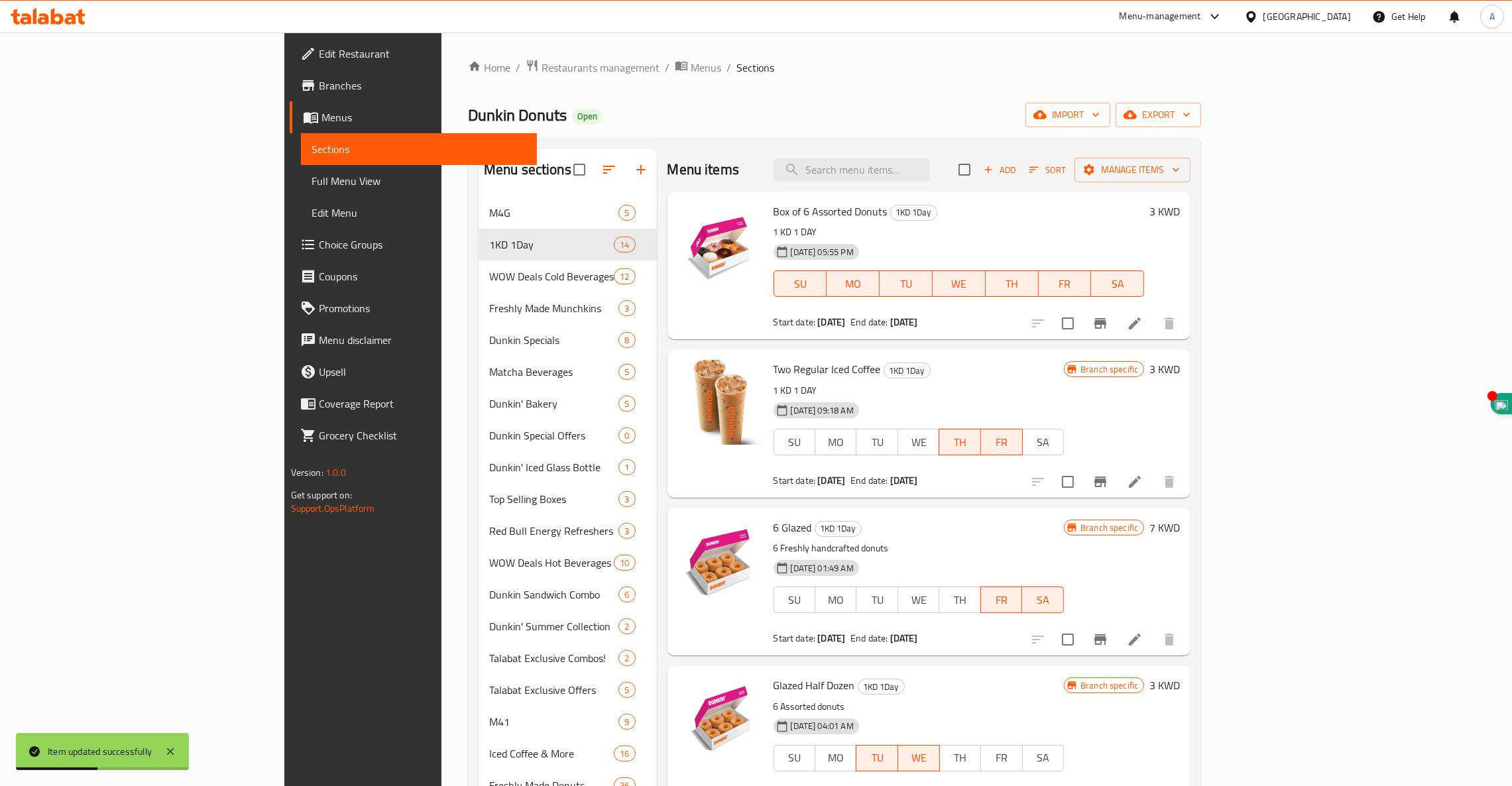
click at [1140, 326] on icon at bounding box center [1134, 323] width 12 height 12
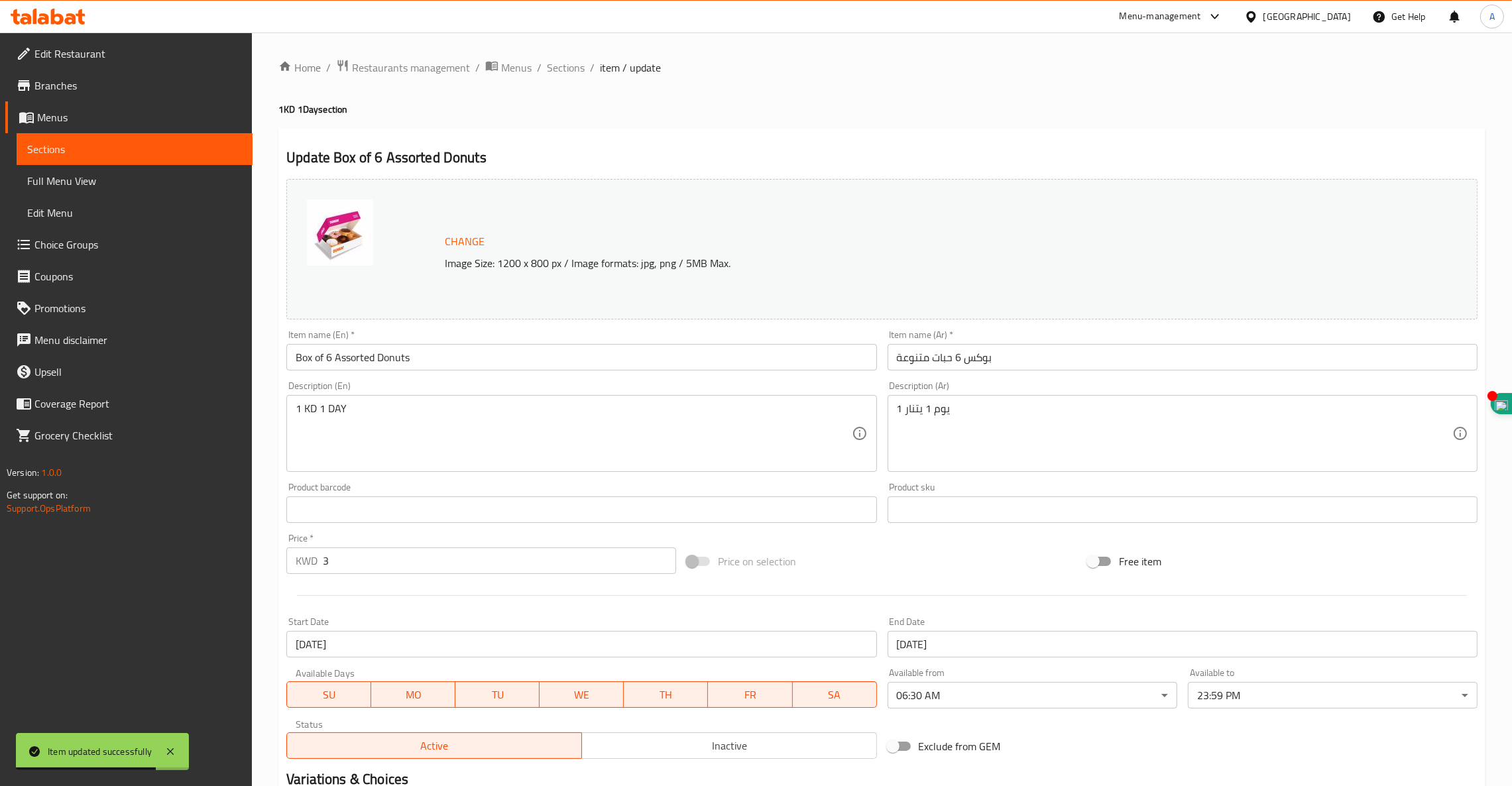
scroll to position [168, 0]
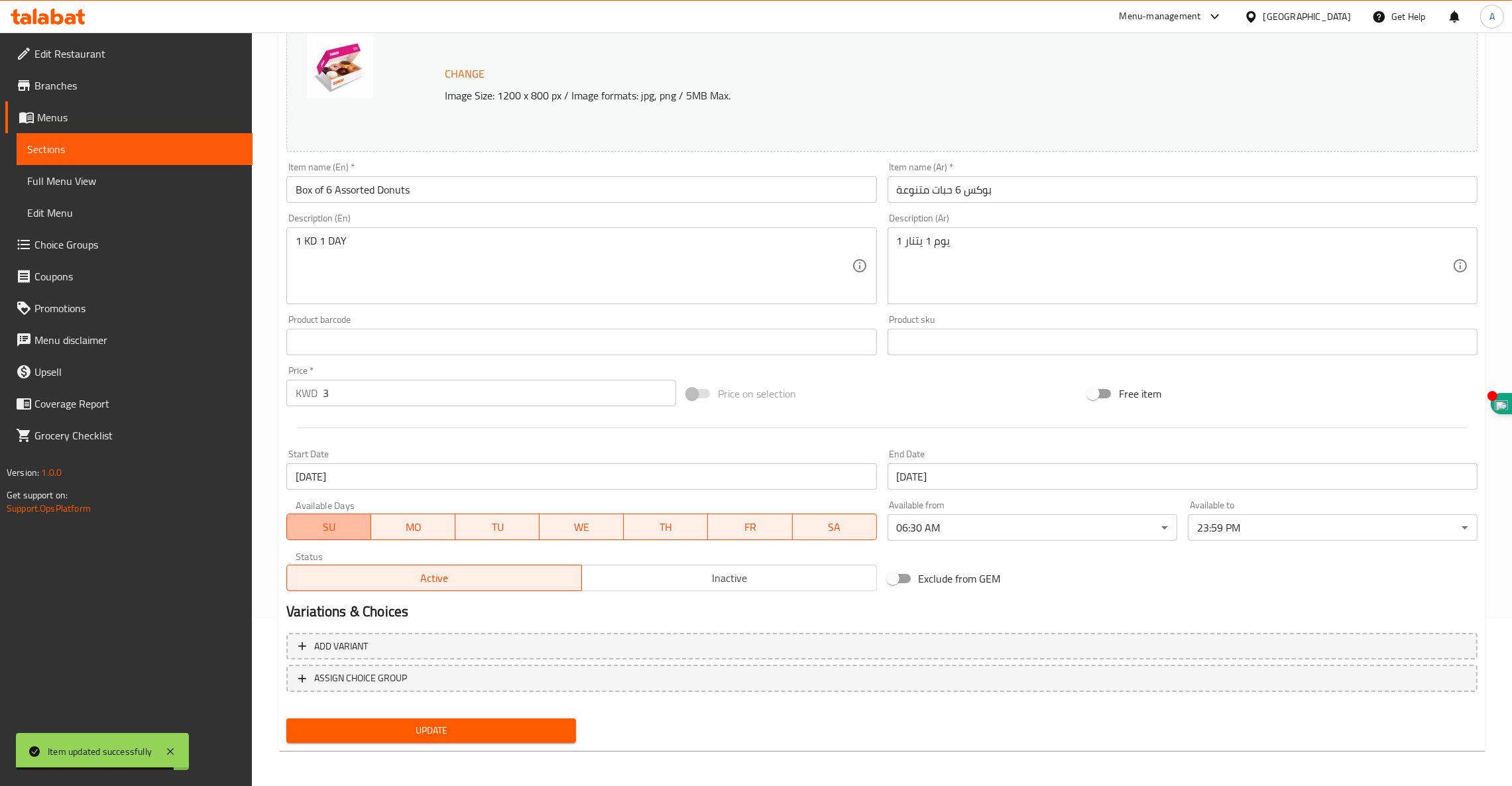
click at [341, 536] on button "SU" at bounding box center [328, 526] width 85 height 27
click at [858, 523] on span "SA" at bounding box center [834, 527] width 73 height 19
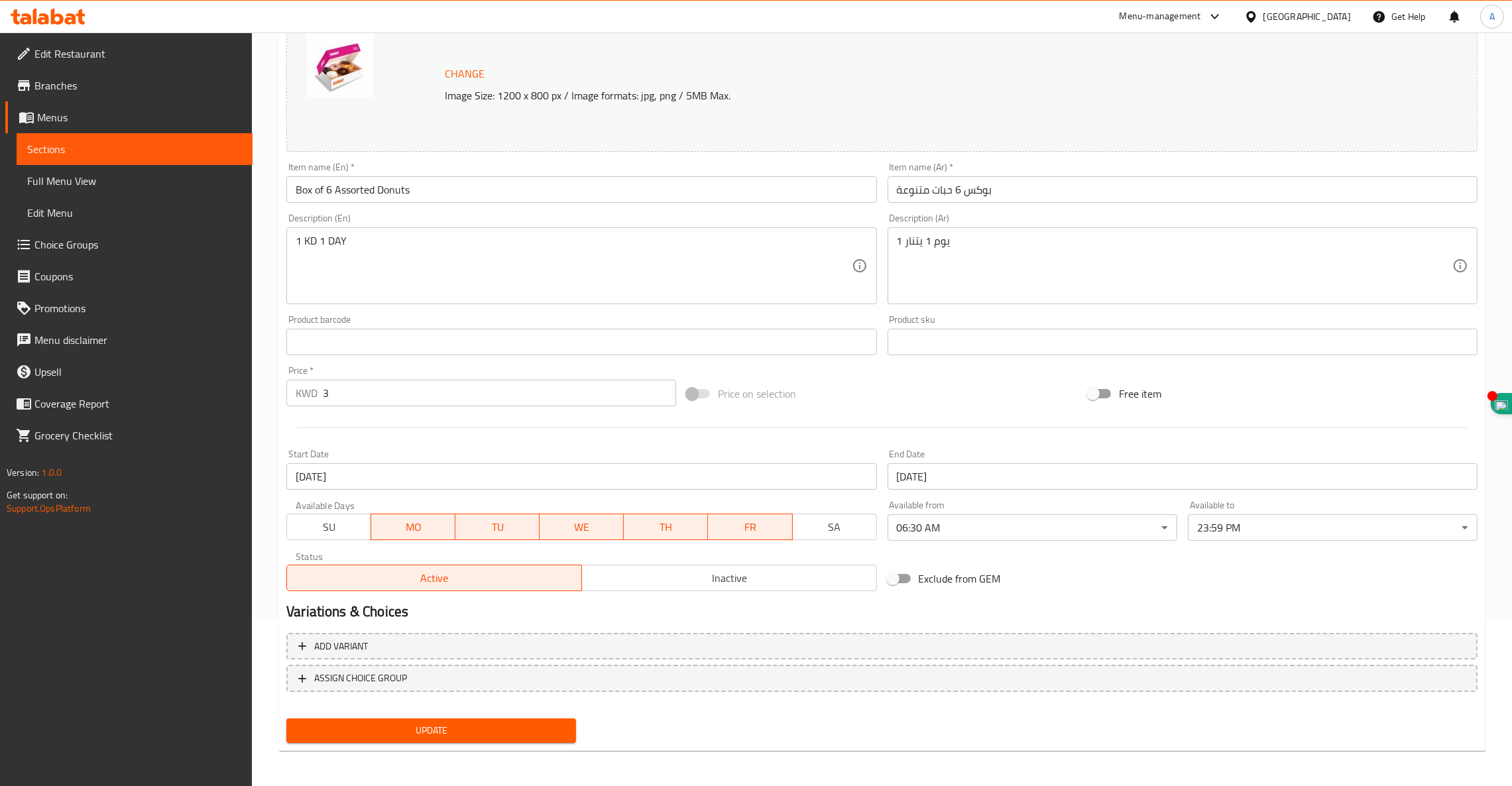
click at [746, 528] on span "FR" at bounding box center [749, 527] width 73 height 19
click at [657, 522] on span "TH" at bounding box center [665, 527] width 73 height 19
click at [600, 532] on span "WE" at bounding box center [581, 527] width 73 height 19
click at [428, 529] on span "MO" at bounding box center [413, 527] width 73 height 19
click at [439, 706] on nav at bounding box center [881, 702] width 1191 height 10
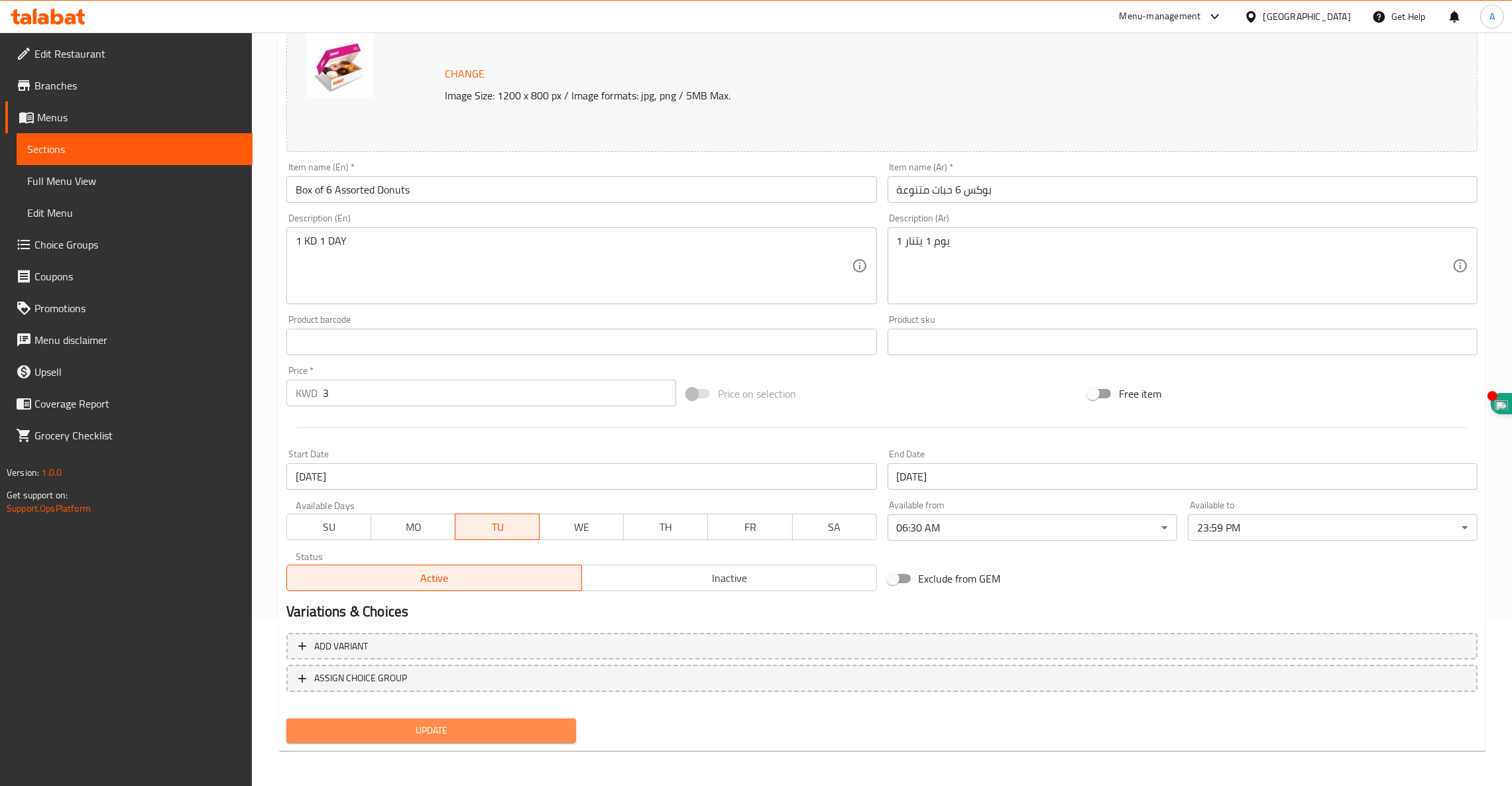
click at [440, 718] on button "Update" at bounding box center [430, 730] width 289 height 24
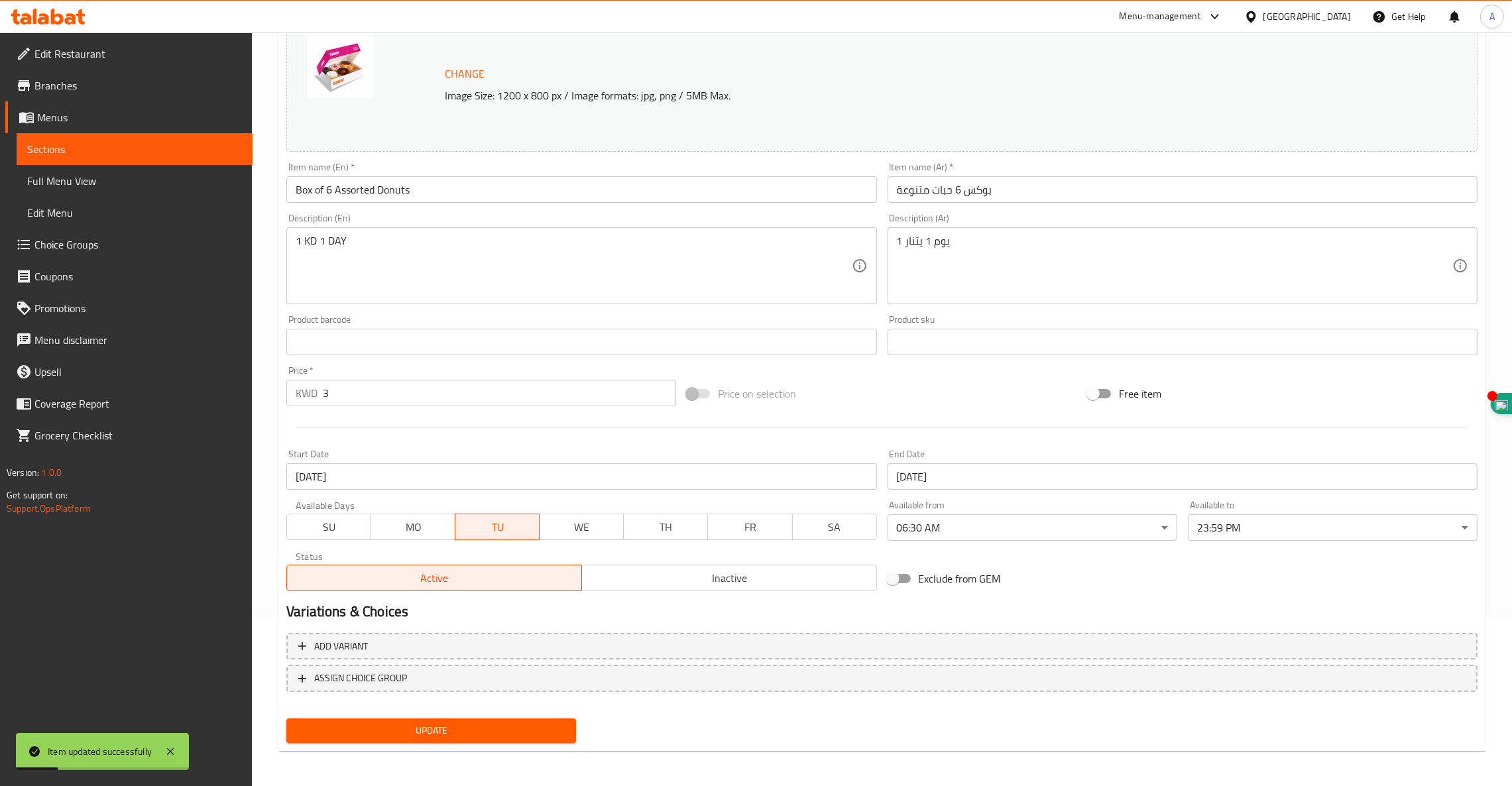
scroll to position [0, 0]
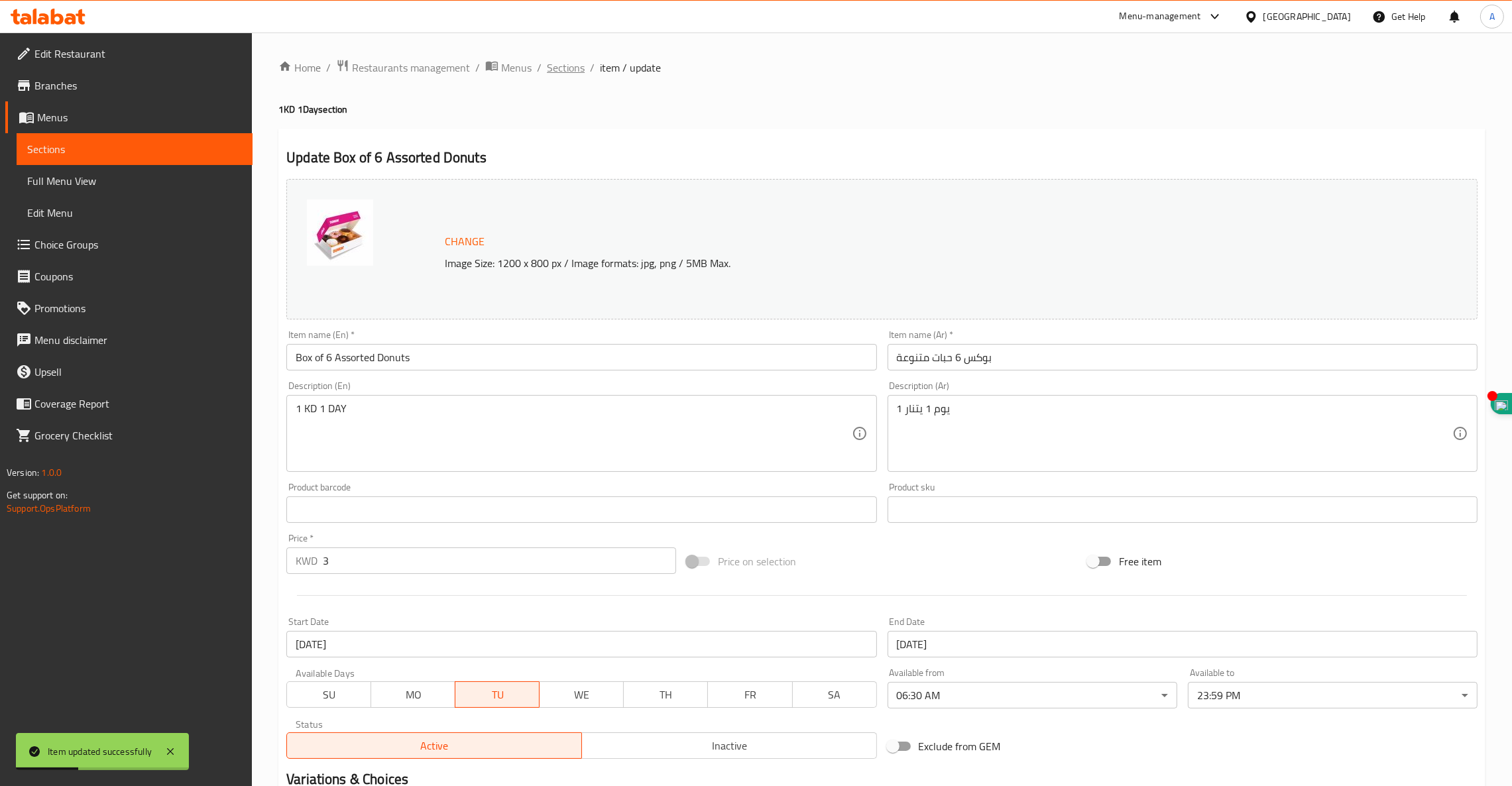
click at [555, 67] on span "Sections" at bounding box center [566, 67] width 38 height 16
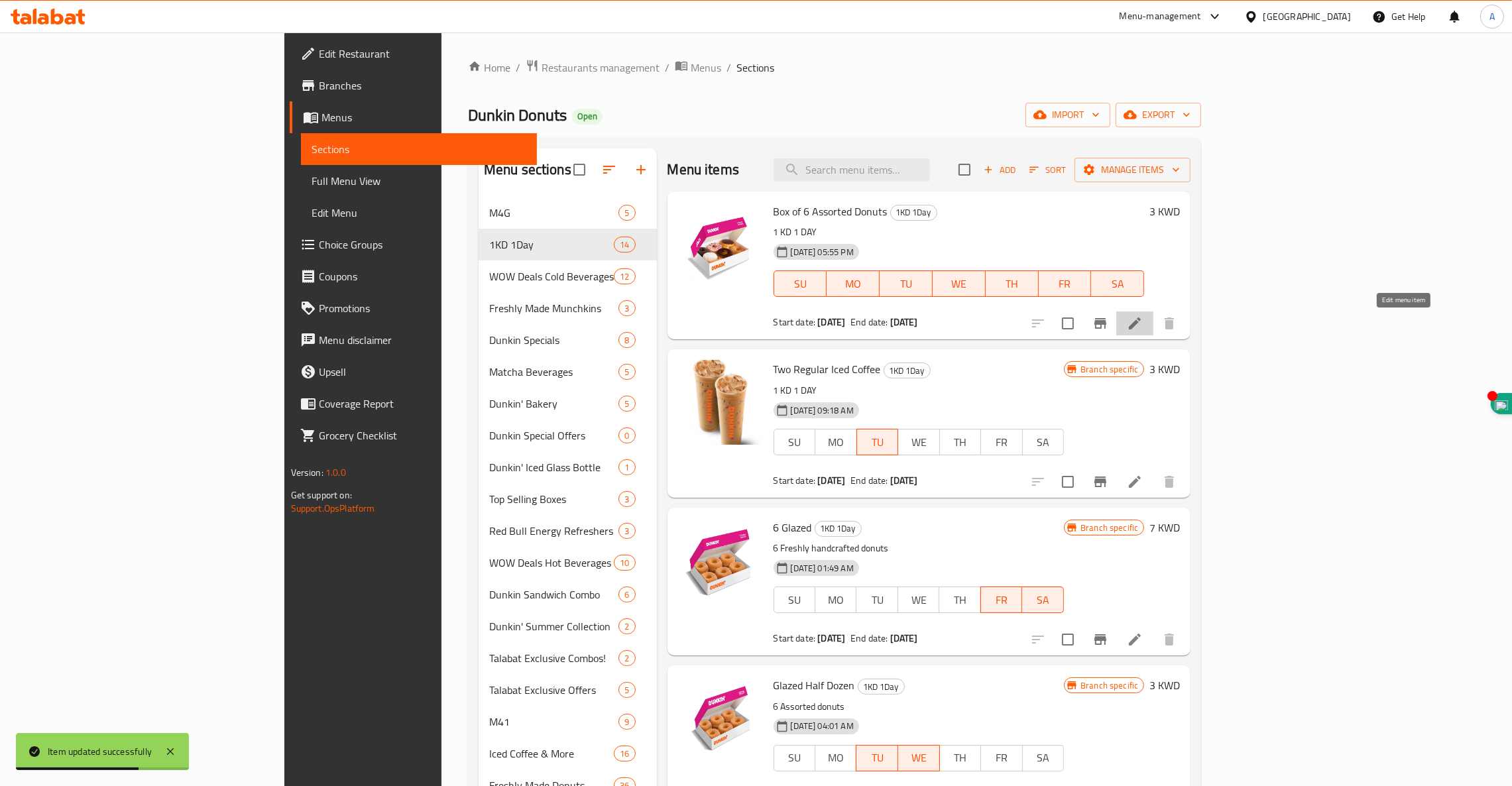
click at [1142, 327] on icon at bounding box center [1134, 323] width 16 height 16
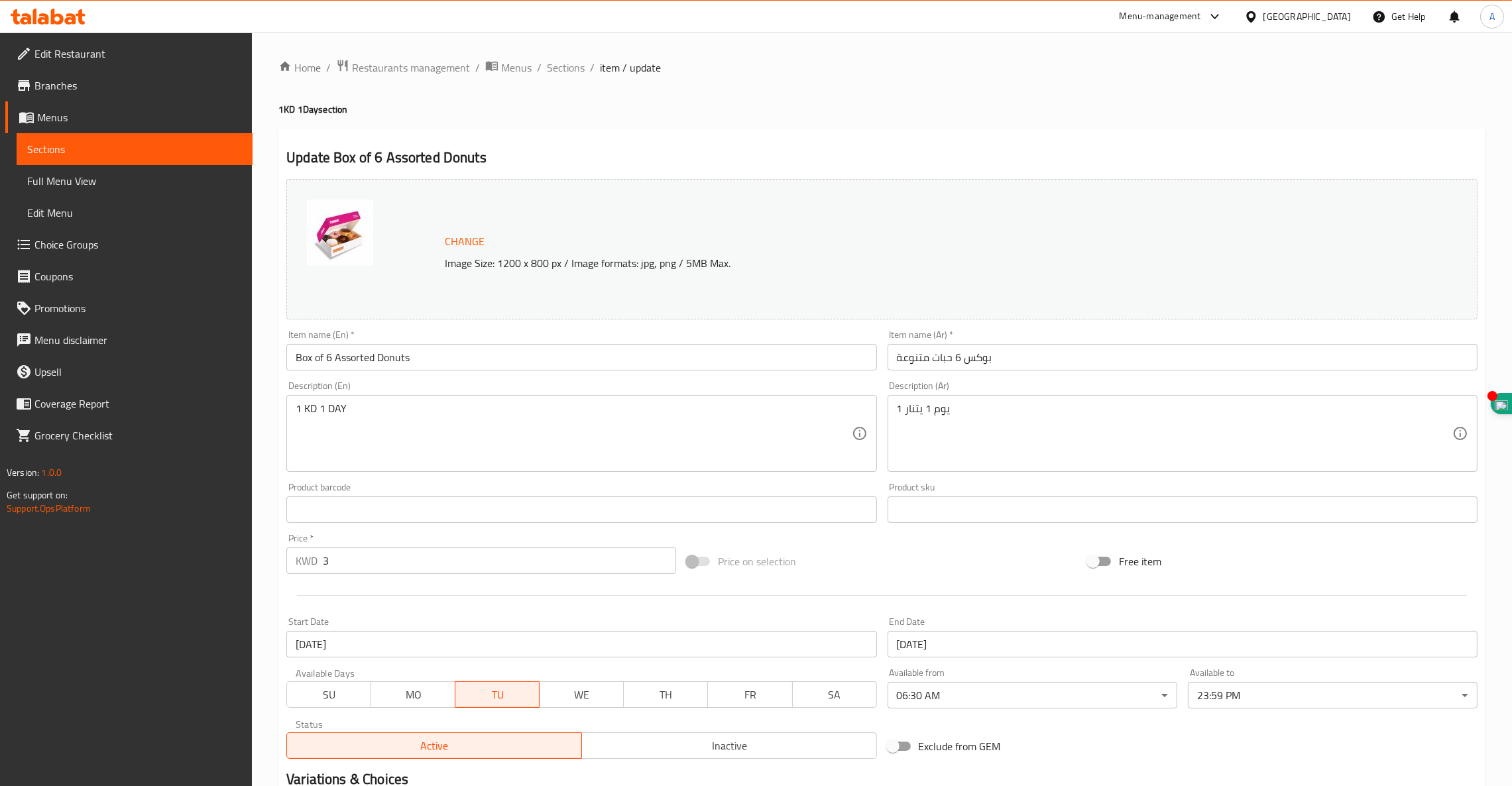
scroll to position [168, 0]
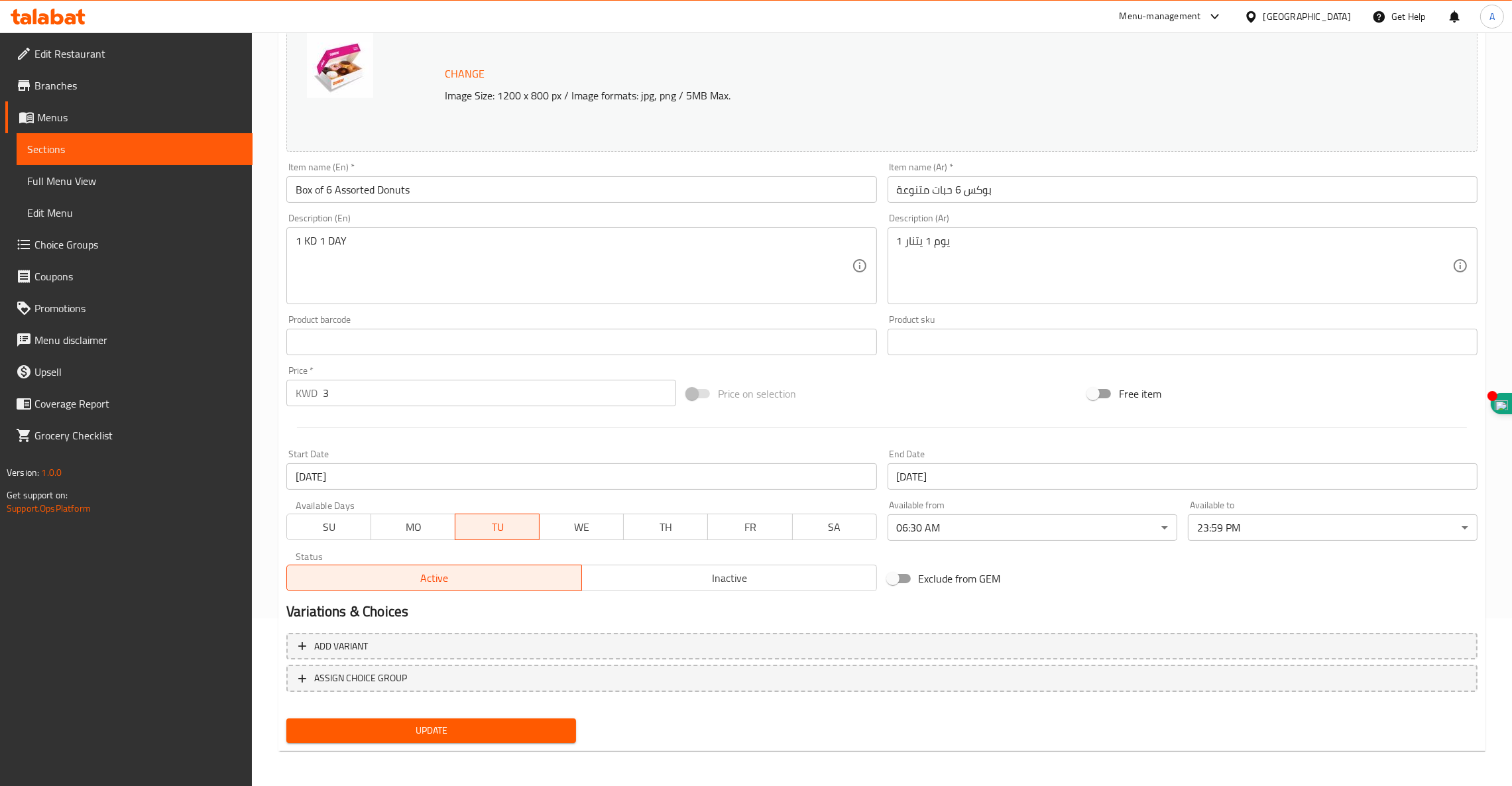
click at [393, 722] on span "Update" at bounding box center [431, 730] width 269 height 16
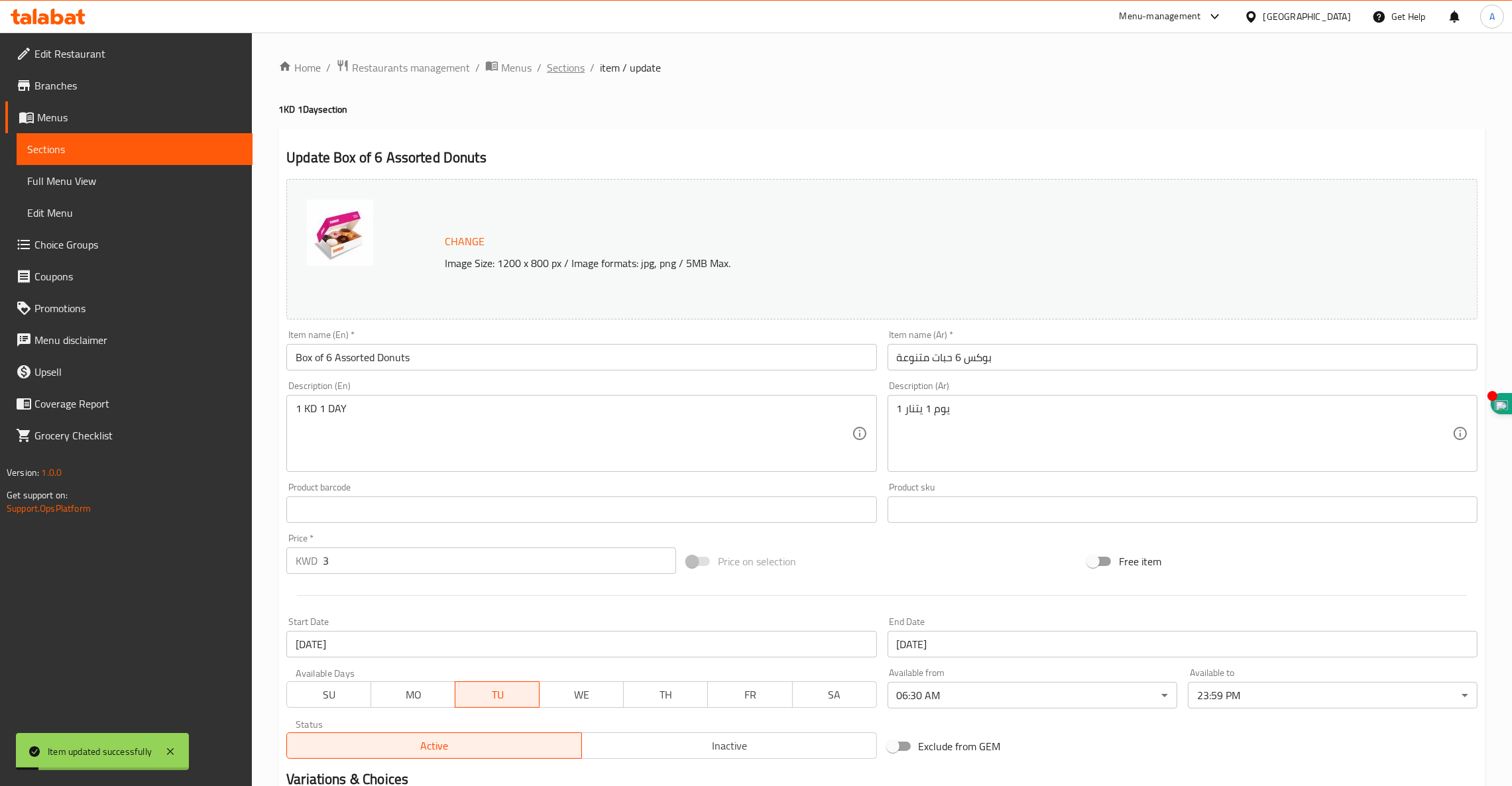
click at [562, 65] on span "Sections" at bounding box center [566, 67] width 38 height 16
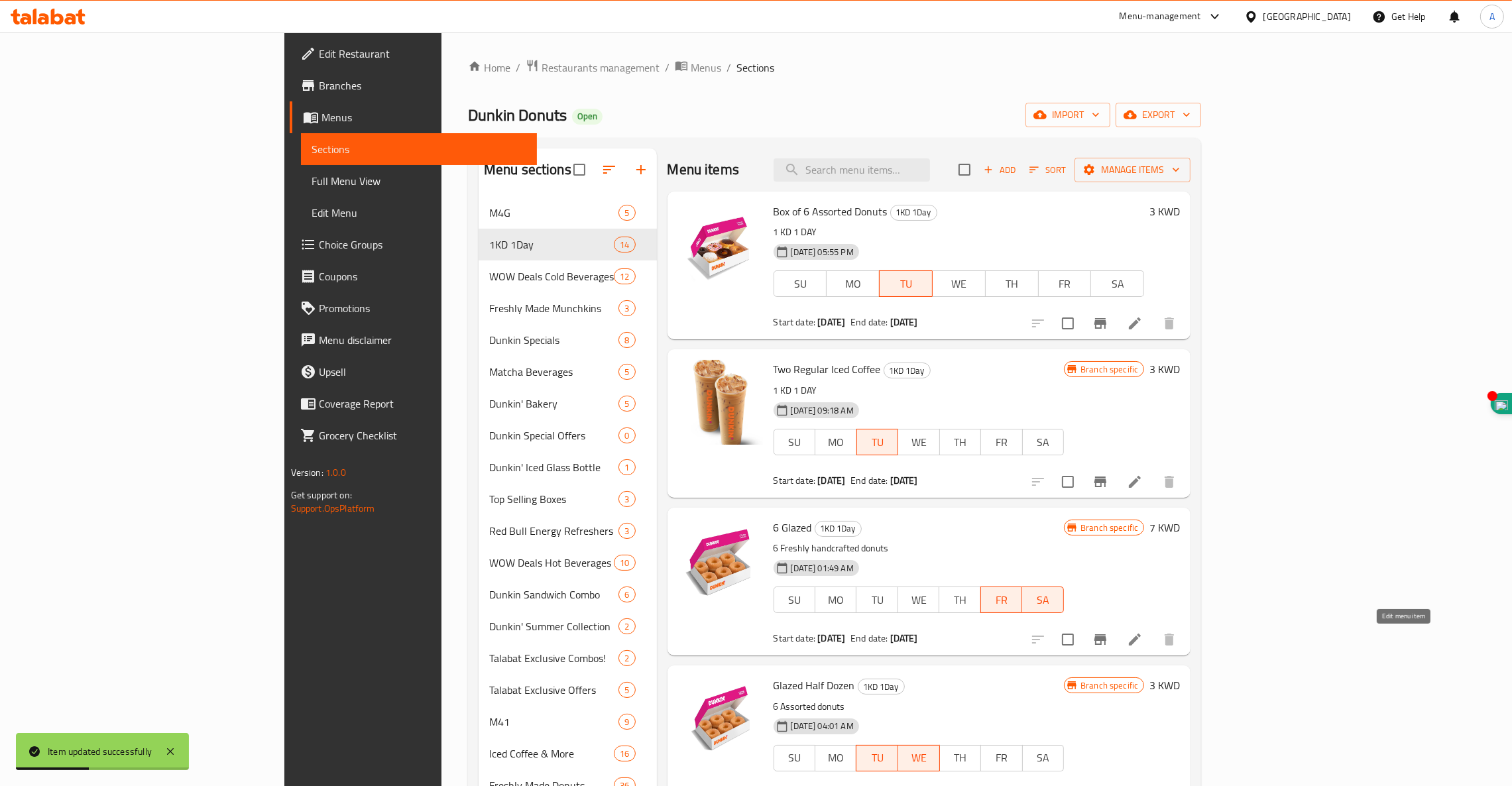
click at [1140, 642] on icon at bounding box center [1134, 639] width 12 height 12
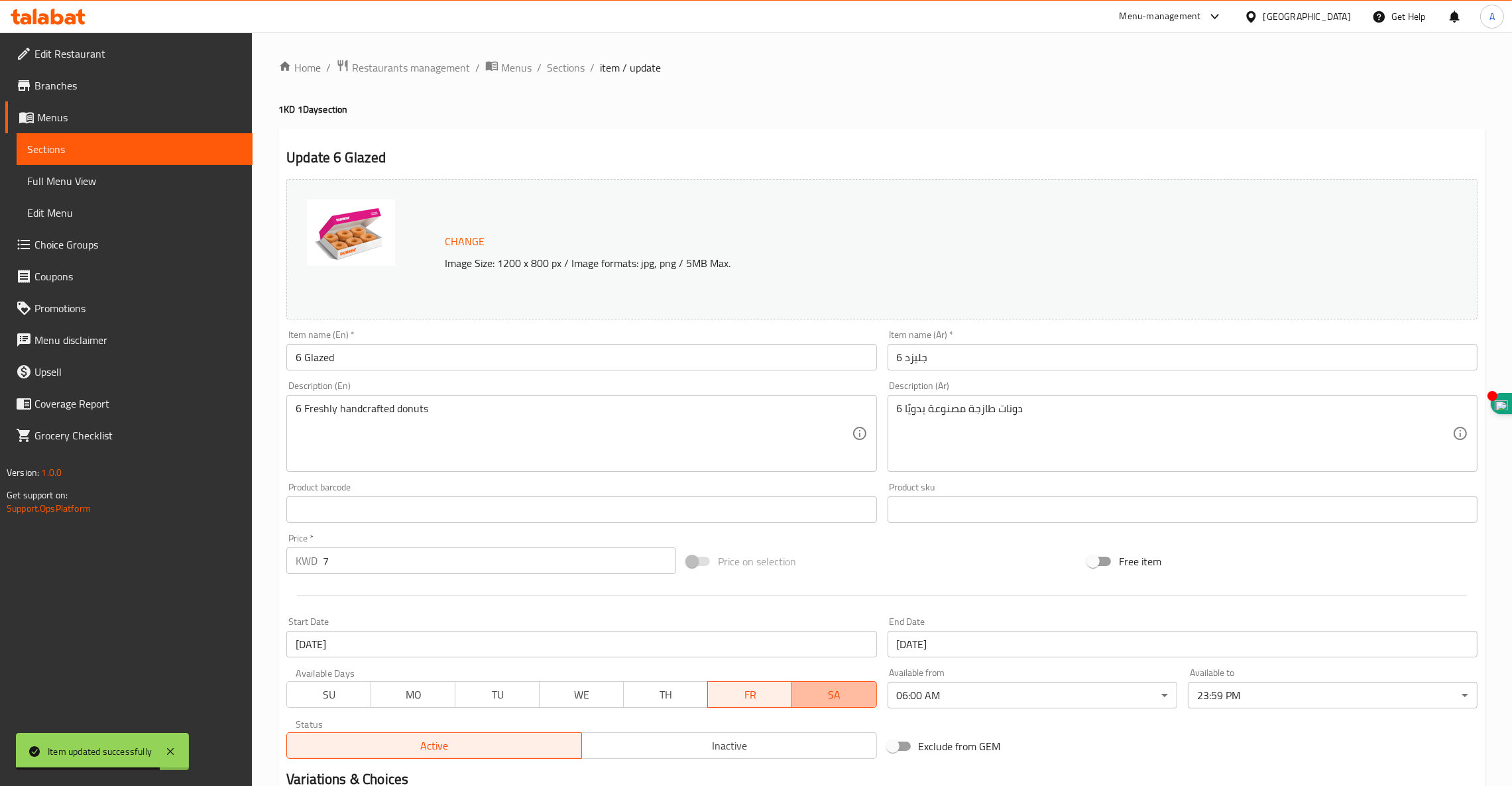
click at [820, 705] on button "SA" at bounding box center [834, 694] width 84 height 27
click at [734, 690] on span "FR" at bounding box center [749, 694] width 73 height 19
click at [507, 691] on span "TU" at bounding box center [497, 694] width 73 height 19
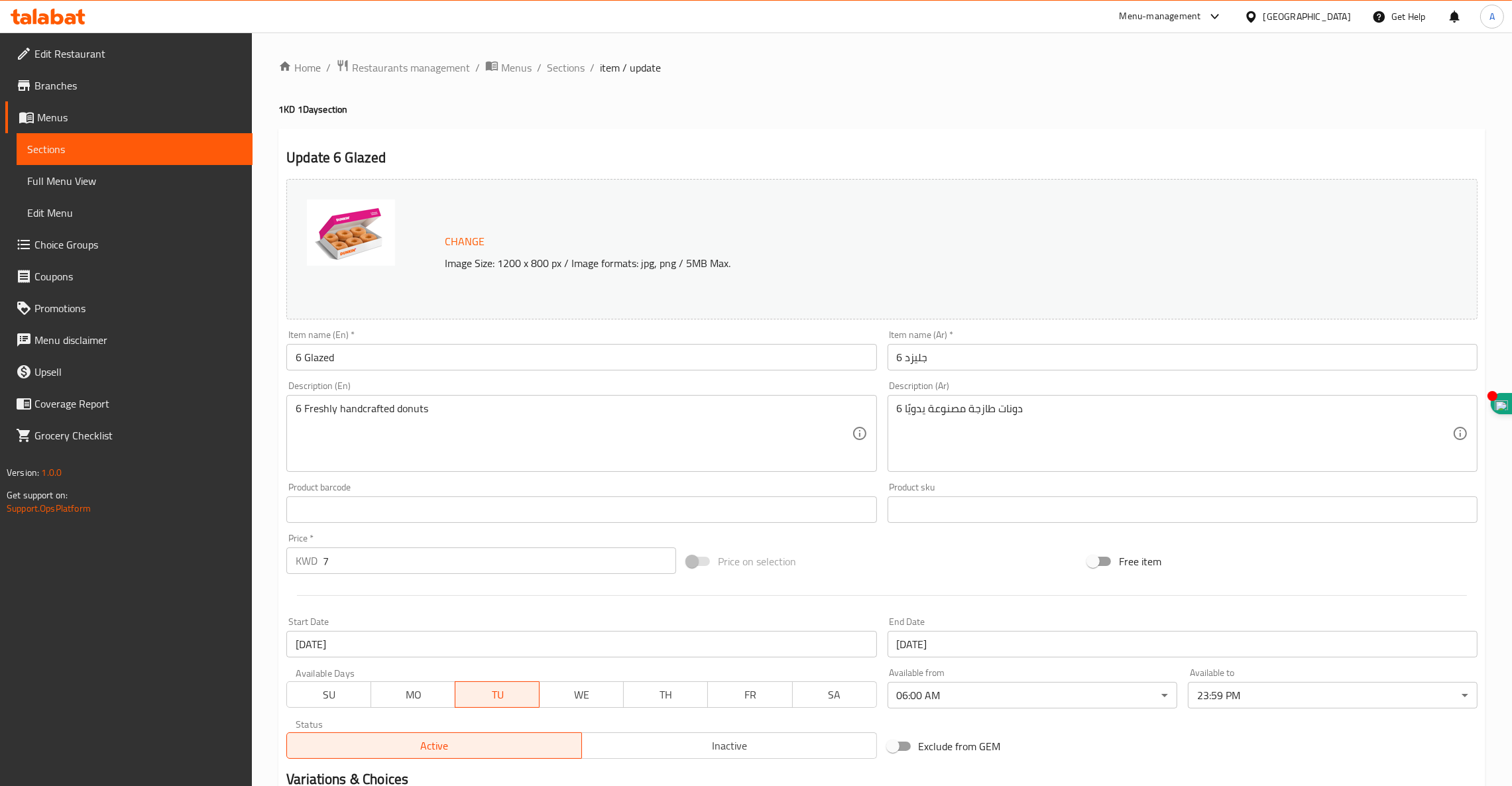
scroll to position [168, 0]
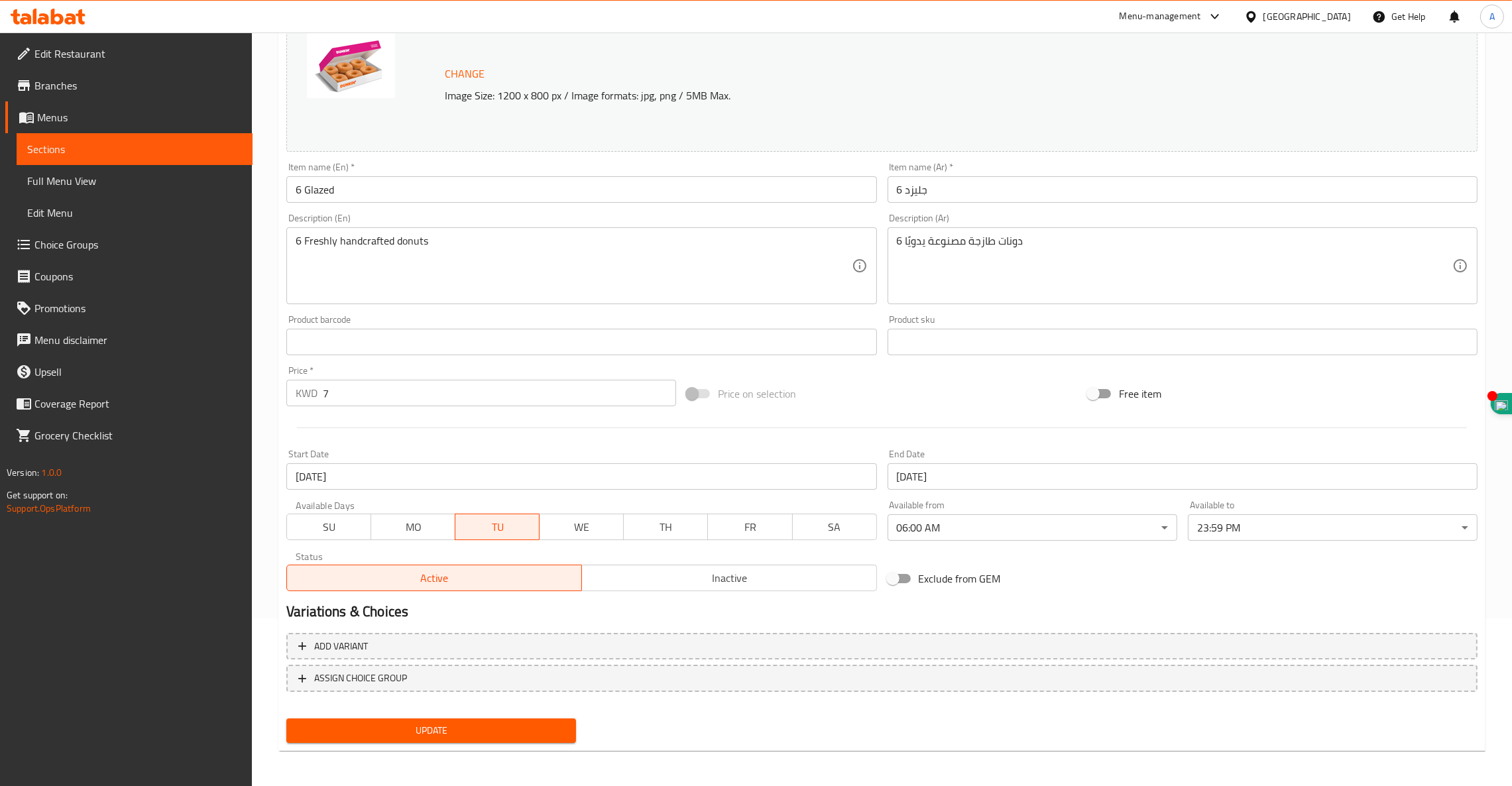
click at [924, 477] on input "23-05-2025" at bounding box center [1182, 476] width 590 height 27
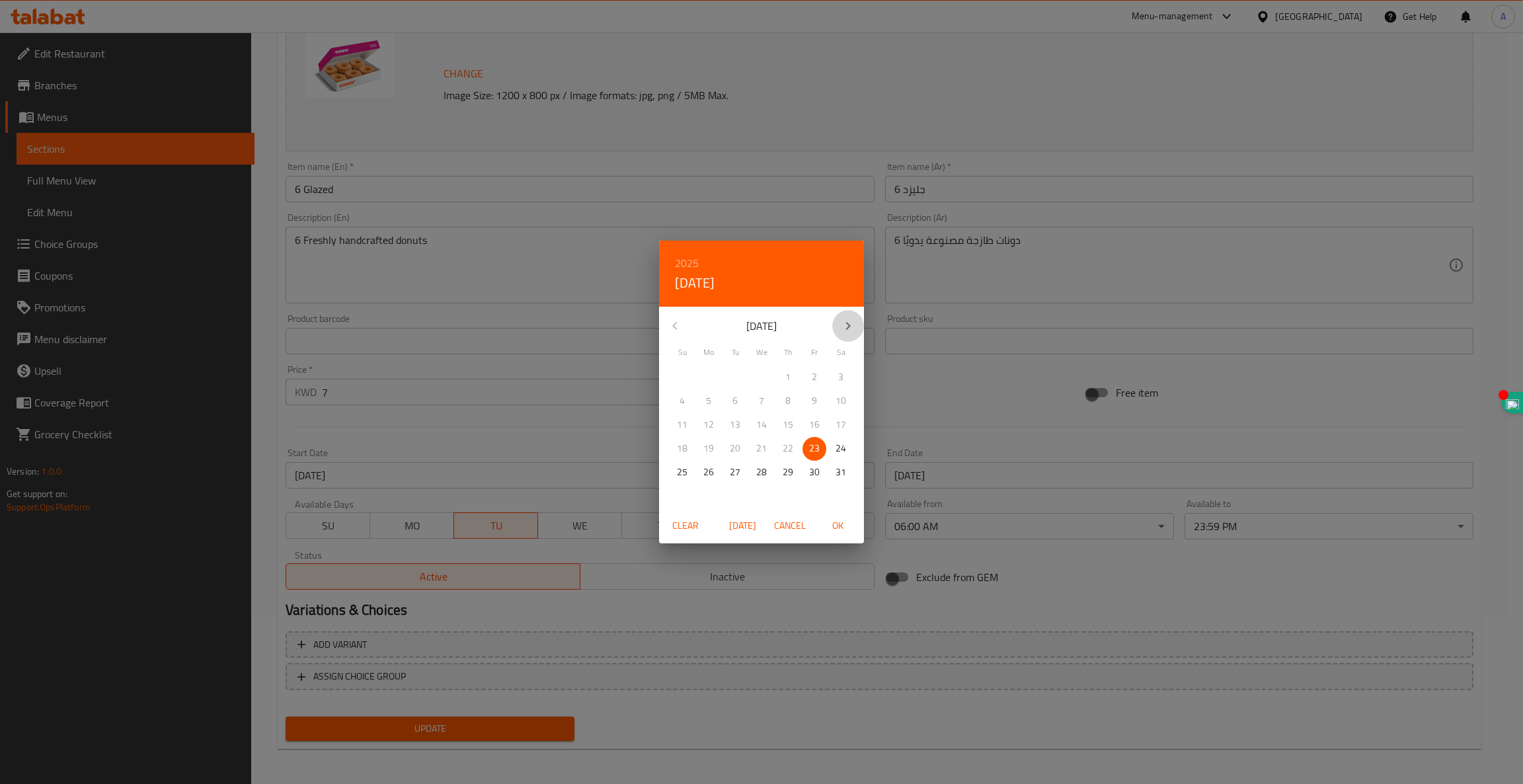
click at [848, 316] on button "button" at bounding box center [848, 326] width 32 height 32
click at [740, 467] on span "30" at bounding box center [735, 471] width 24 height 16
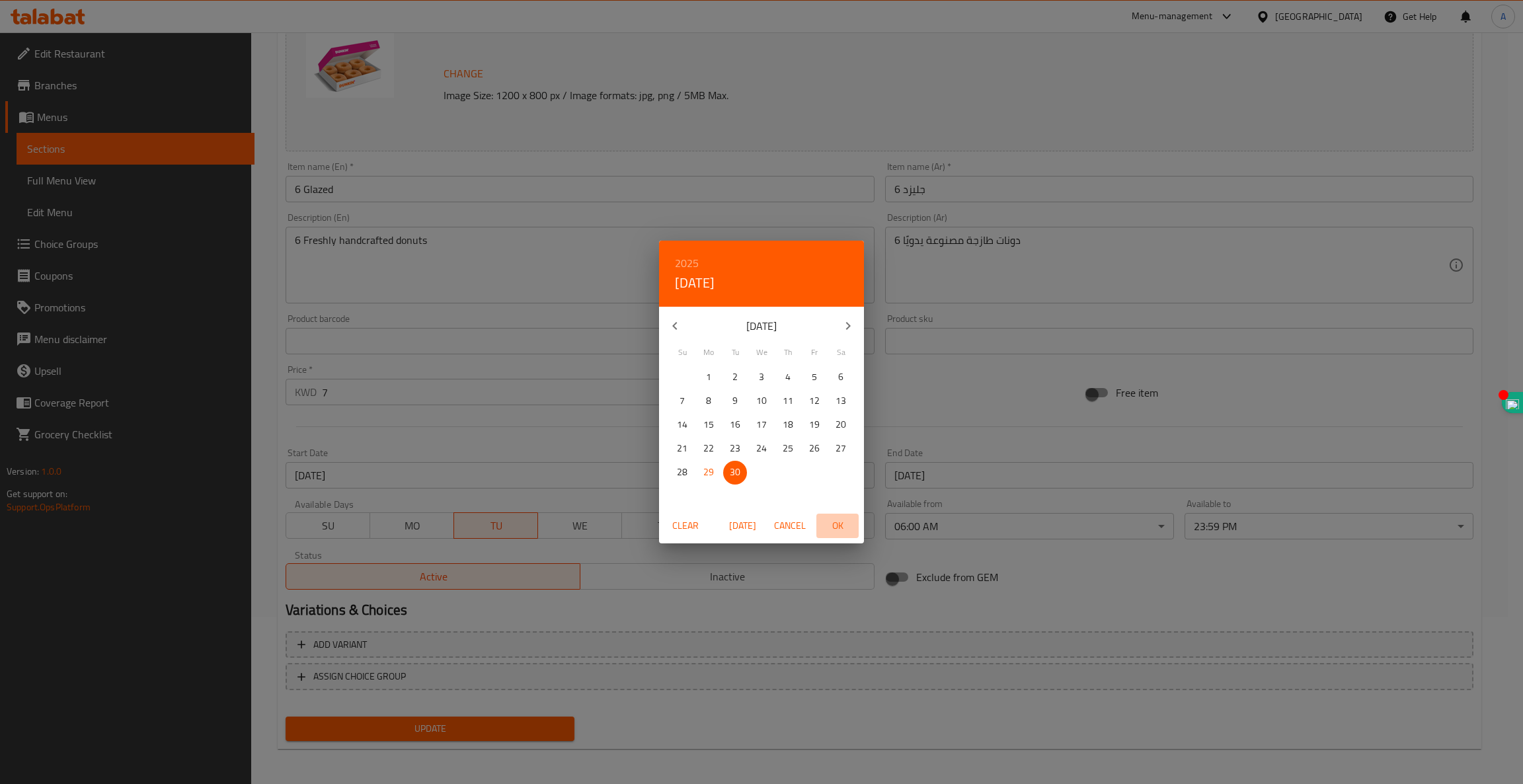
click at [847, 530] on span "OK" at bounding box center [837, 526] width 32 height 16
type input "30-09-2025"
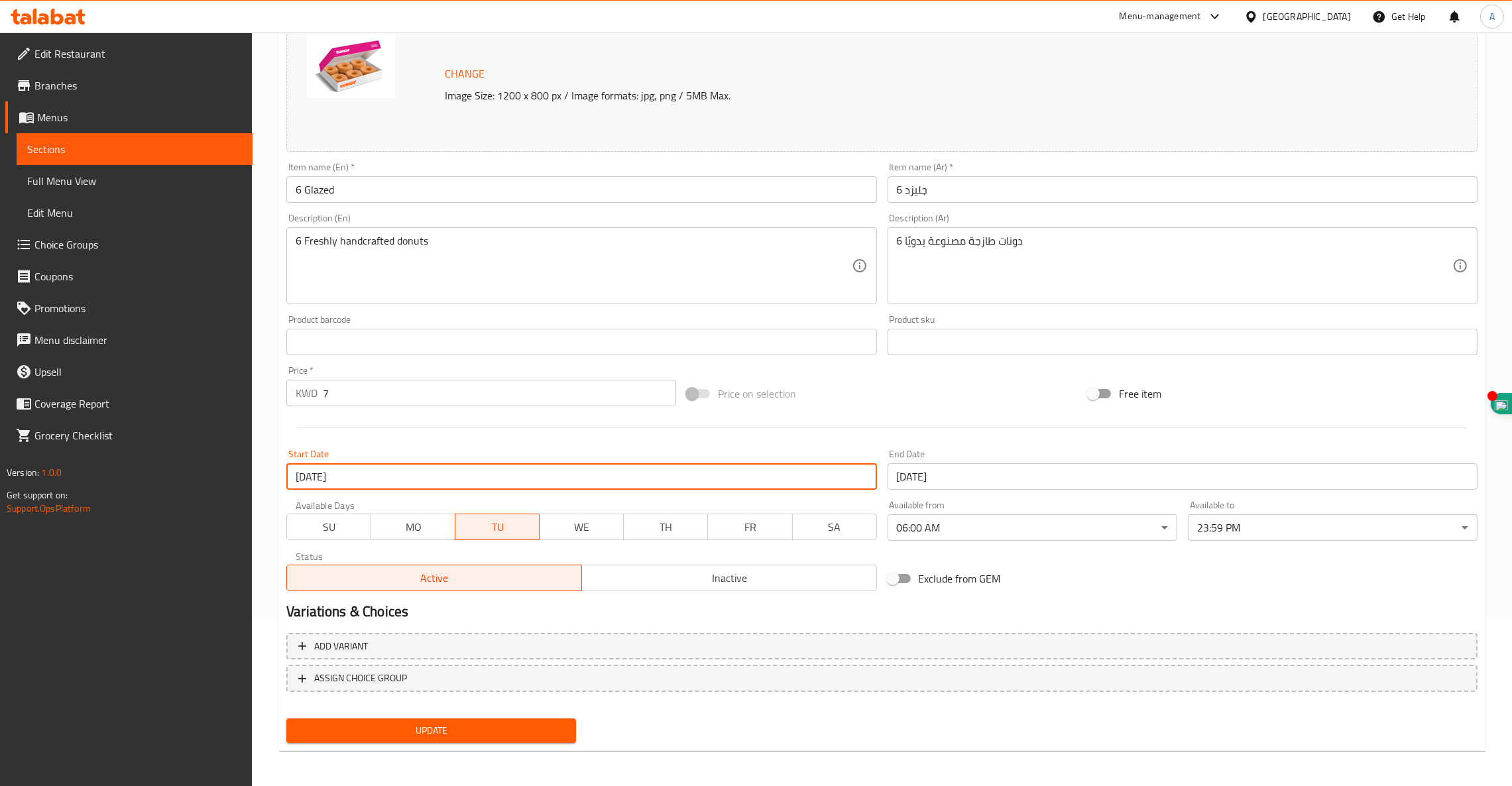
click at [540, 477] on input "23-05-2025" at bounding box center [581, 476] width 590 height 27
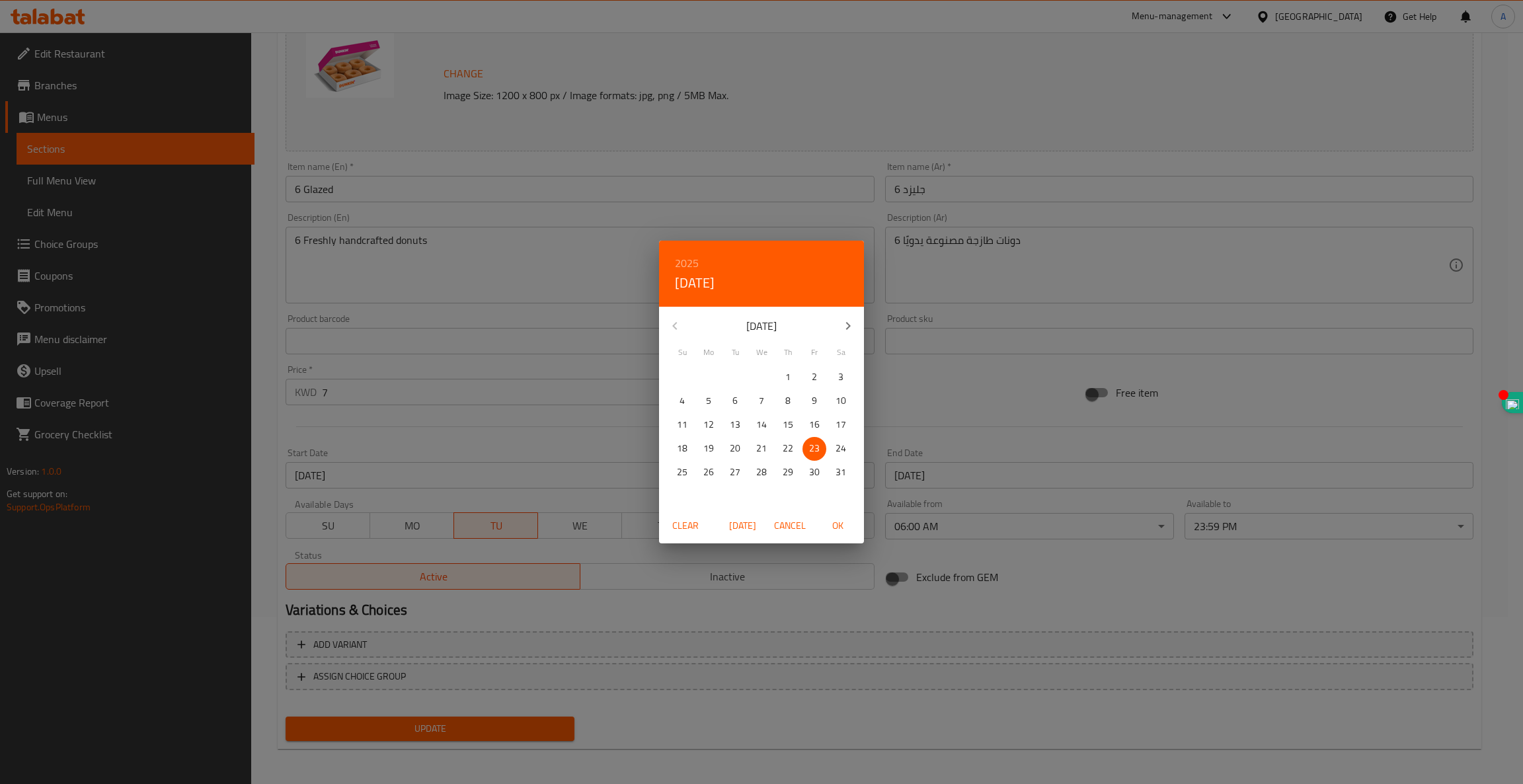
click at [844, 320] on icon "button" at bounding box center [848, 326] width 16 height 16
click at [736, 468] on p "30" at bounding box center [735, 471] width 10 height 16
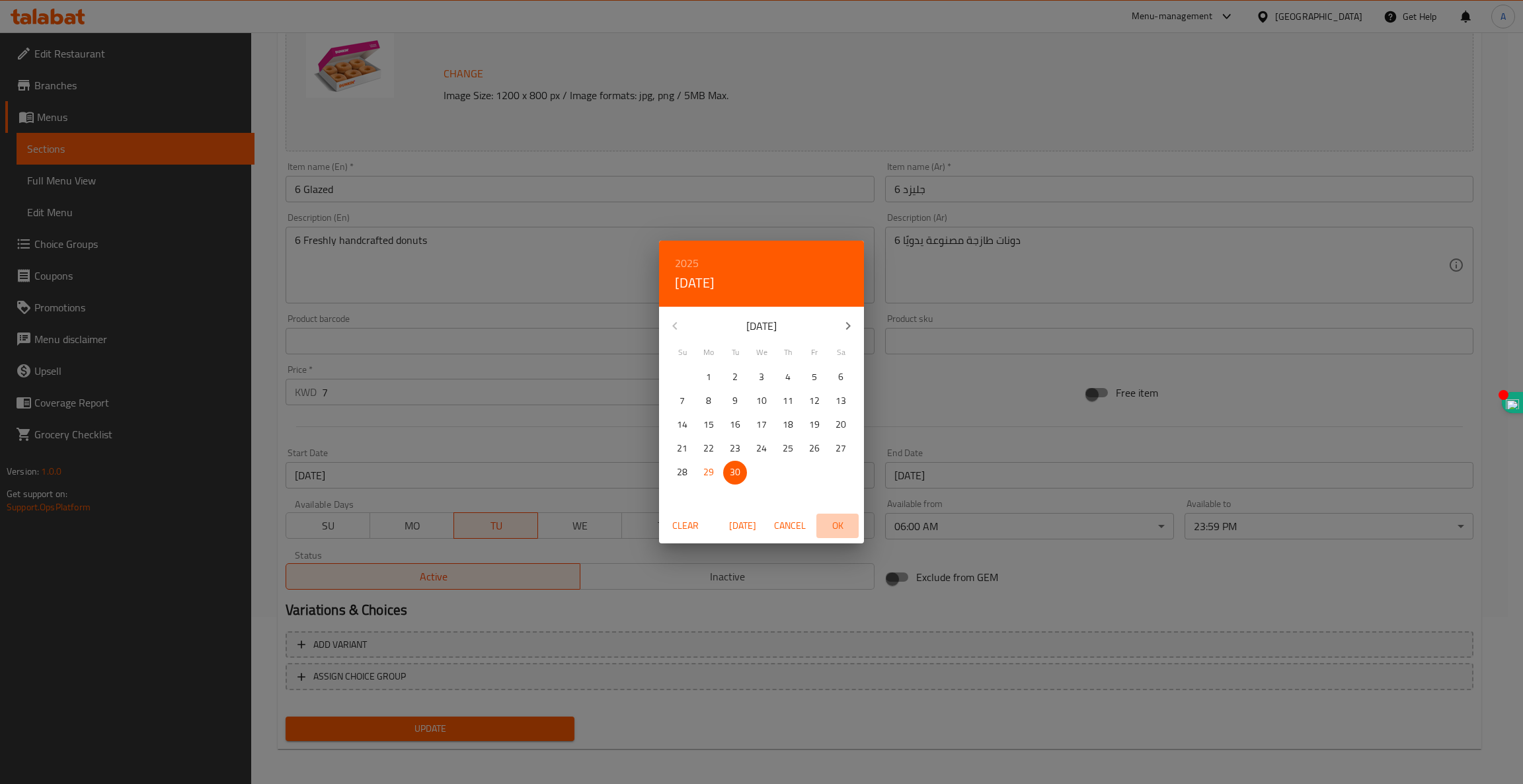
click at [836, 529] on span "OK" at bounding box center [837, 526] width 32 height 16
type input "30-09-2025"
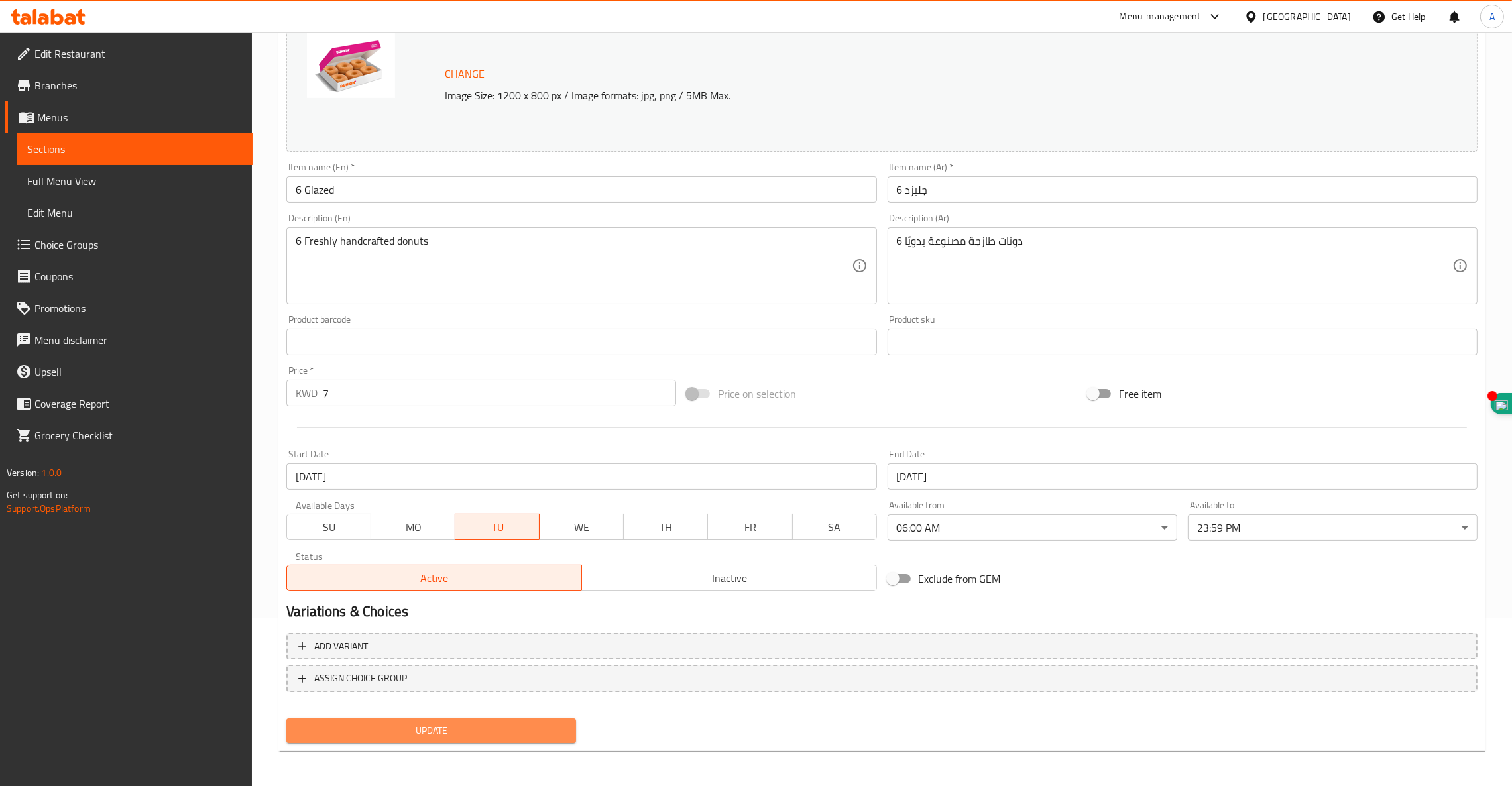
click at [448, 719] on button "Update" at bounding box center [430, 730] width 289 height 24
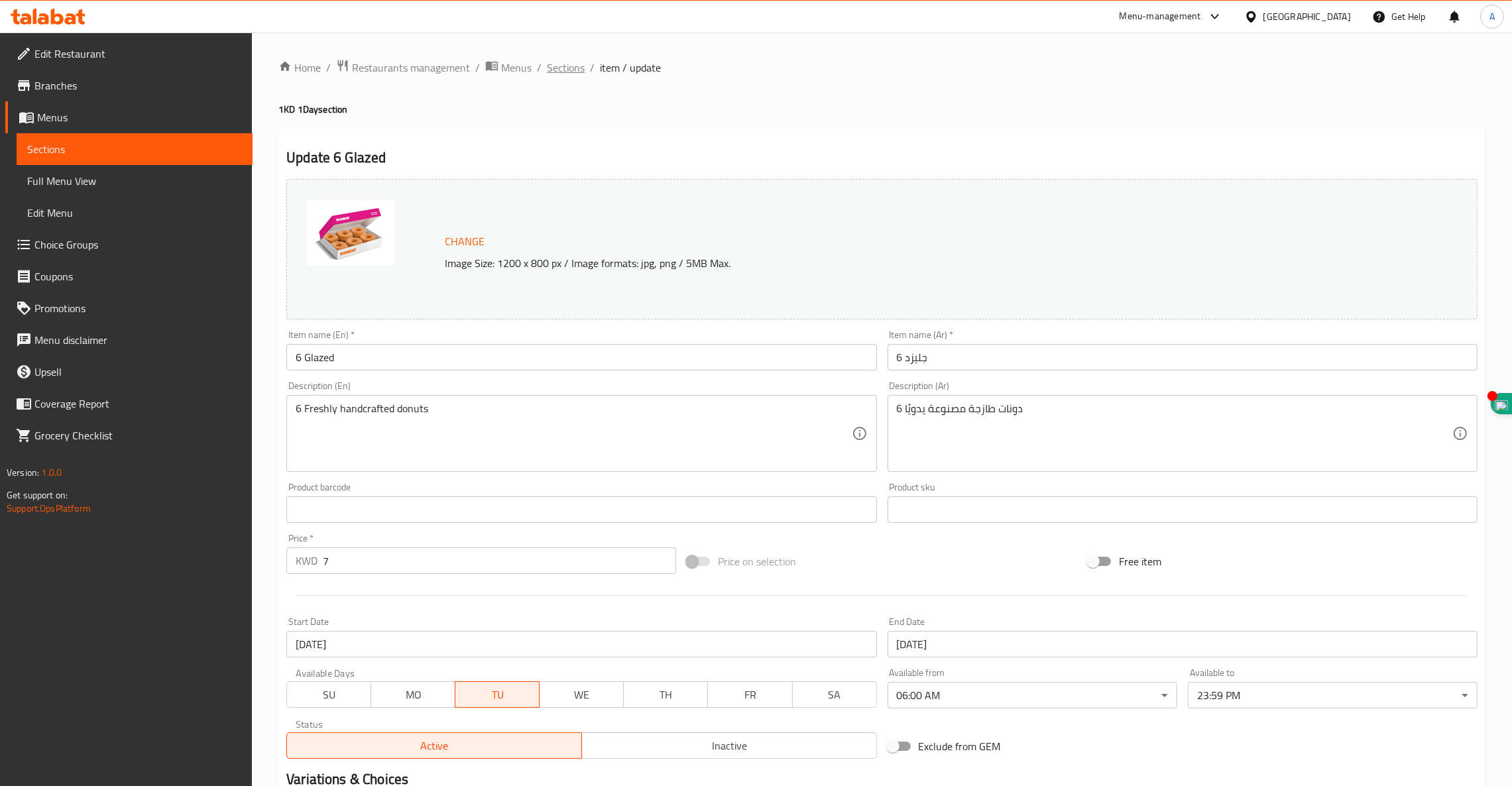
click at [552, 70] on span "Sections" at bounding box center [566, 67] width 38 height 16
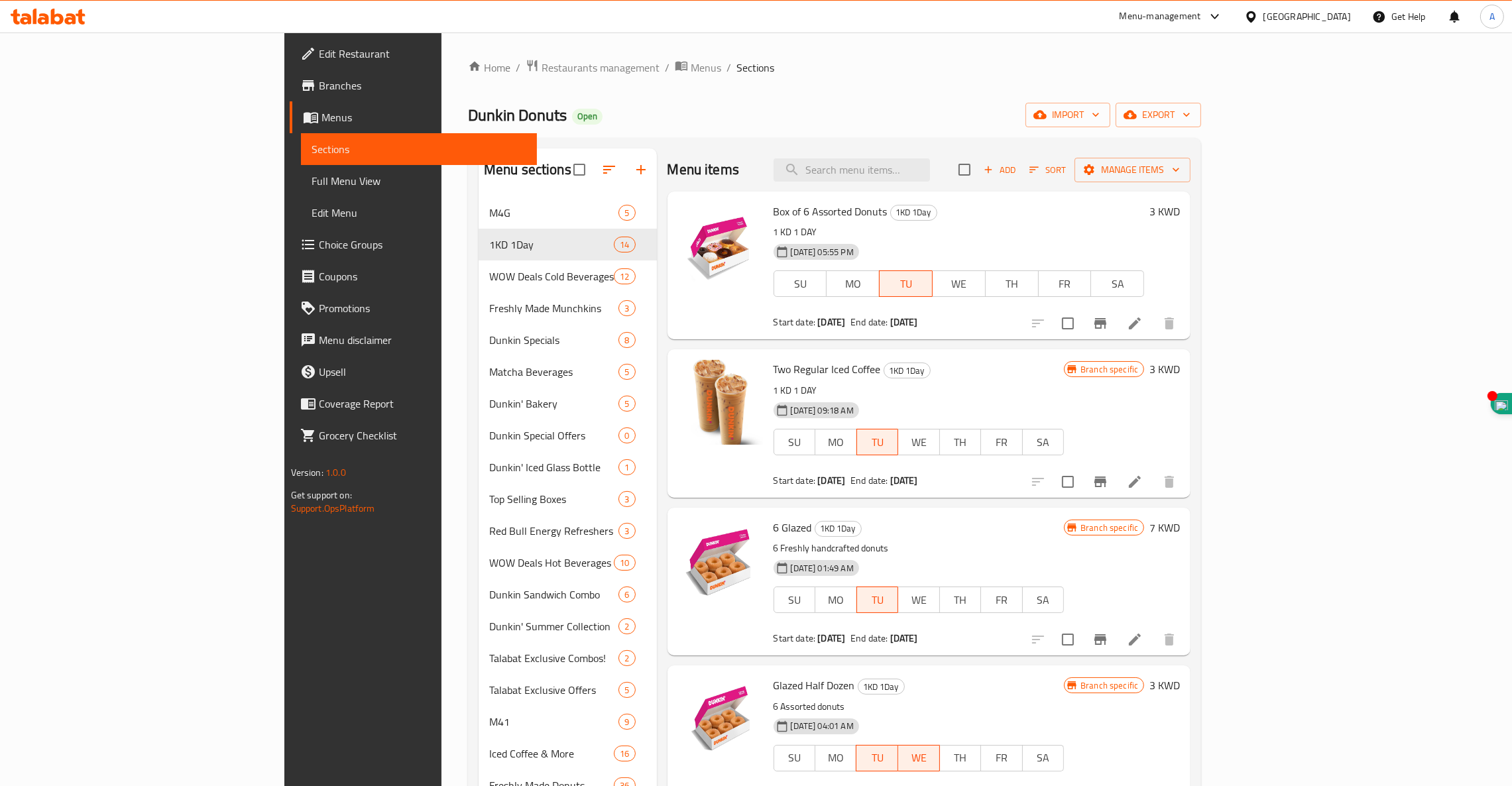
click at [736, 70] on span "Sections" at bounding box center [755, 67] width 38 height 16
click at [542, 70] on span "Restaurants management" at bounding box center [600, 67] width 118 height 16
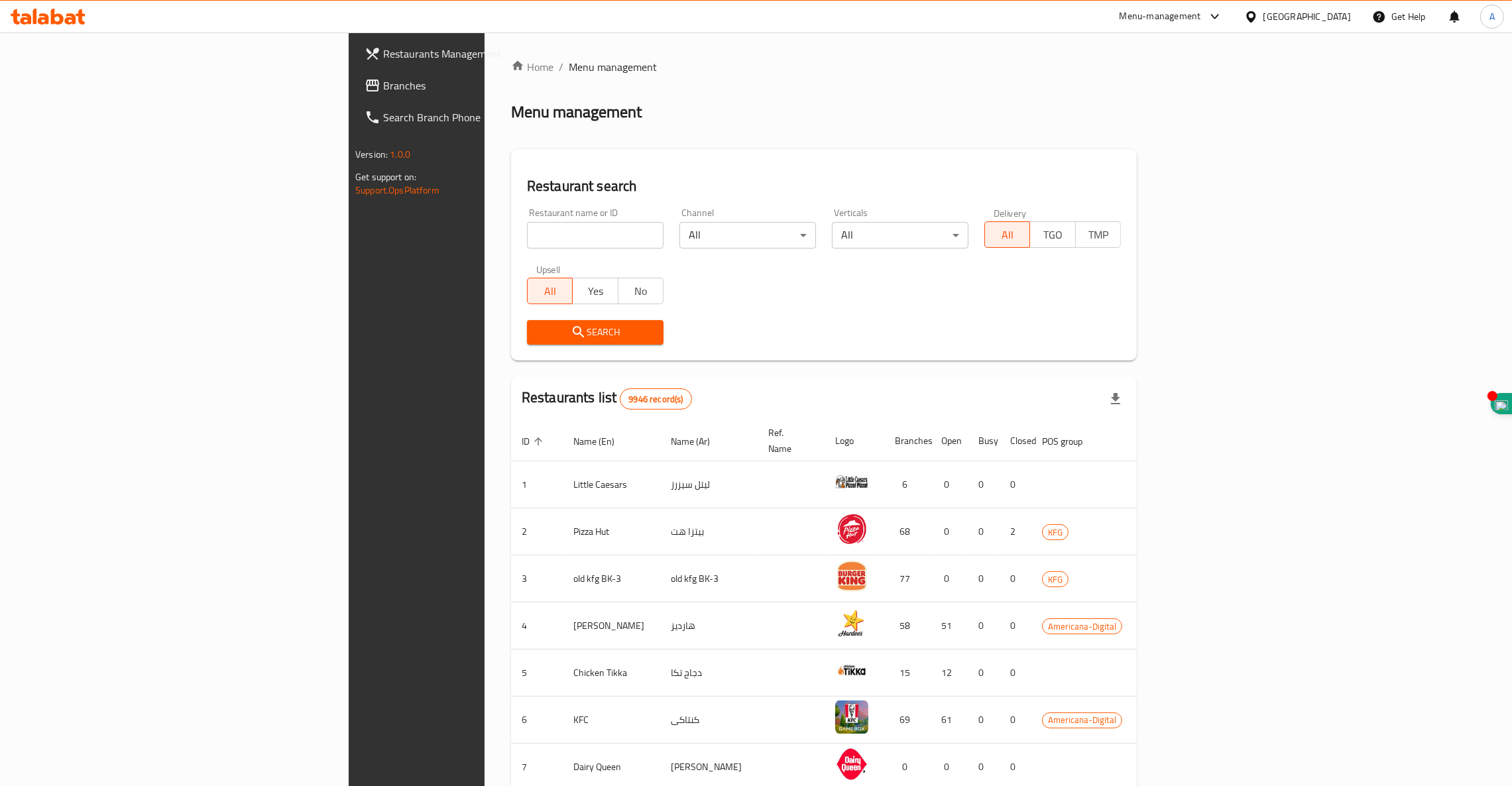
click at [527, 238] on input "search" at bounding box center [595, 235] width 137 height 27
click at [50, 22] on icon at bounding box center [48, 16] width 75 height 16
